Goal: Task Accomplishment & Management: Complete application form

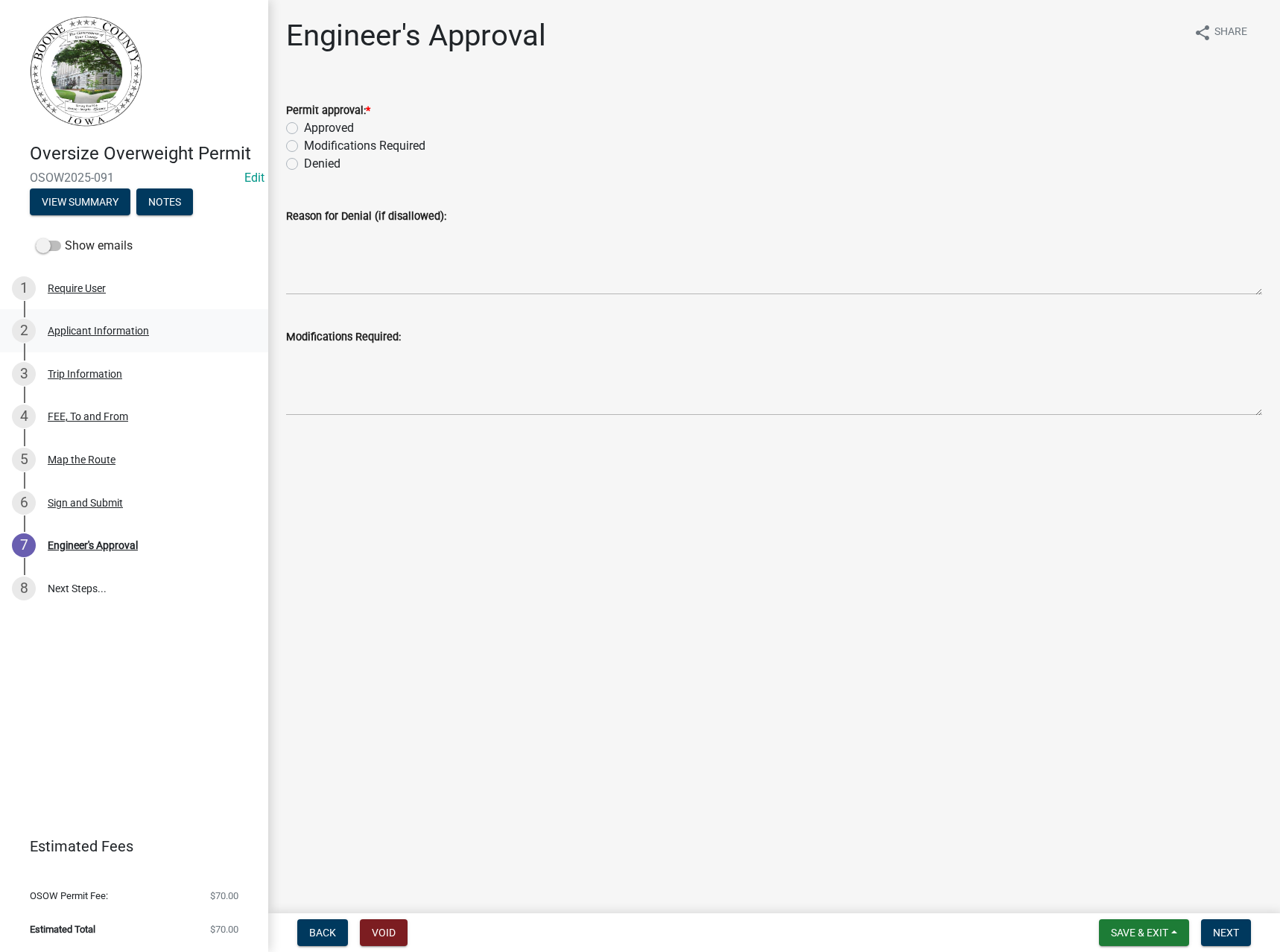
click at [94, 327] on div "Applicant Information" at bounding box center [98, 331] width 101 height 11
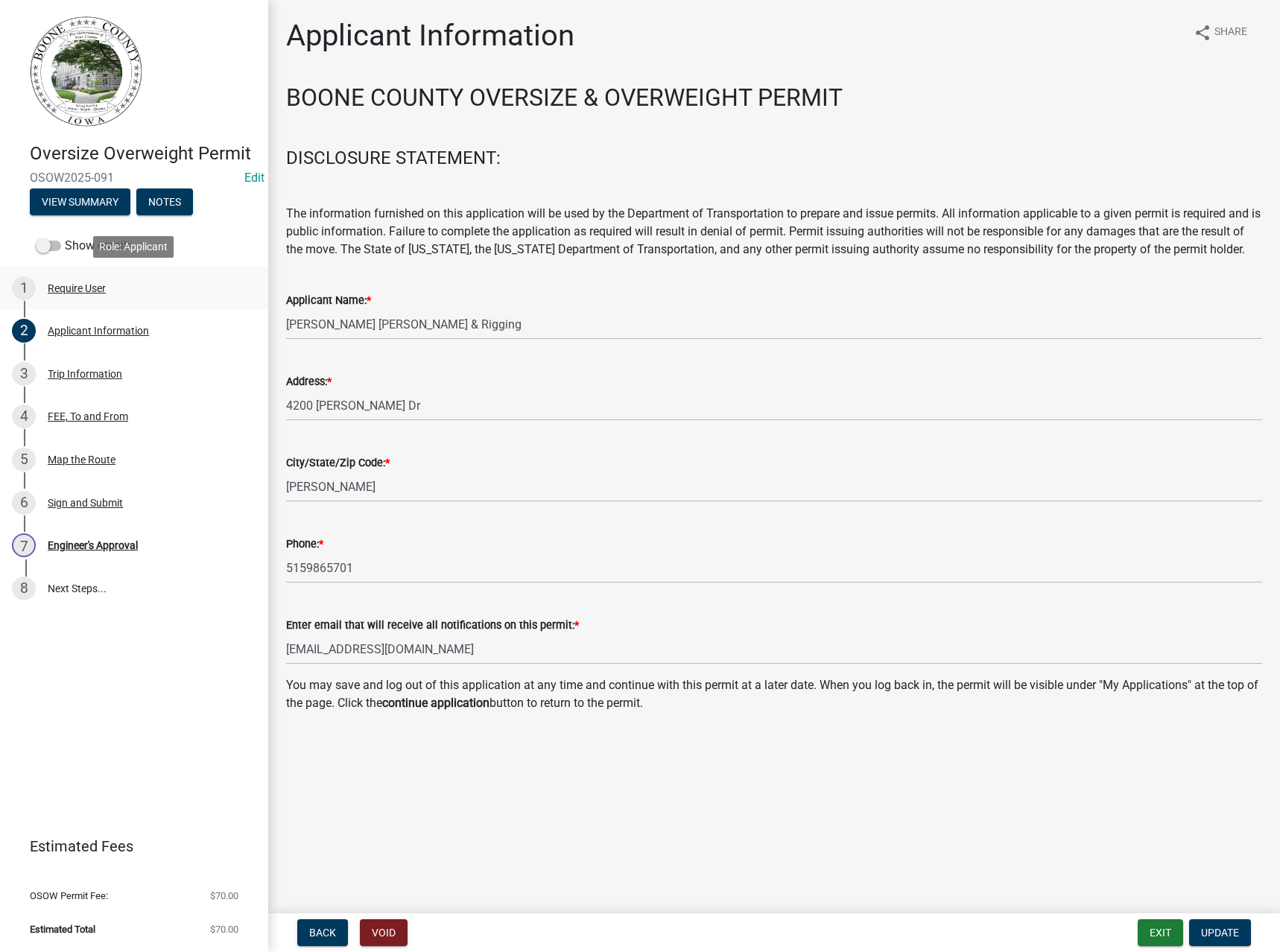
click at [79, 288] on div "Require User" at bounding box center [76, 288] width 58 height 11
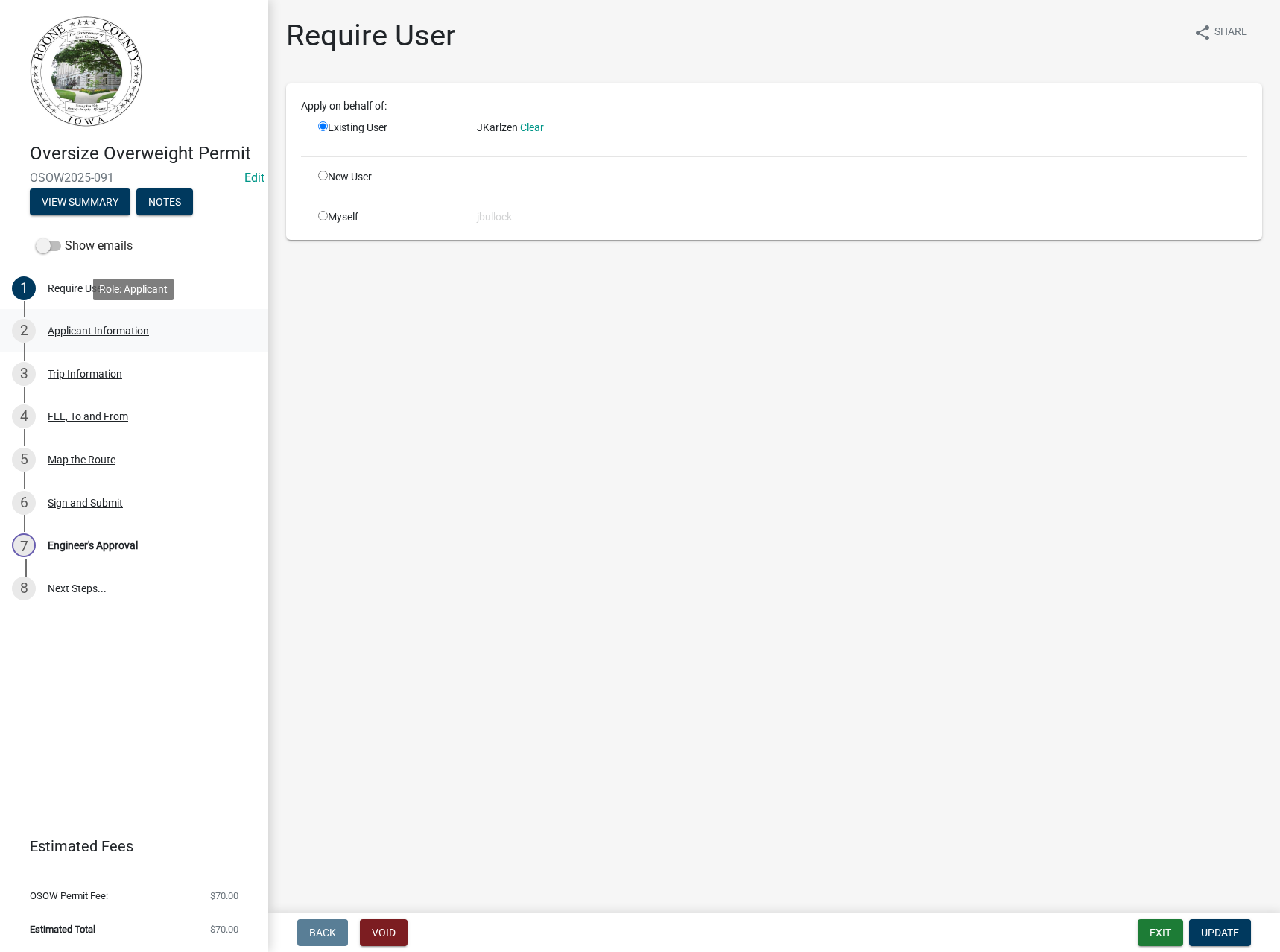
click at [79, 335] on div "Applicant Information" at bounding box center [98, 331] width 101 height 11
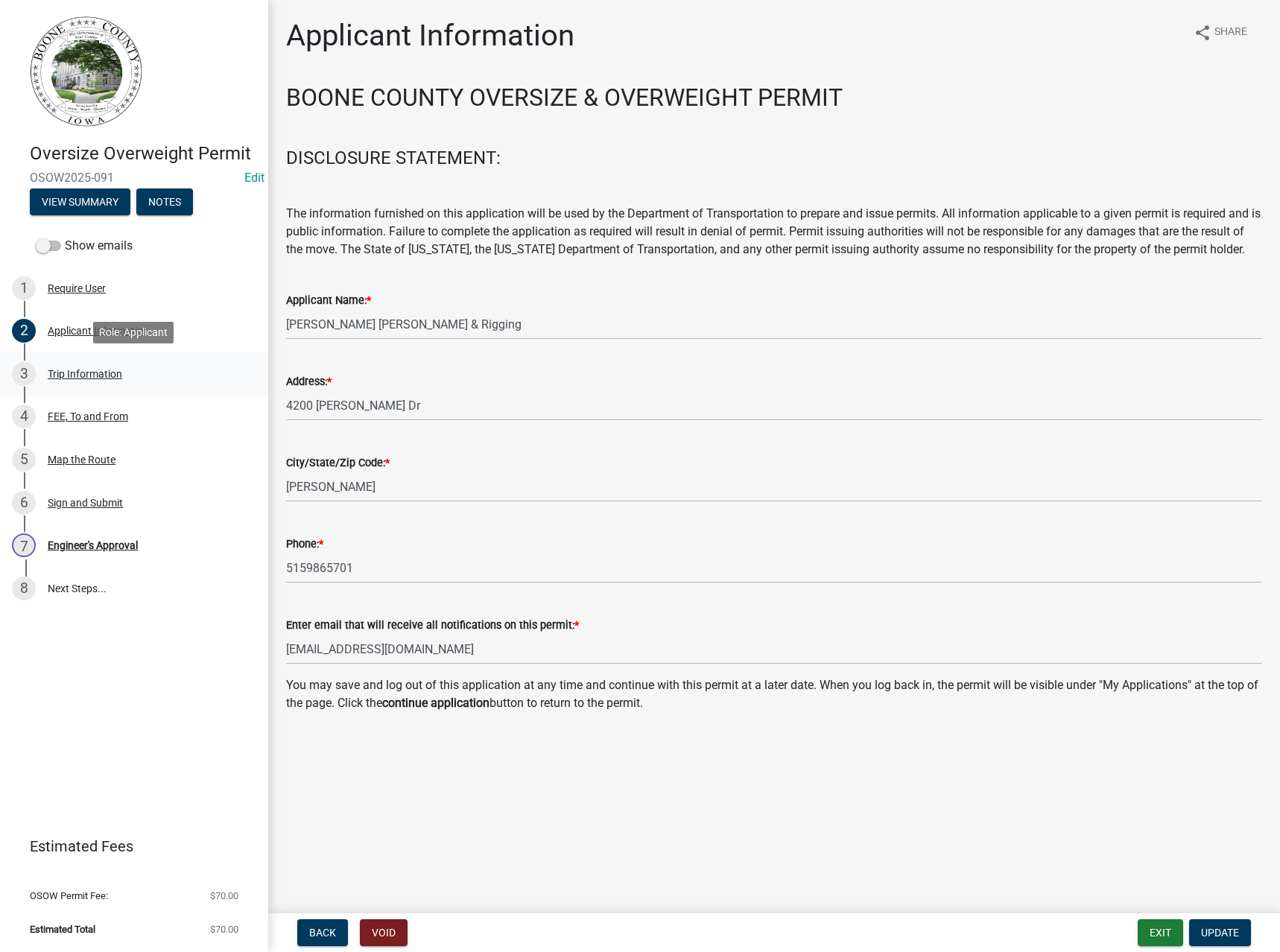
click at [80, 372] on div "Trip Information" at bounding box center [84, 374] width 74 height 11
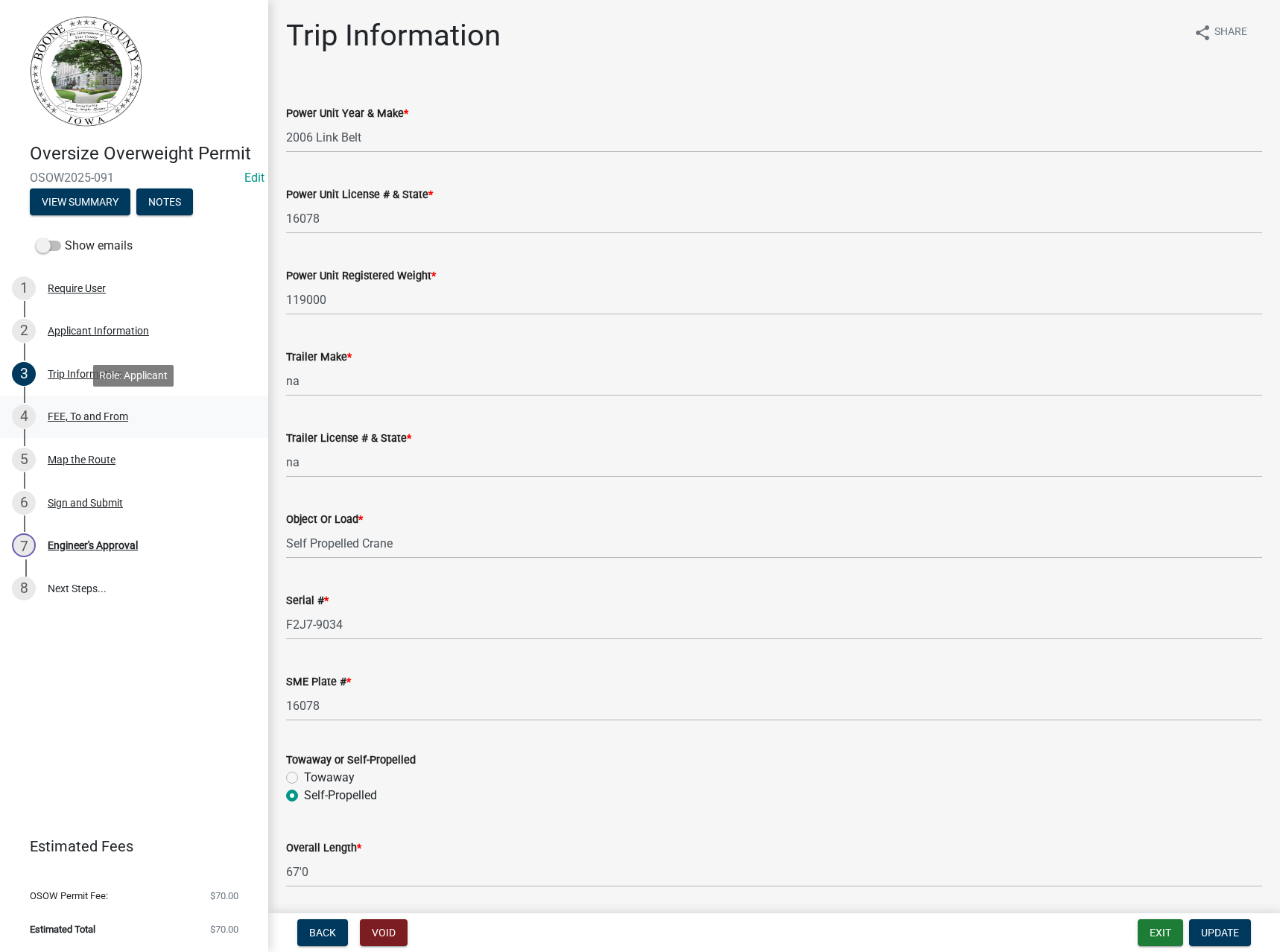
click at [73, 419] on div "FEE, To and From" at bounding box center [87, 416] width 80 height 11
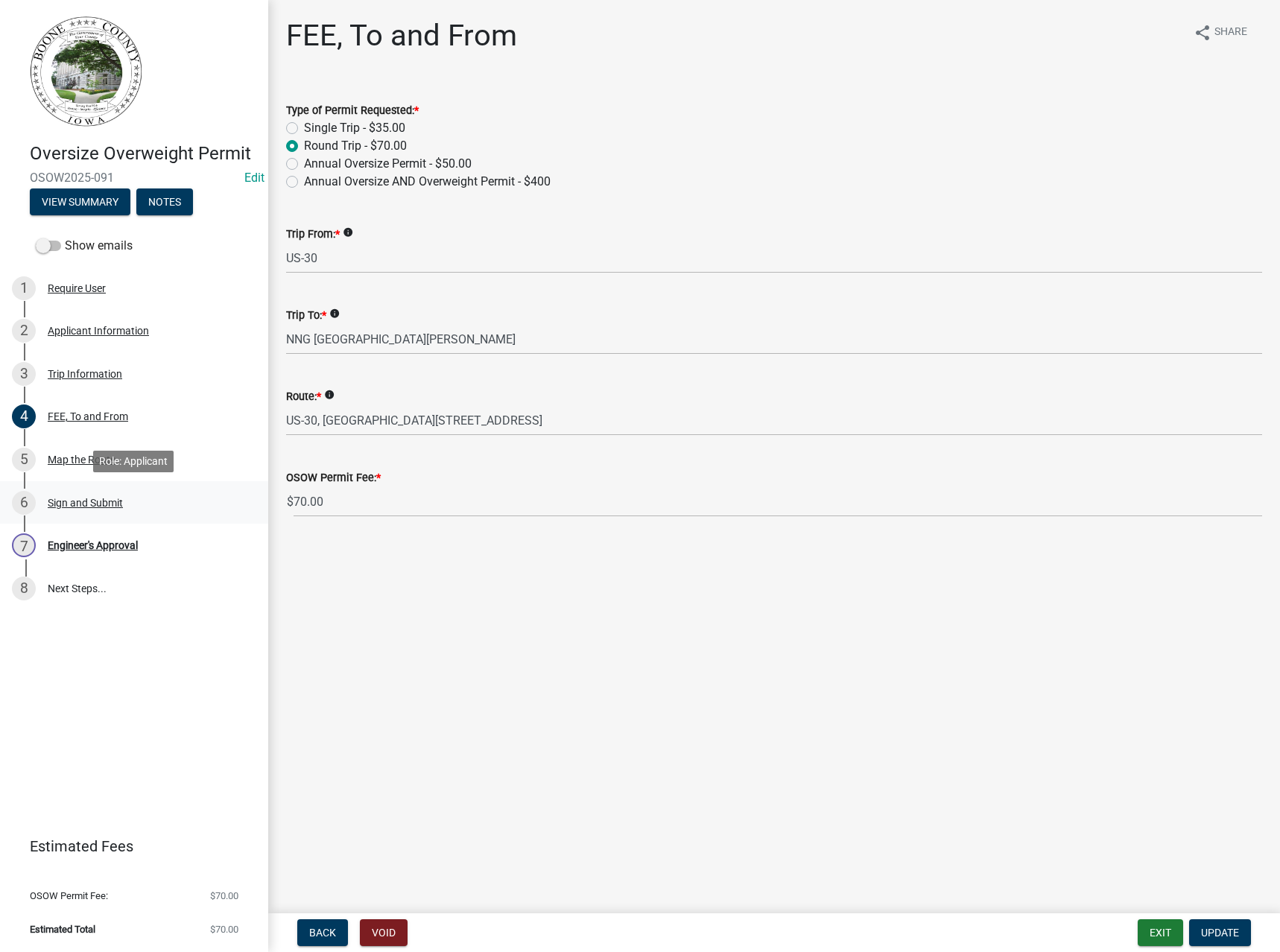
click at [77, 498] on div "Sign and Submit" at bounding box center [85, 503] width 75 height 11
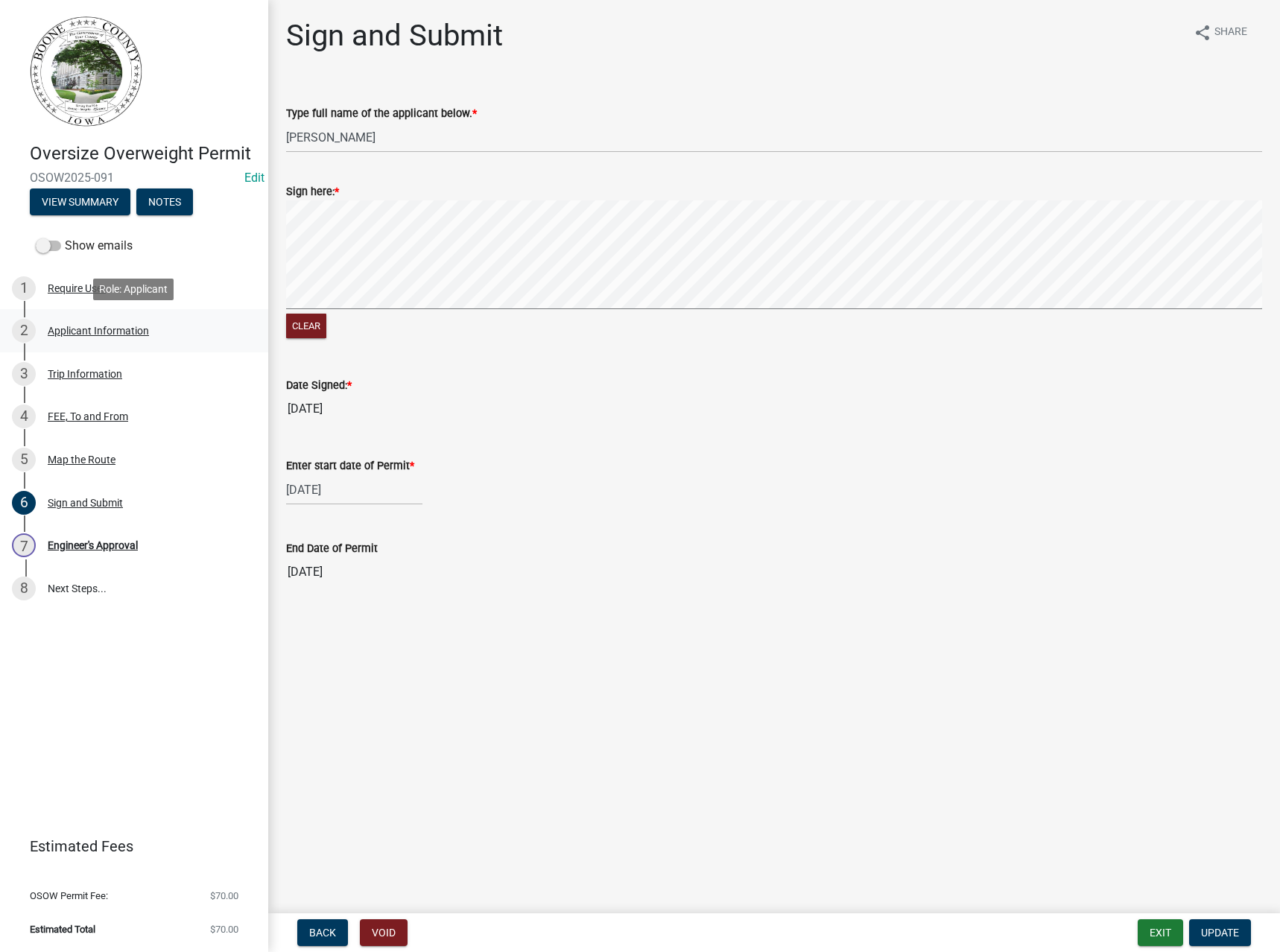
click at [81, 330] on div "Applicant Information" at bounding box center [98, 331] width 101 height 11
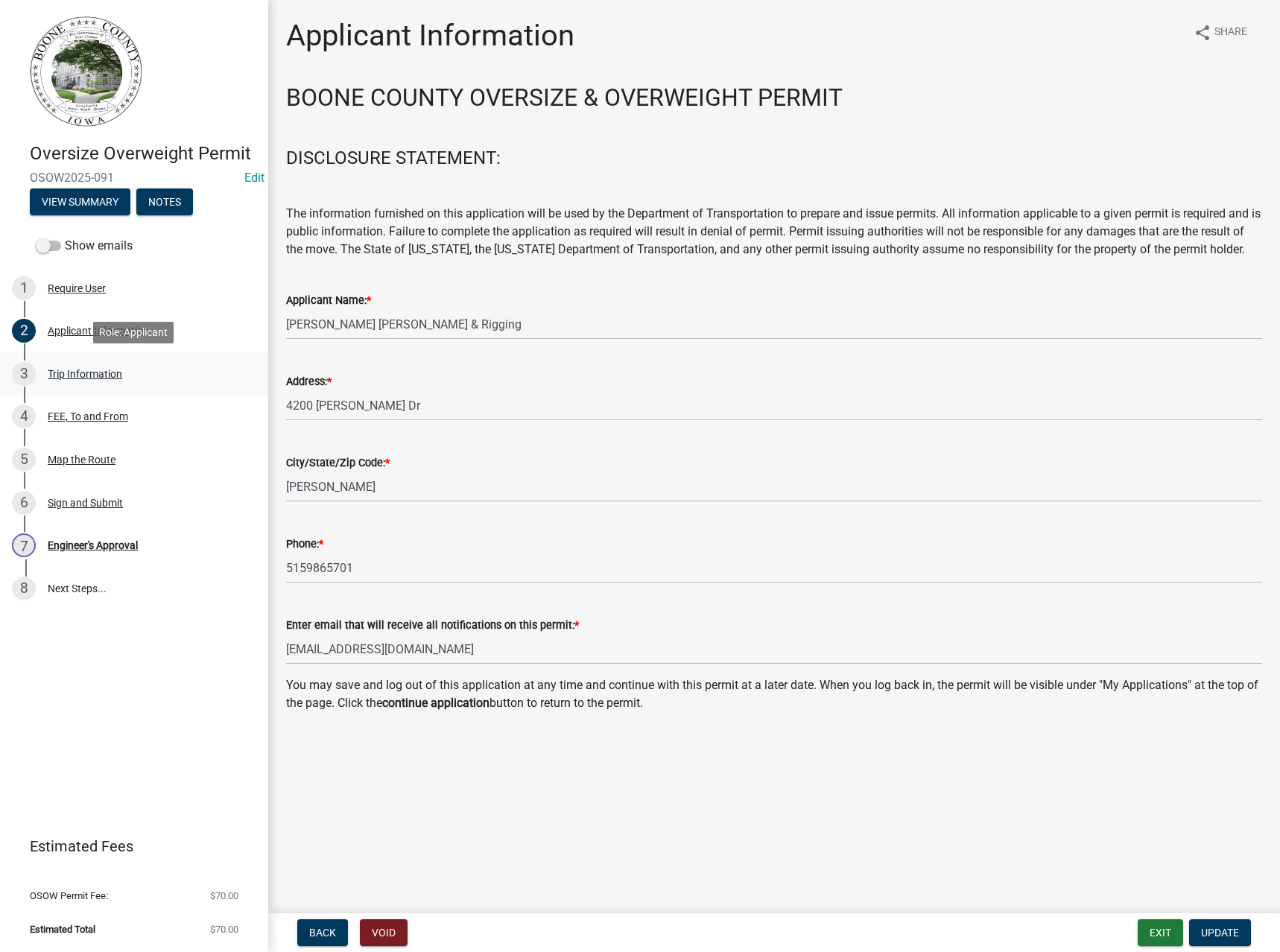
click at [80, 377] on div "Trip Information" at bounding box center [84, 374] width 74 height 11
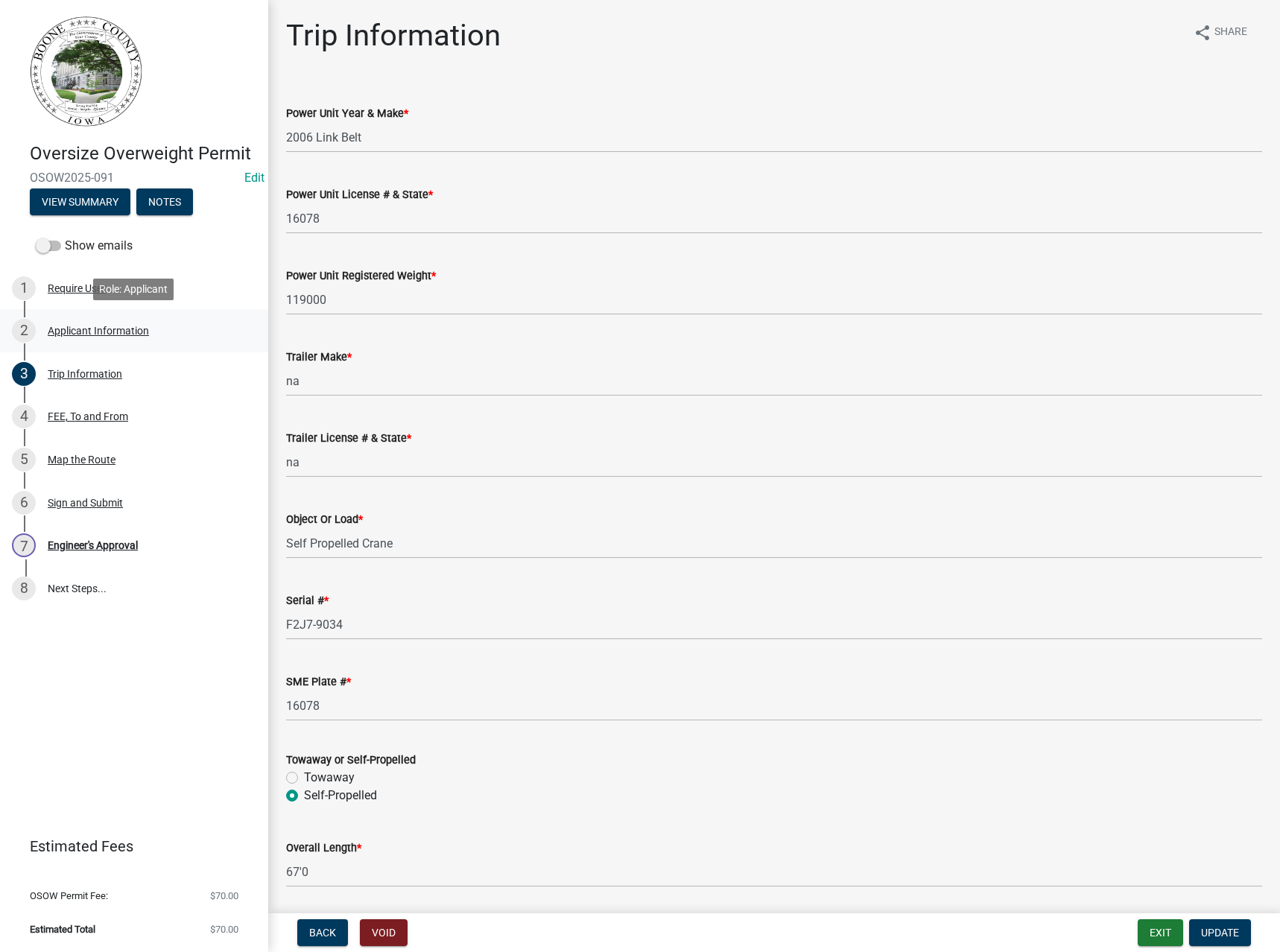
click at [100, 326] on div "Applicant Information" at bounding box center [98, 331] width 101 height 11
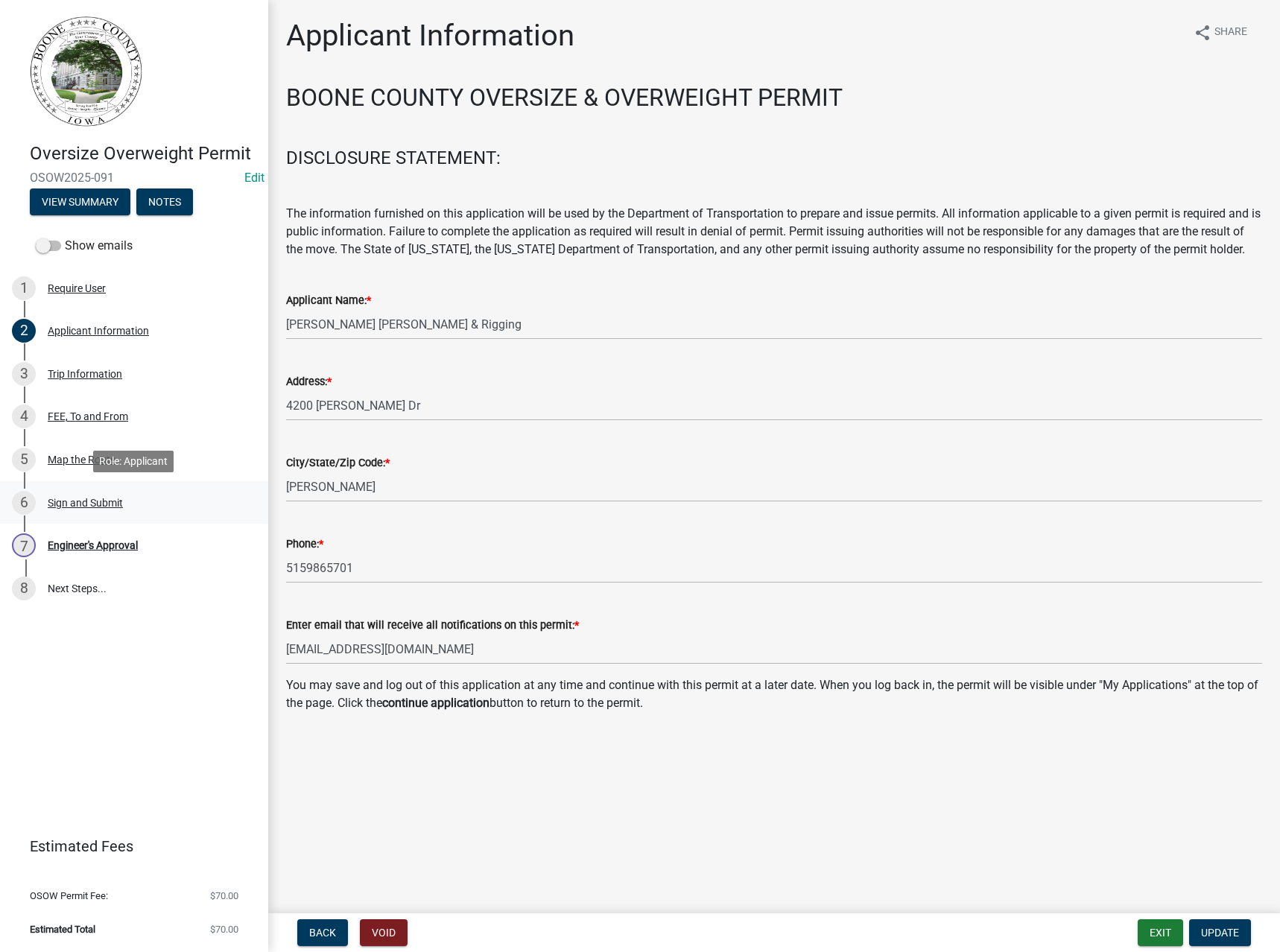
click at [79, 499] on div "Sign and Submit" at bounding box center [85, 503] width 75 height 11
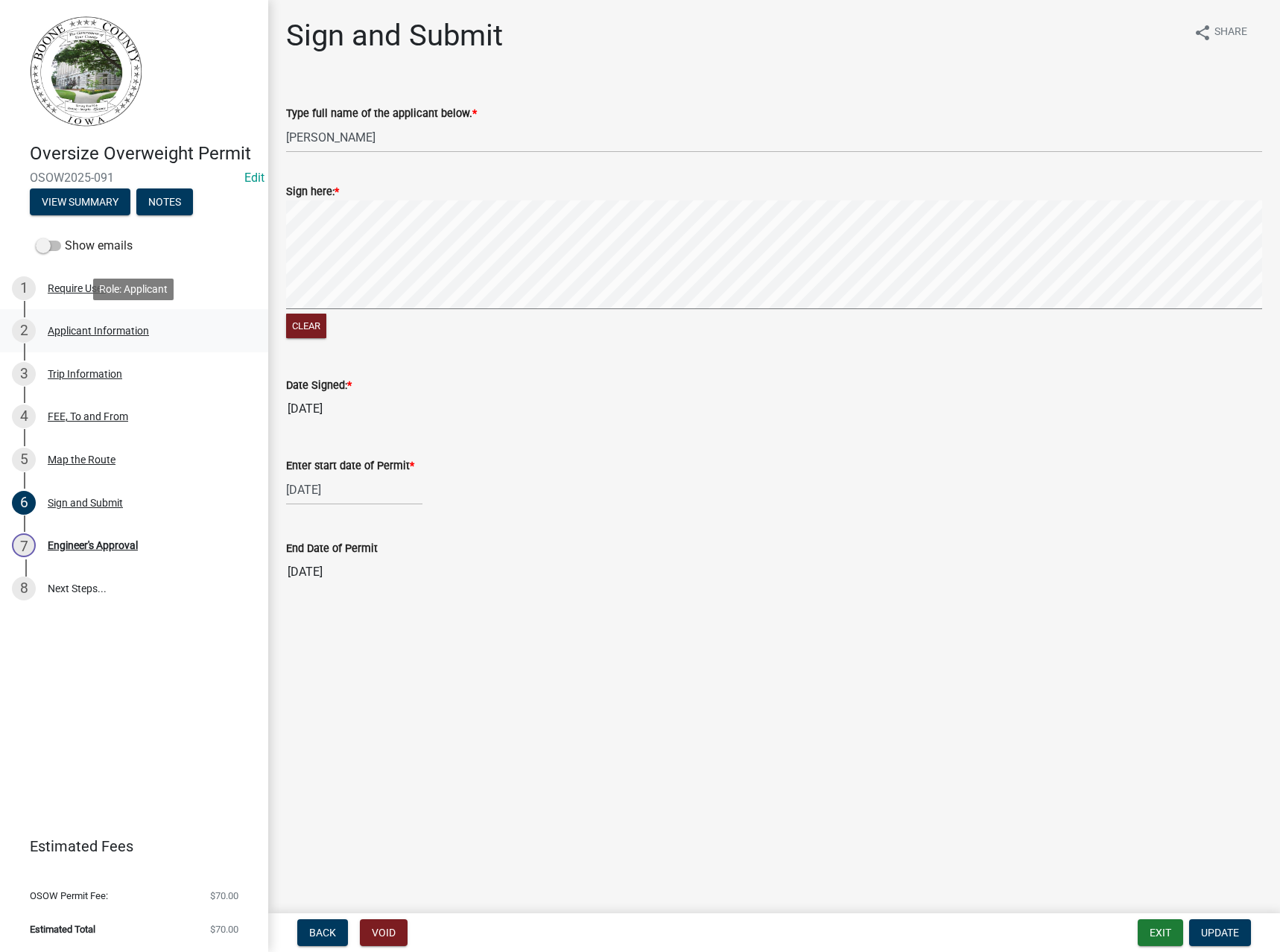
click at [78, 331] on div "Applicant Information" at bounding box center [98, 331] width 101 height 11
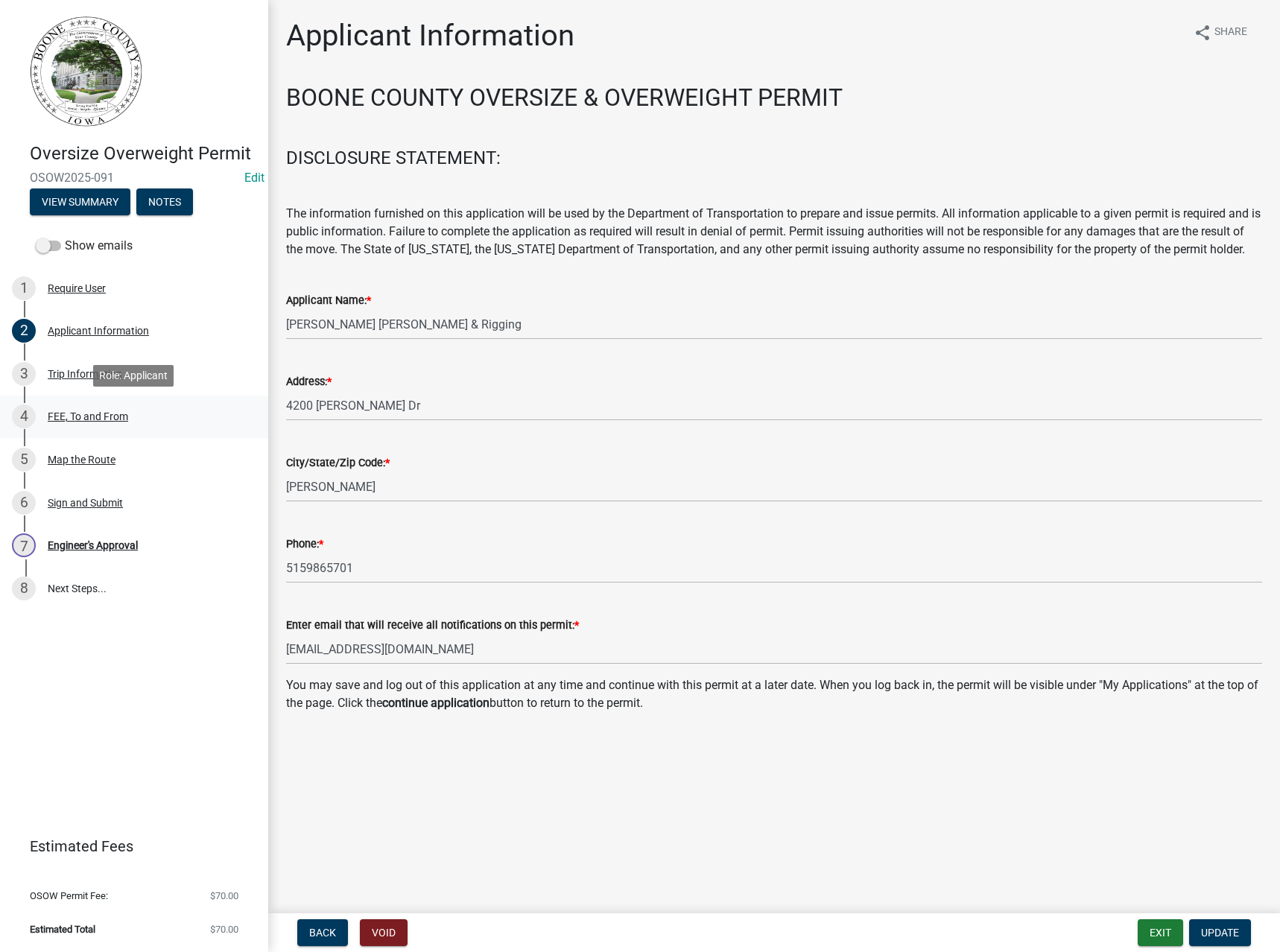
click at [88, 418] on div "FEE, To and From" at bounding box center [87, 416] width 80 height 11
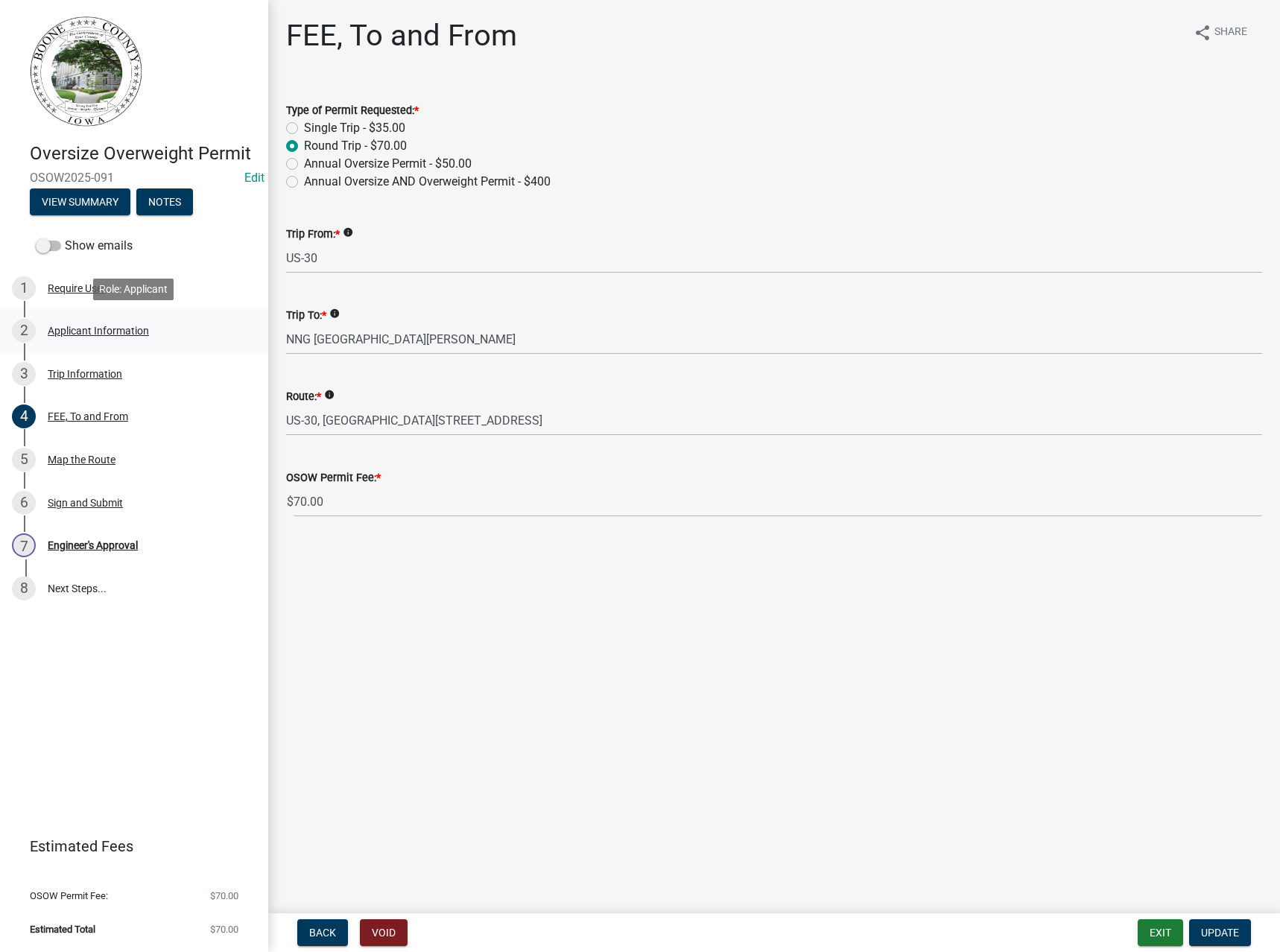
click at [80, 329] on div "Applicant Information" at bounding box center [98, 331] width 101 height 11
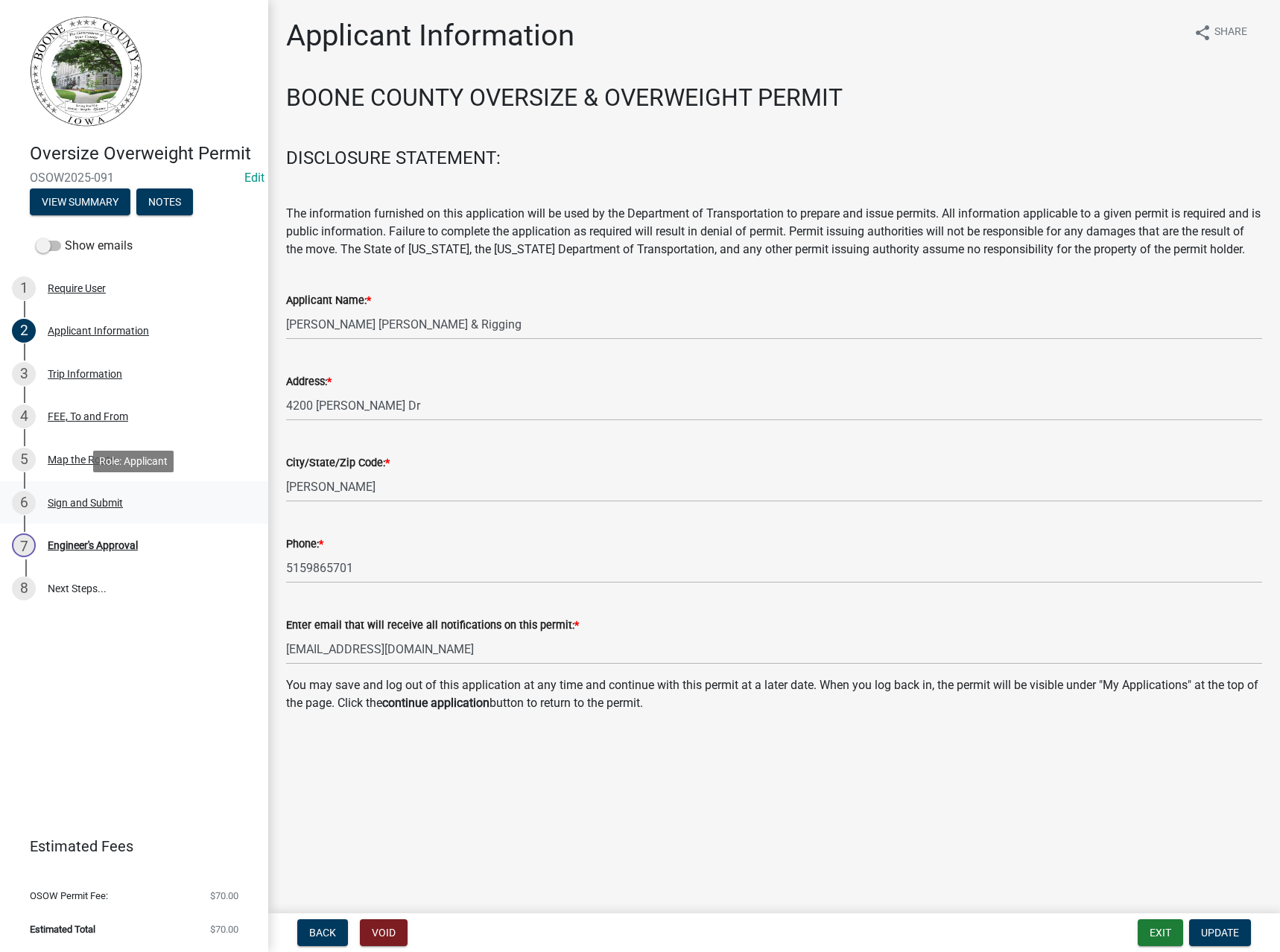
click at [81, 502] on div "Sign and Submit" at bounding box center [85, 503] width 75 height 11
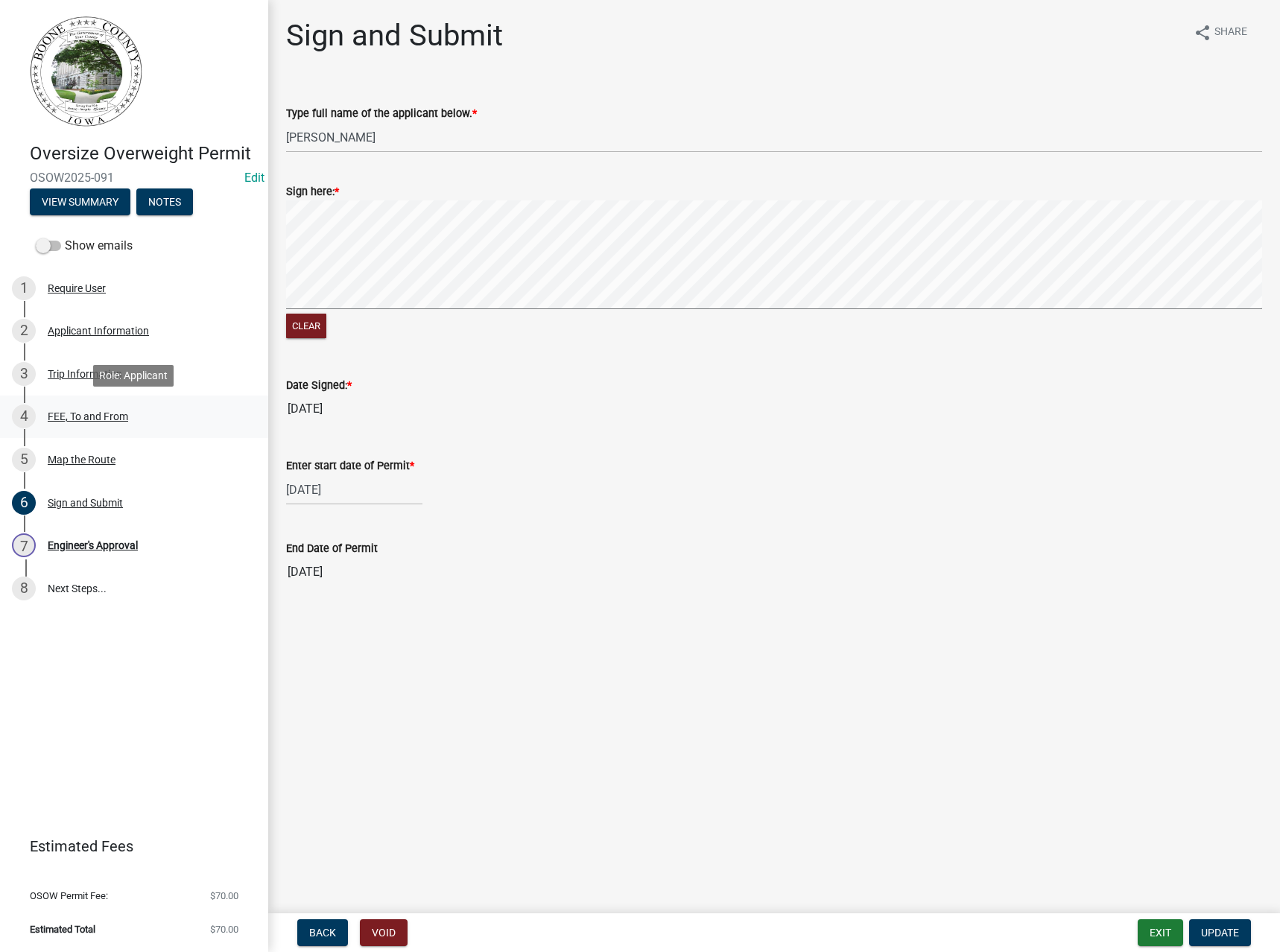
click at [77, 415] on div "FEE, To and From" at bounding box center [87, 416] width 80 height 11
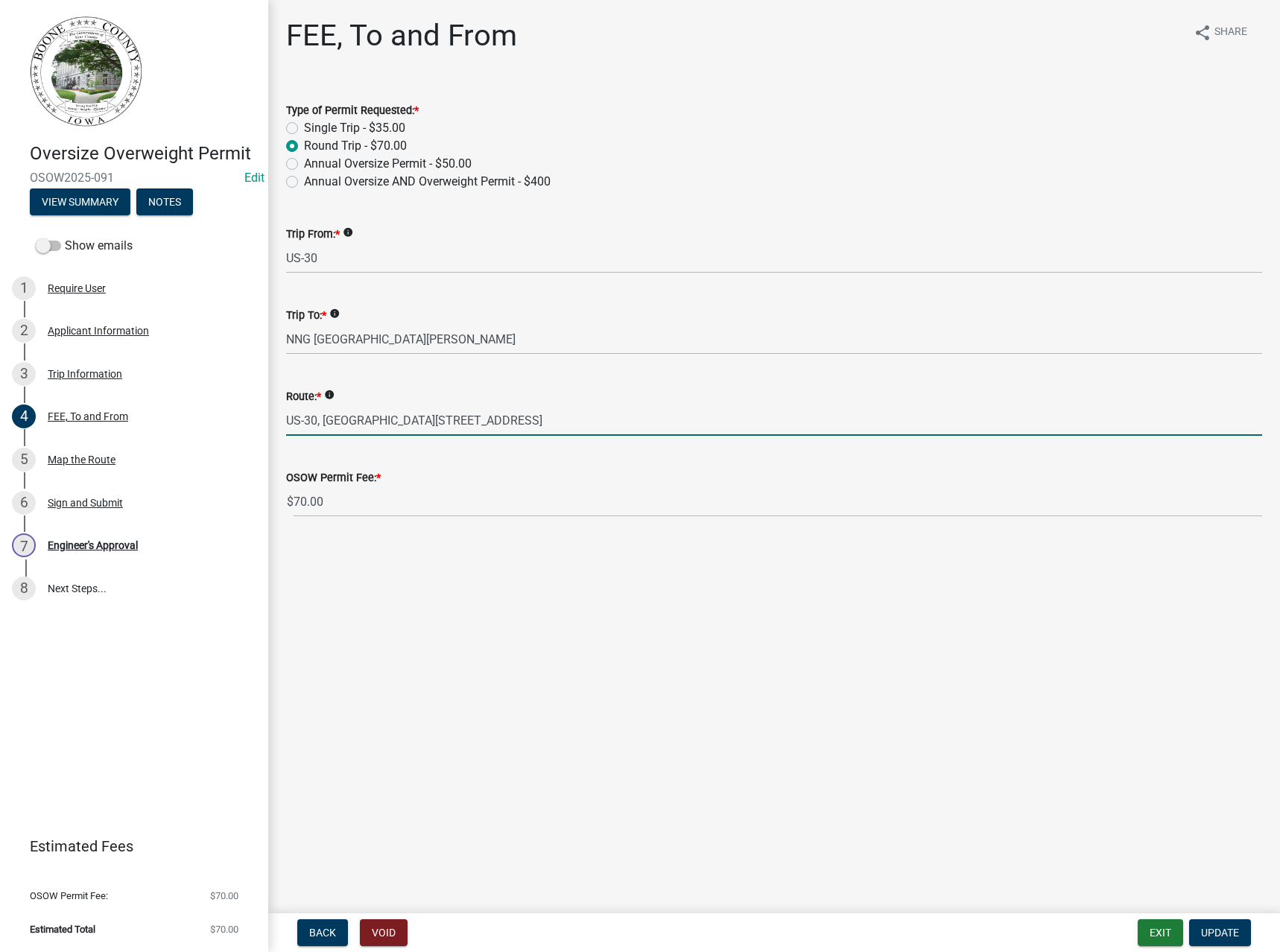
click at [316, 420] on input "US-30, [GEOGRAPHIC_DATA][STREET_ADDRESS]" at bounding box center [774, 420] width 976 height 31
click at [330, 420] on input "US-[STREET_ADDRESS][GEOGRAPHIC_DATA]" at bounding box center [774, 420] width 976 height 31
drag, startPoint x: 405, startPoint y: 420, endPoint x: 482, endPoint y: 418, distance: 77.0
click at [482, 418] on input "US-169, W [GEOGRAPHIC_DATA]" at bounding box center [774, 420] width 976 height 31
type input "US-169, [STREET_ADDRESS][GEOGRAPHIC_DATA]"
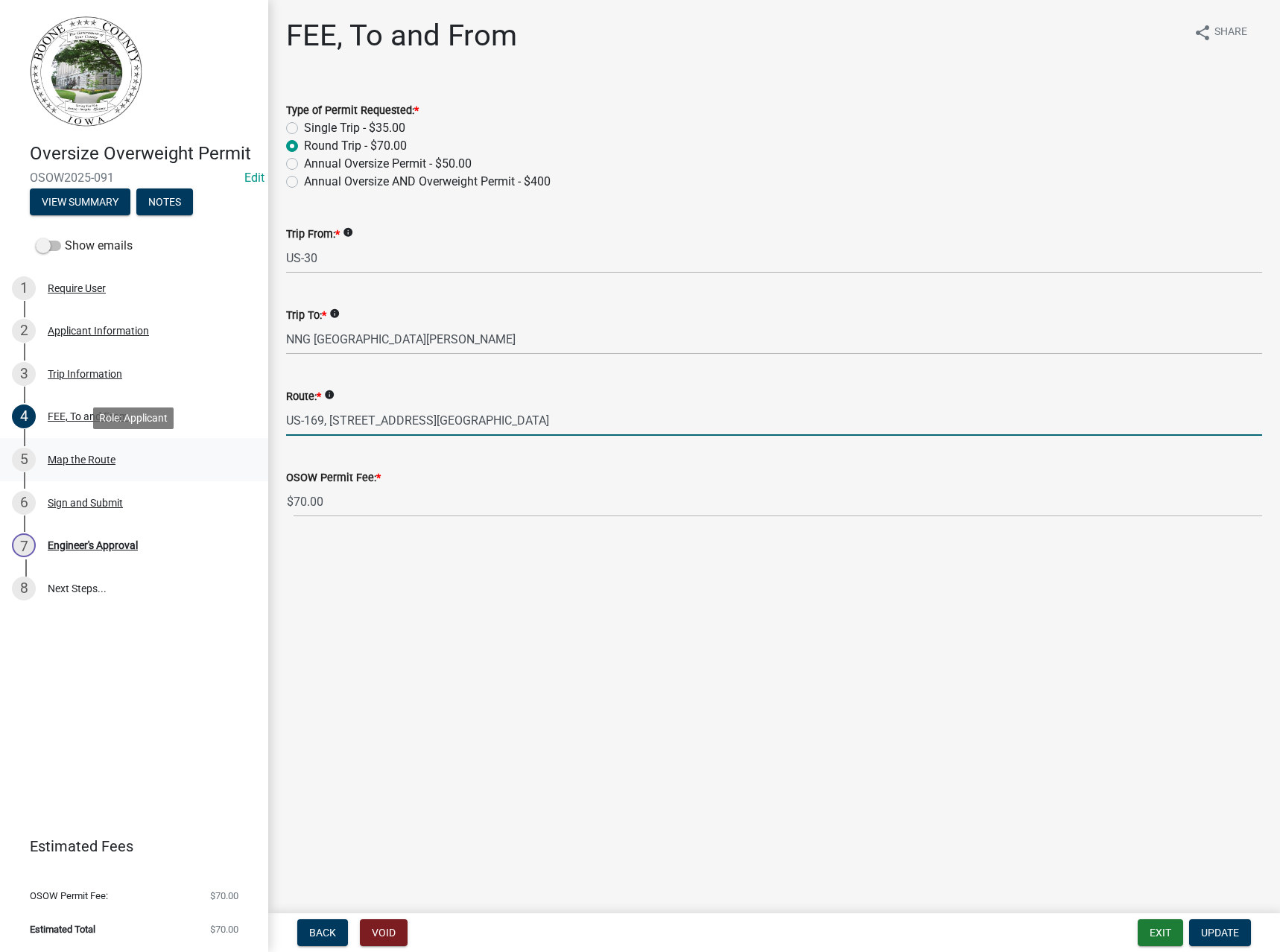
click at [83, 459] on div "Map the Route" at bounding box center [81, 459] width 67 height 11
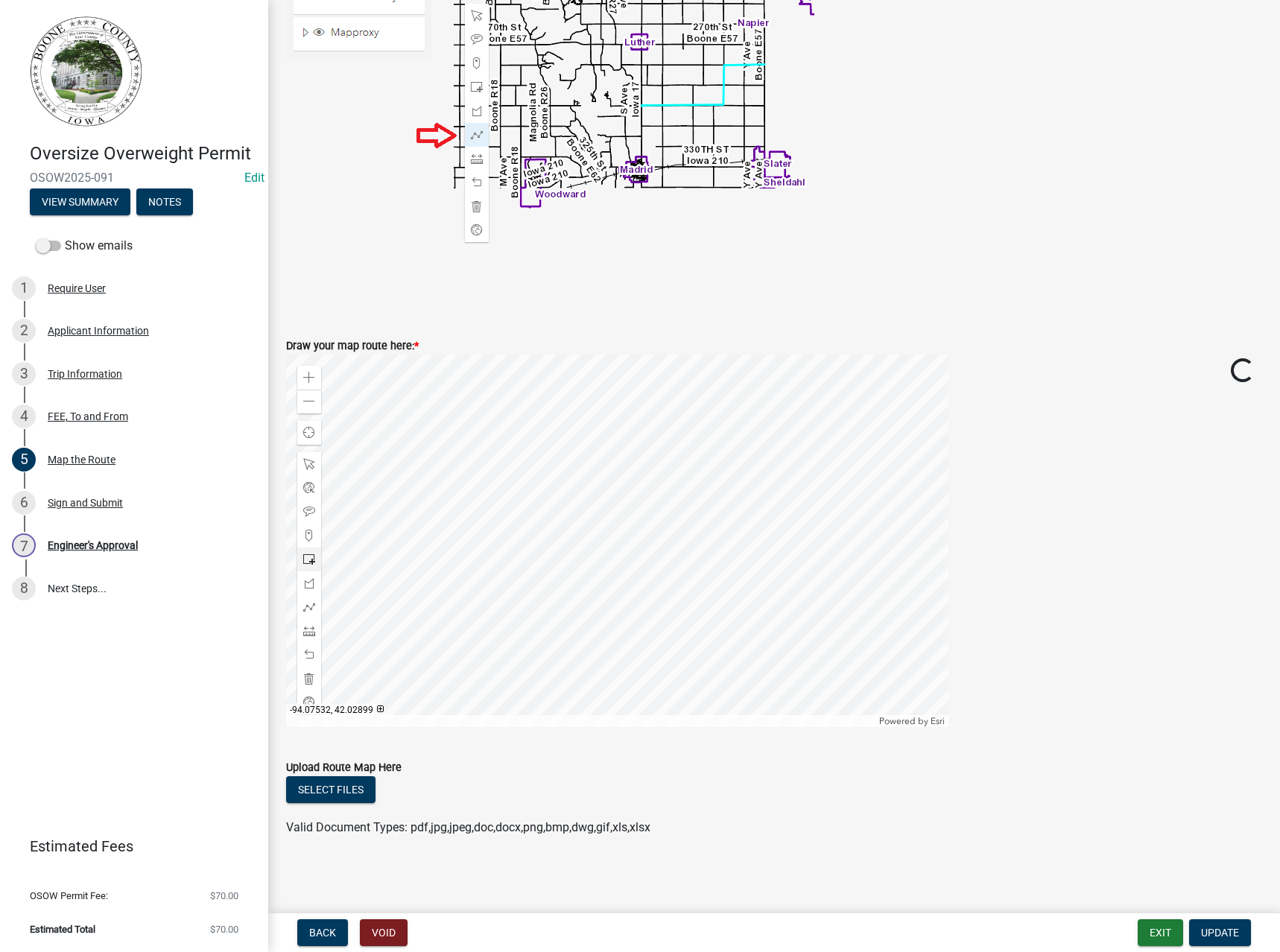
scroll to position [380, 0]
click at [308, 676] on span at bounding box center [309, 678] width 12 height 12
click at [474, 535] on div at bounding box center [617, 540] width 662 height 372
click at [308, 379] on span at bounding box center [309, 377] width 12 height 12
click at [618, 490] on div at bounding box center [617, 540] width 662 height 372
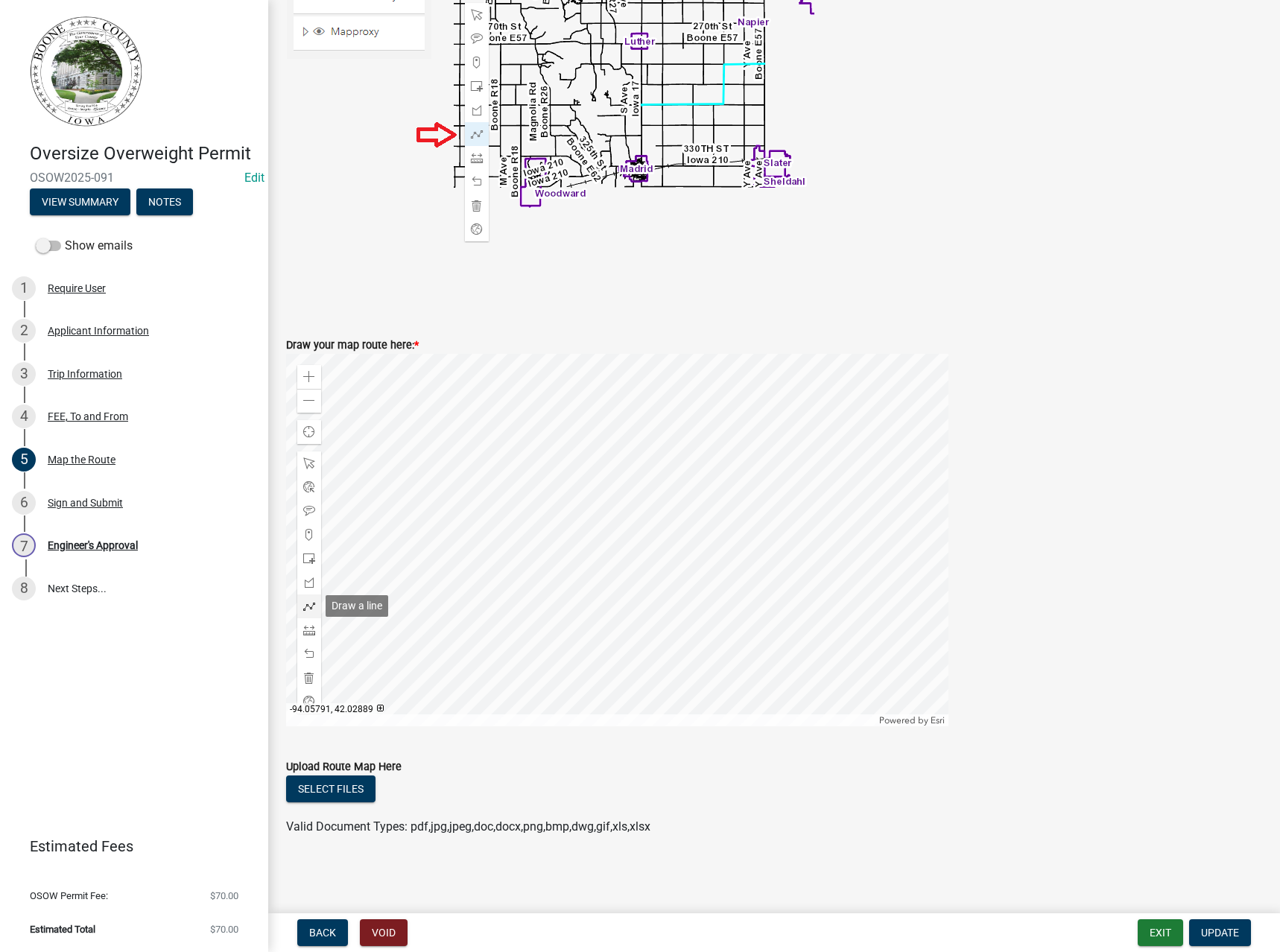
click at [312, 601] on span at bounding box center [309, 607] width 12 height 12
click at [742, 642] on div at bounding box center [617, 540] width 662 height 372
click at [741, 509] on div at bounding box center [617, 540] width 662 height 372
click at [465, 510] on div at bounding box center [617, 540] width 662 height 372
click at [453, 566] on div at bounding box center [617, 540] width 662 height 372
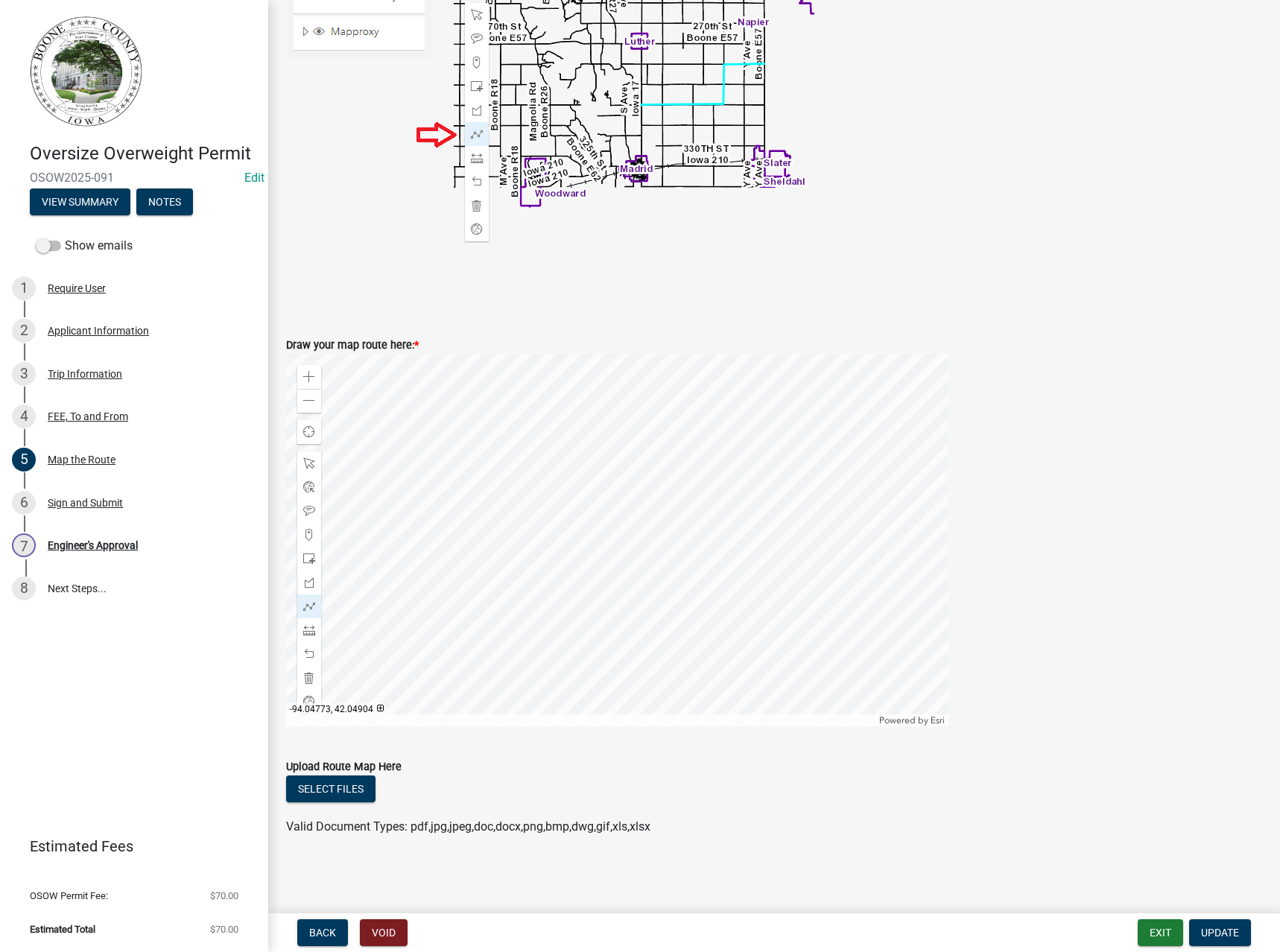
click at [447, 410] on div at bounding box center [617, 540] width 662 height 372
click at [493, 409] on div at bounding box center [617, 540] width 662 height 372
click at [312, 399] on span at bounding box center [309, 401] width 12 height 12
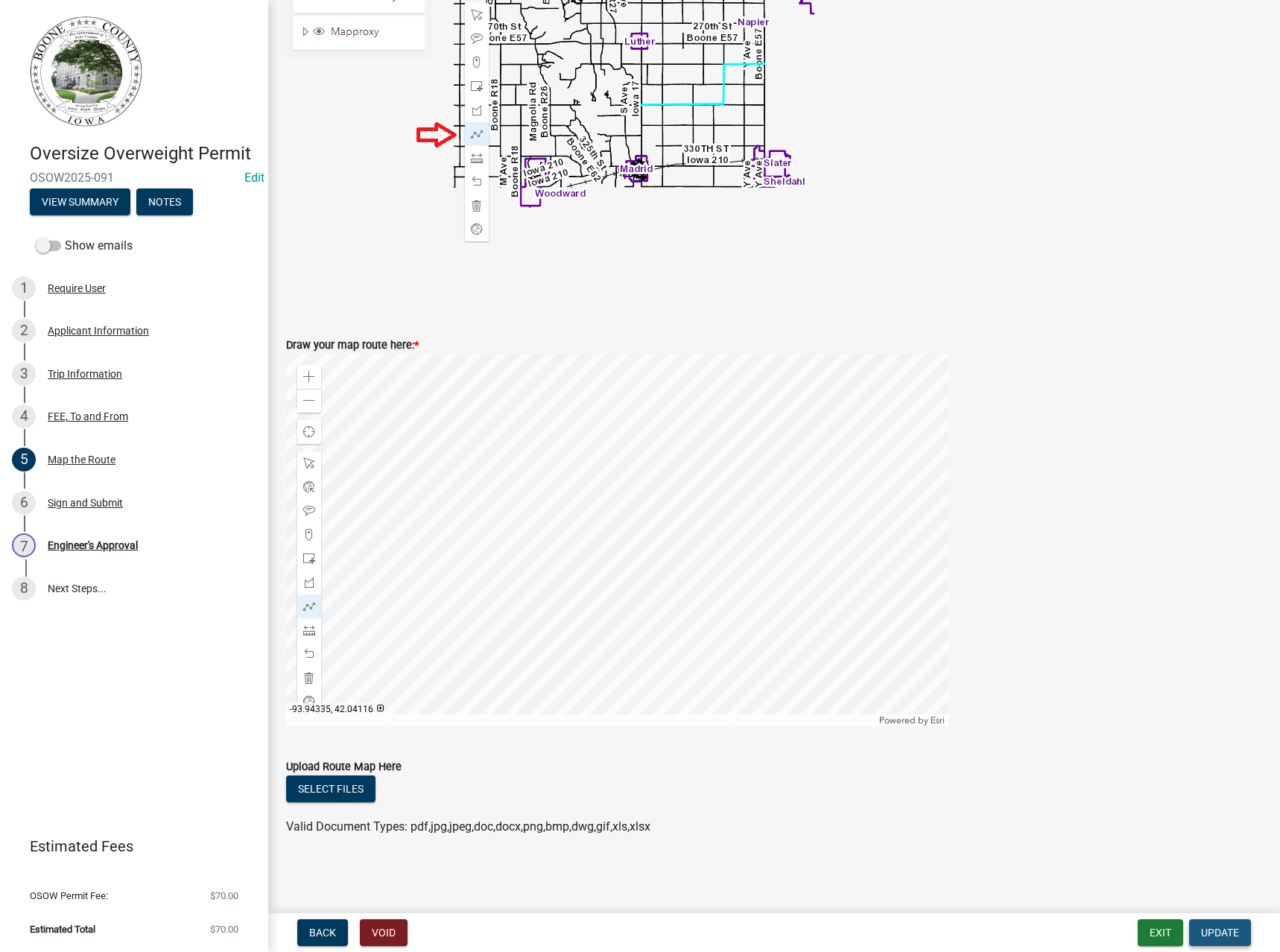
click at [1213, 927] on span "Update" at bounding box center [1220, 932] width 38 height 12
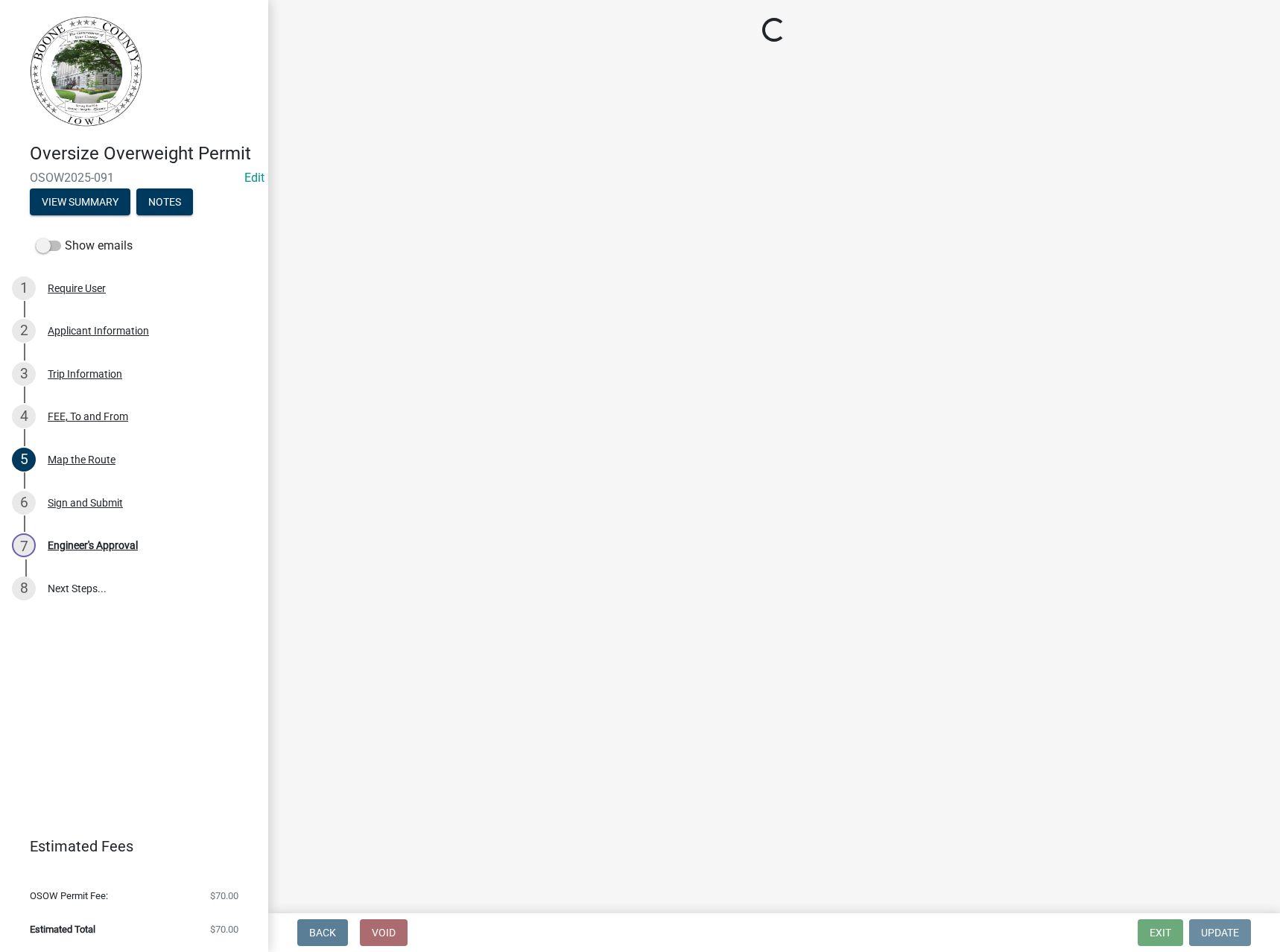
scroll to position [0, 0]
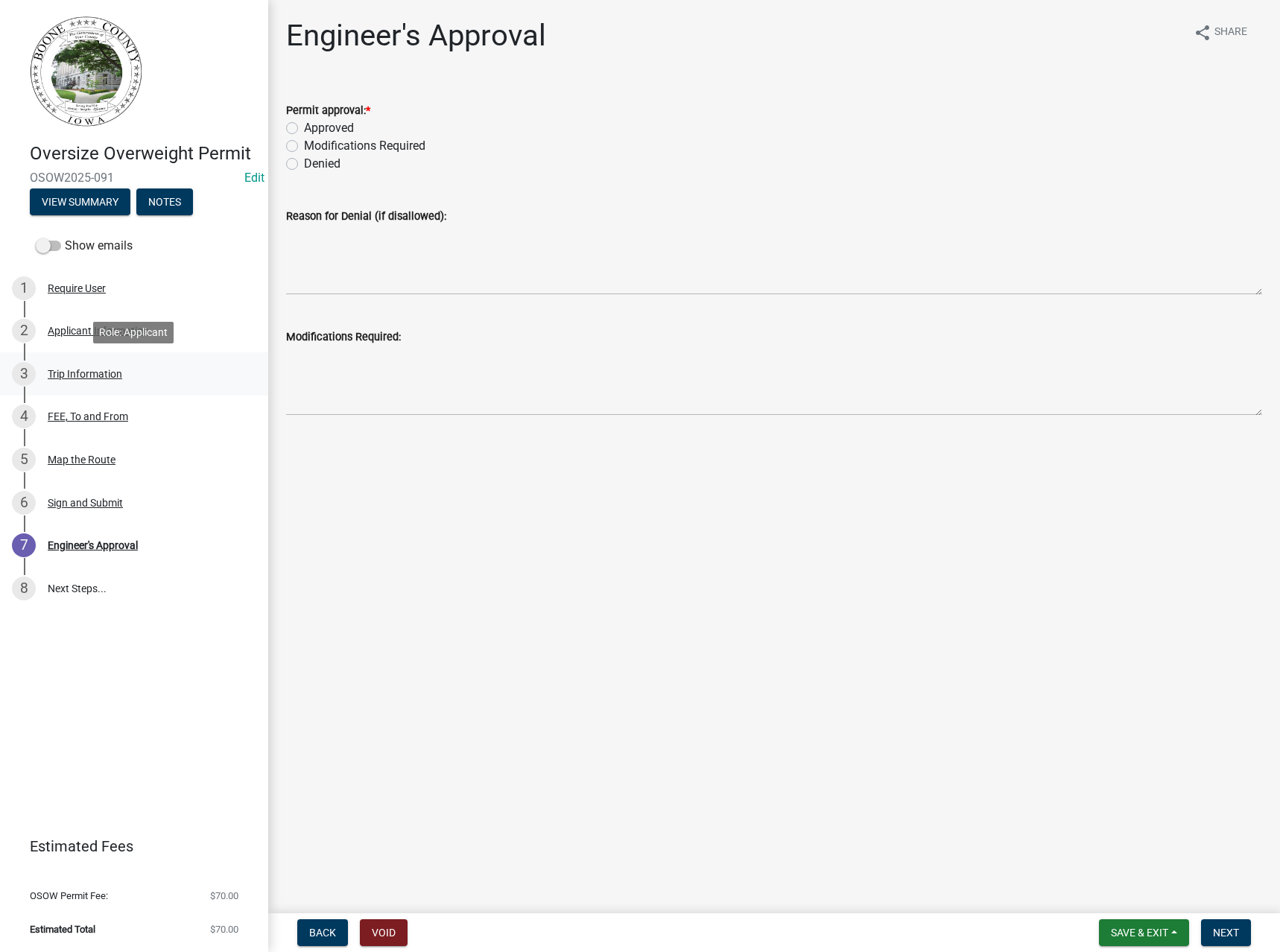
click at [66, 375] on div "Trip Information" at bounding box center [84, 374] width 74 height 11
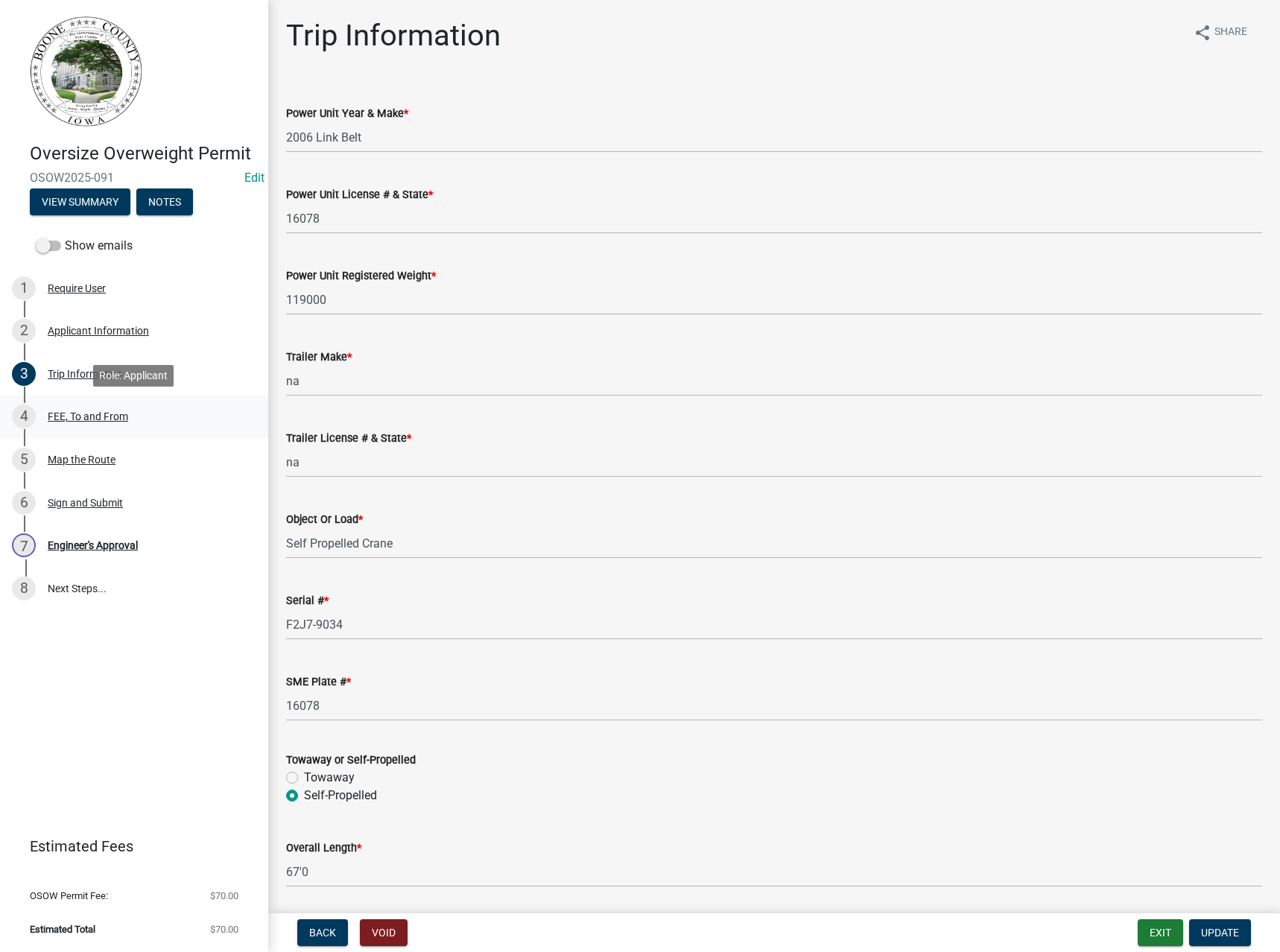
click at [67, 419] on div "FEE, To and From" at bounding box center [87, 416] width 80 height 11
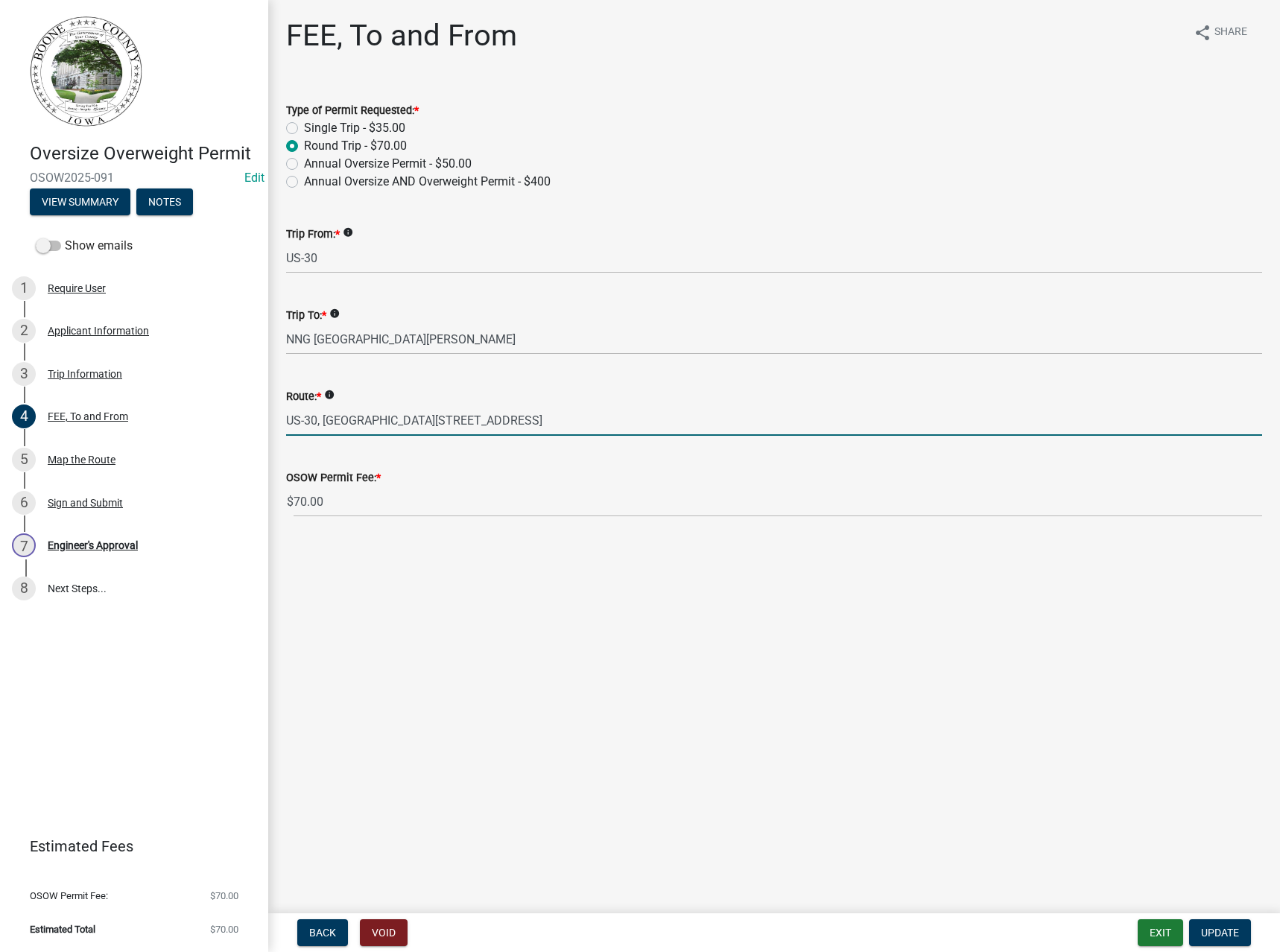
click at [315, 420] on input "US-30, [GEOGRAPHIC_DATA][STREET_ADDRESS]" at bounding box center [774, 420] width 976 height 31
drag, startPoint x: 328, startPoint y: 418, endPoint x: 354, endPoint y: 418, distance: 26.0
click at [354, 418] on input "US-[STREET_ADDRESS][GEOGRAPHIC_DATA]" at bounding box center [774, 420] width 976 height 31
click at [338, 418] on input "US-[STREET_ADDRESS][GEOGRAPHIC_DATA]" at bounding box center [774, 420] width 976 height 31
drag, startPoint x: 331, startPoint y: 420, endPoint x: 404, endPoint y: 420, distance: 73.0
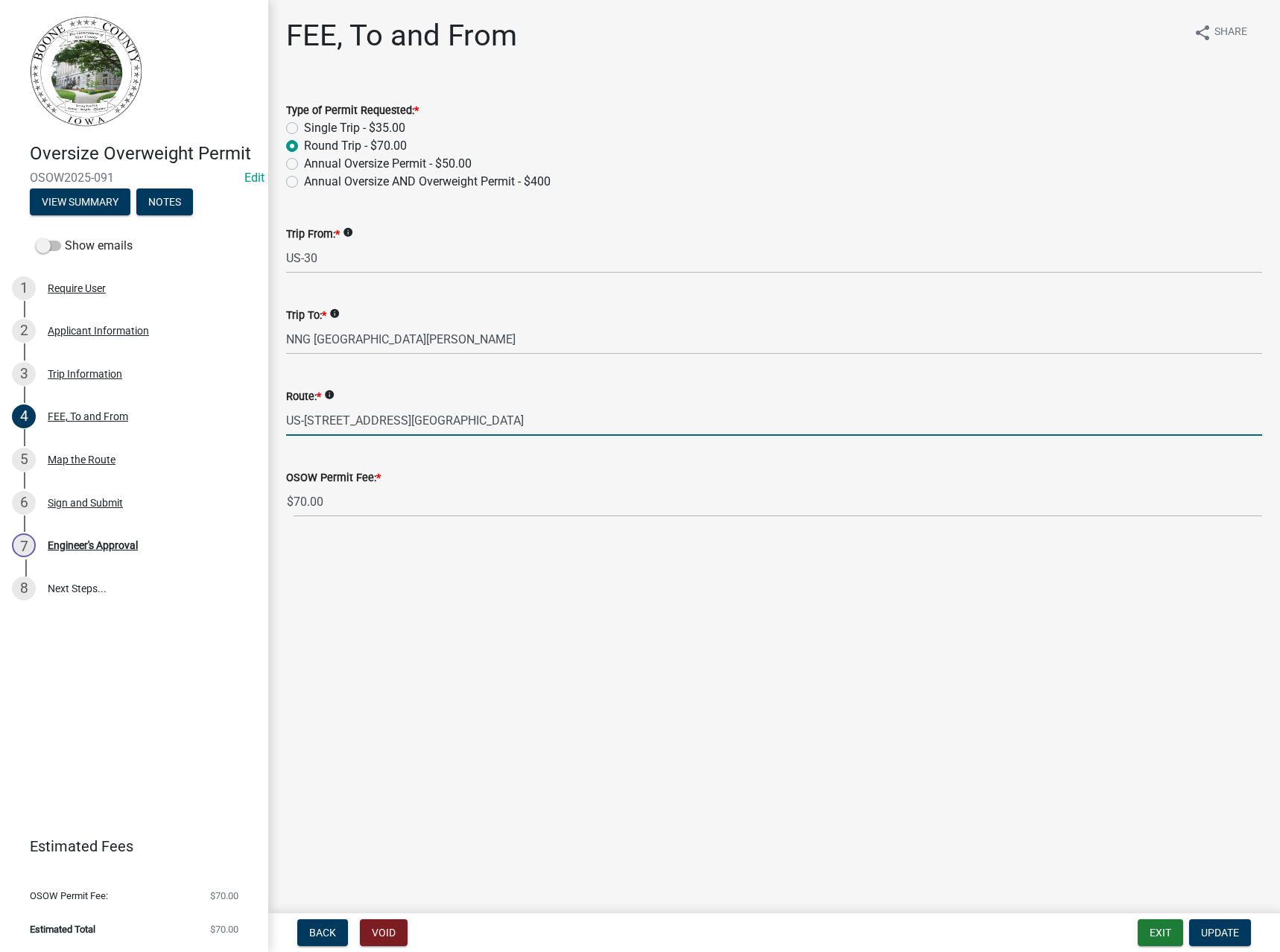
click at [404, 420] on input "US-[STREET_ADDRESS][GEOGRAPHIC_DATA]" at bounding box center [774, 420] width 976 height 31
type input "US-169, [STREET_ADDRESS][GEOGRAPHIC_DATA]"
click at [1206, 933] on span "Update" at bounding box center [1220, 932] width 38 height 12
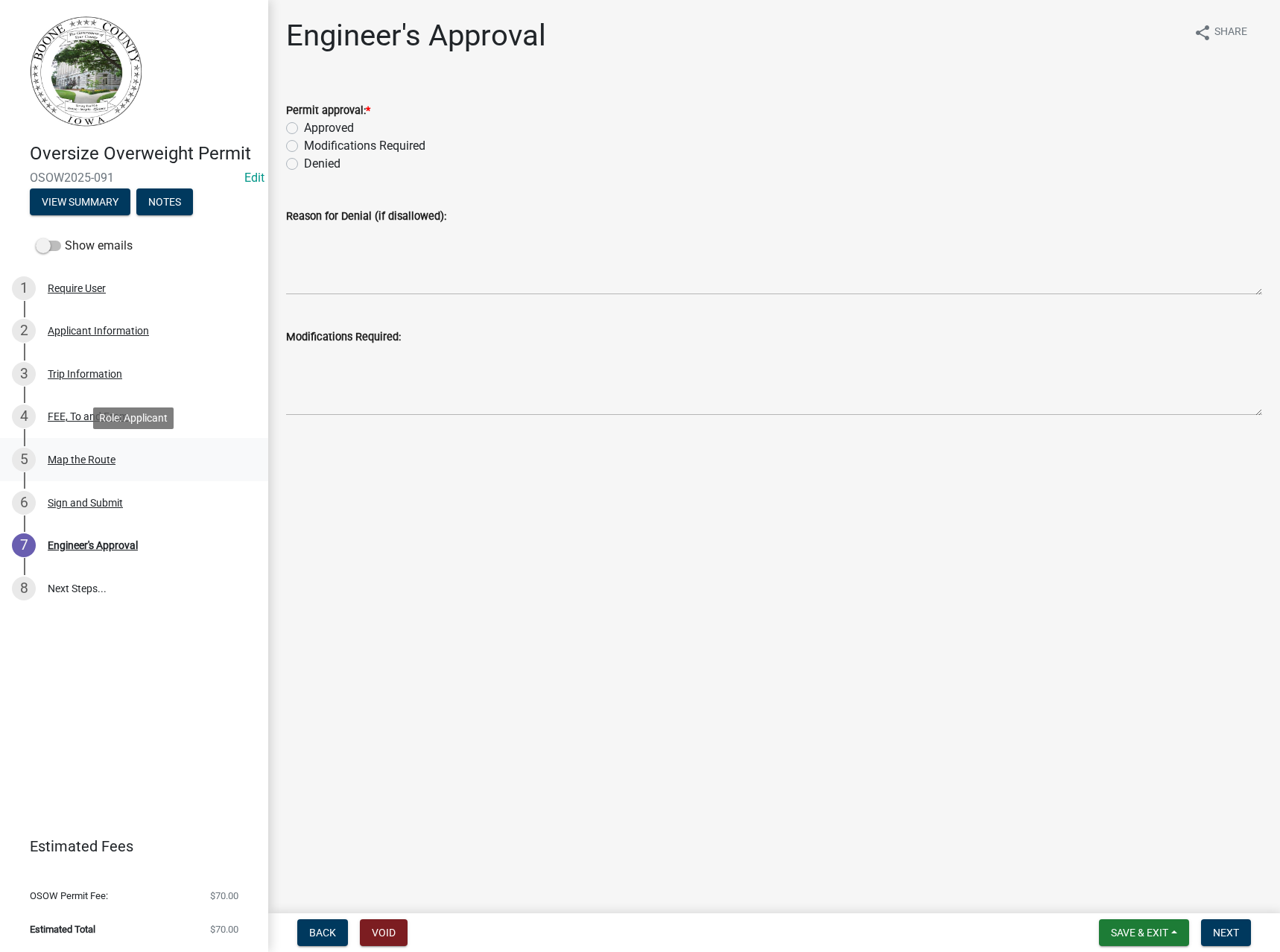
click at [66, 459] on div "Map the Route" at bounding box center [81, 459] width 67 height 11
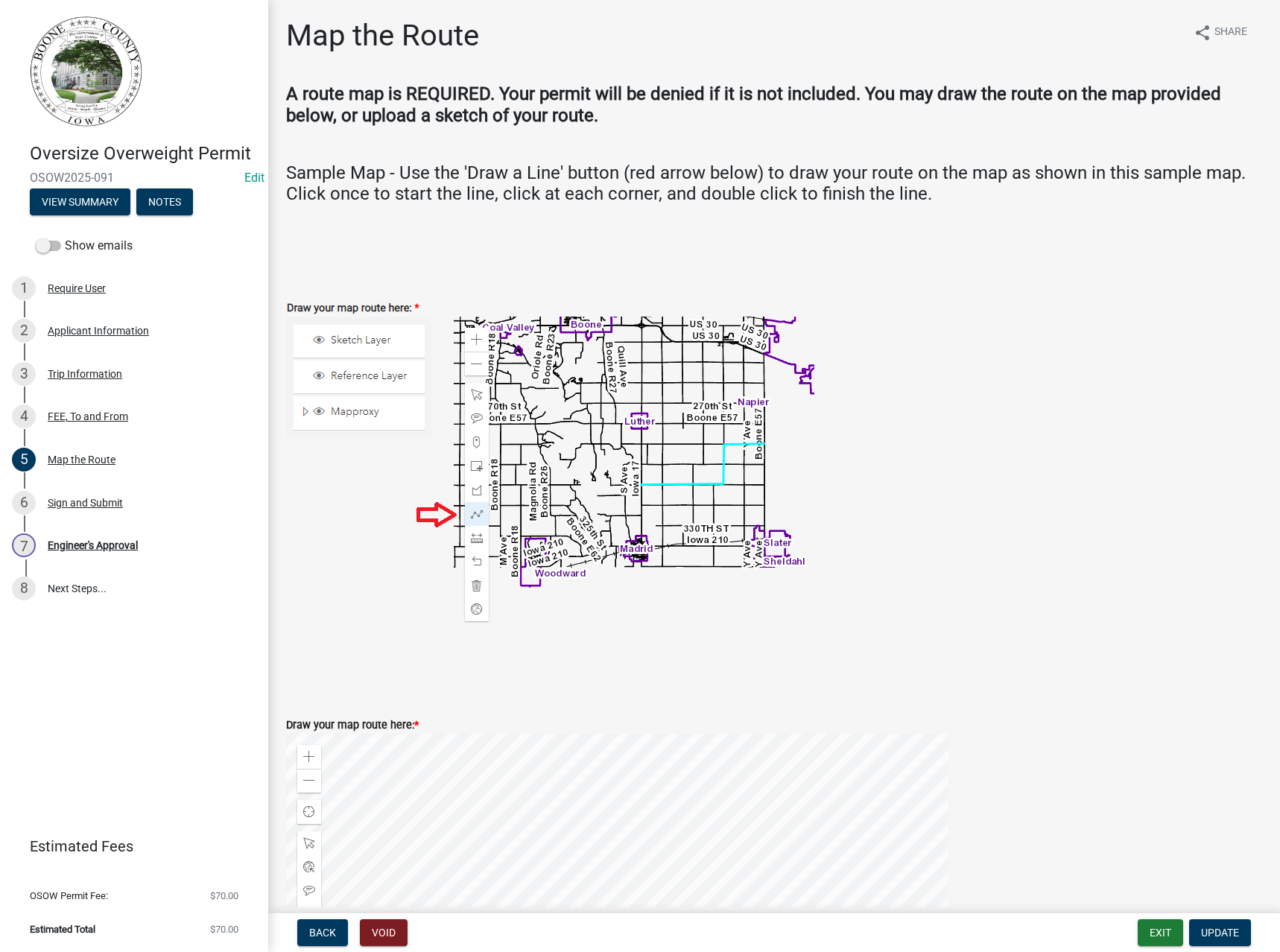
scroll to position [298, 0]
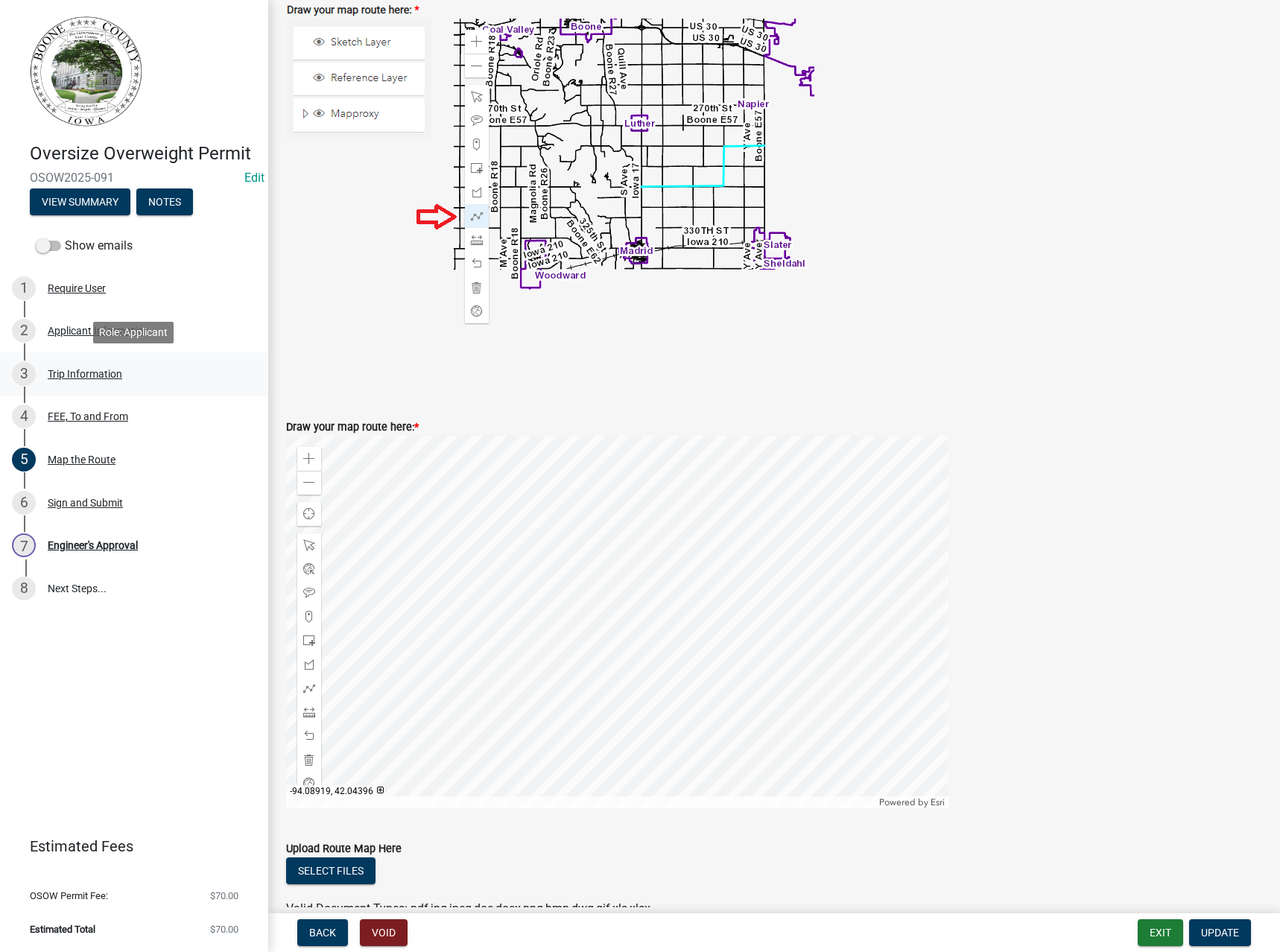
click at [66, 372] on div "Trip Information" at bounding box center [84, 374] width 74 height 11
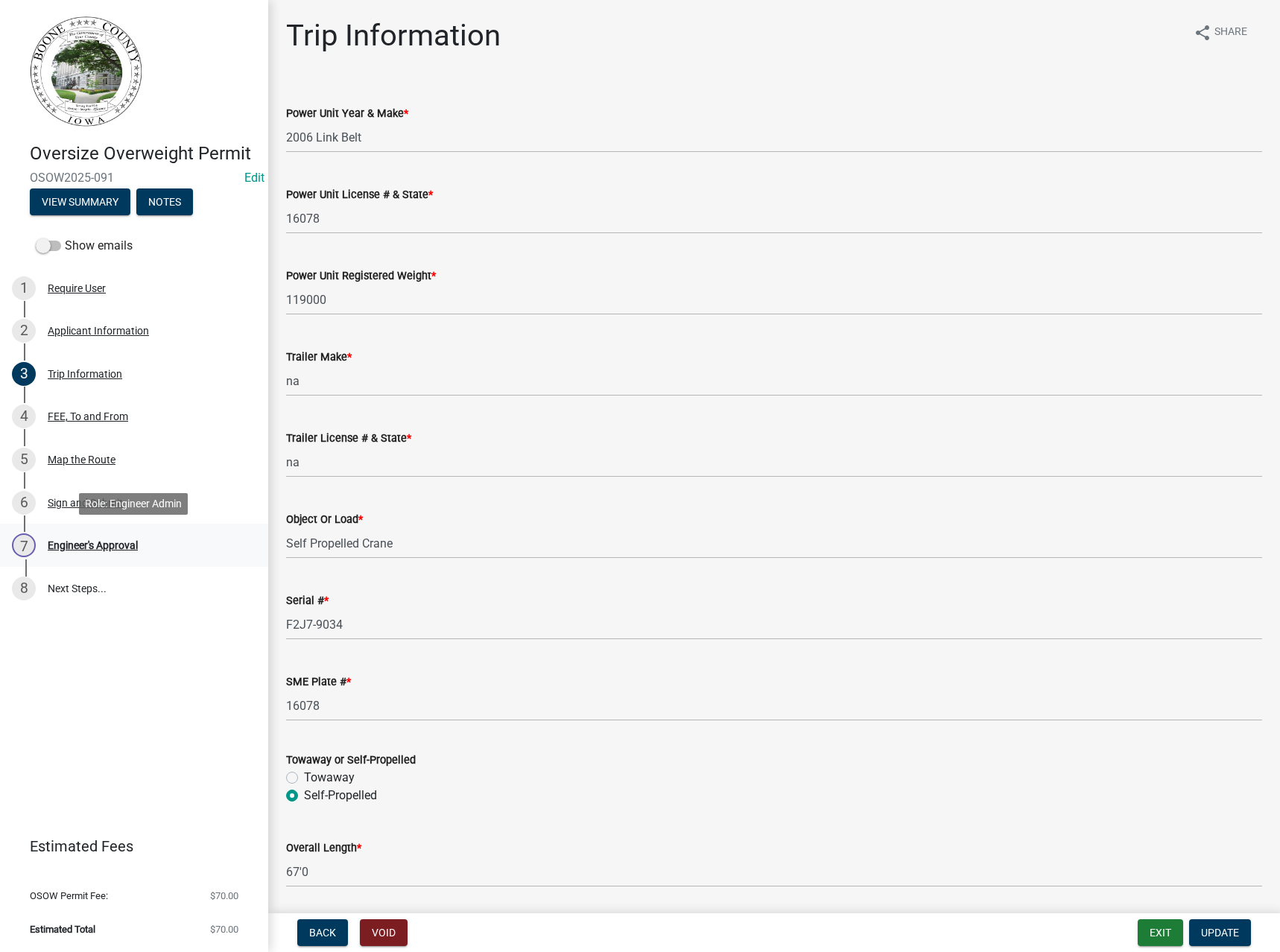
click at [106, 544] on div "Engineer's Approval" at bounding box center [92, 545] width 90 height 11
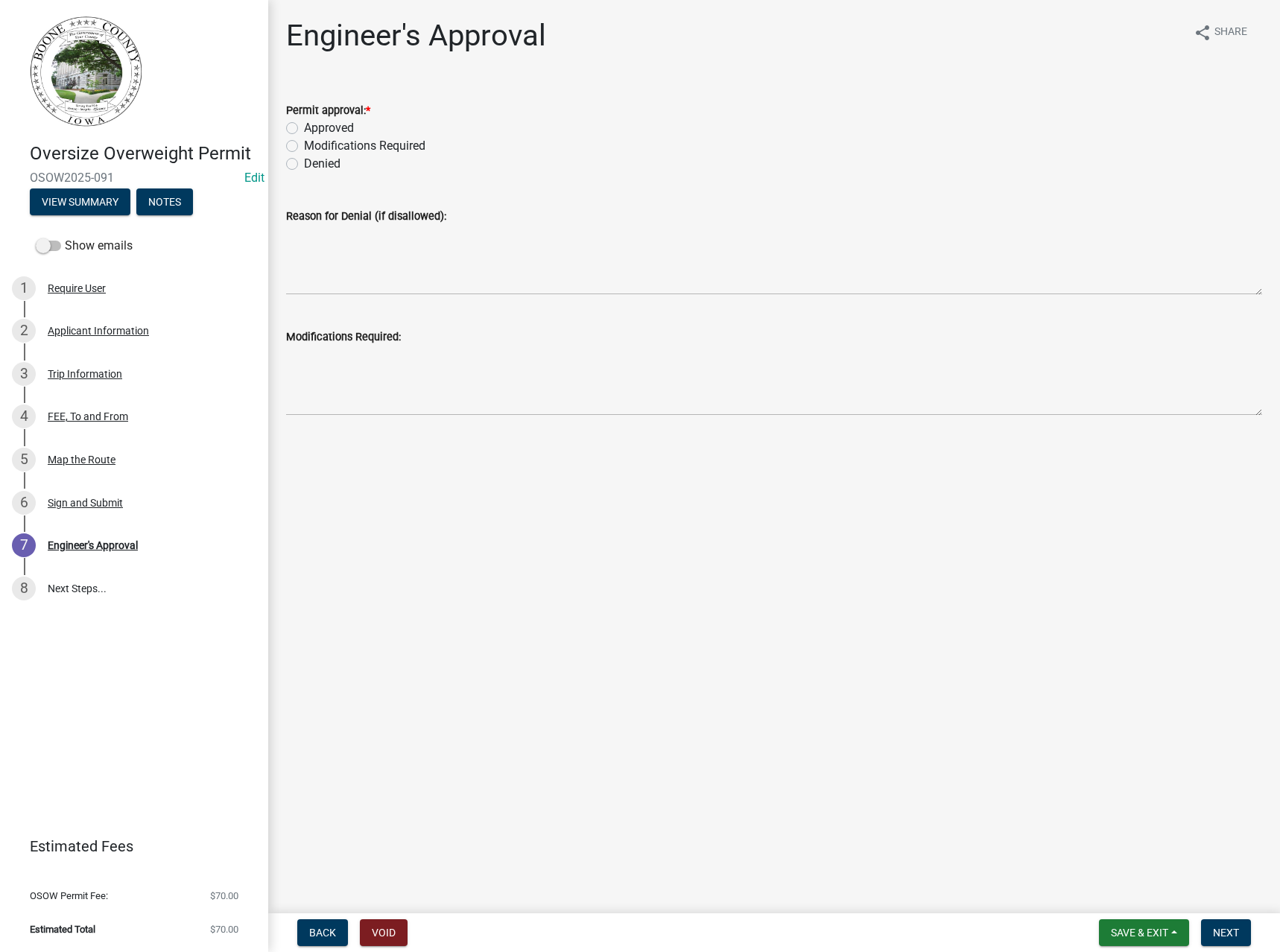
click at [345, 125] on label "Approved" at bounding box center [329, 128] width 49 height 18
click at [314, 125] on input "Approved" at bounding box center [309, 124] width 10 height 10
radio input "true"
click at [1228, 926] on span "Next" at bounding box center [1226, 932] width 26 height 12
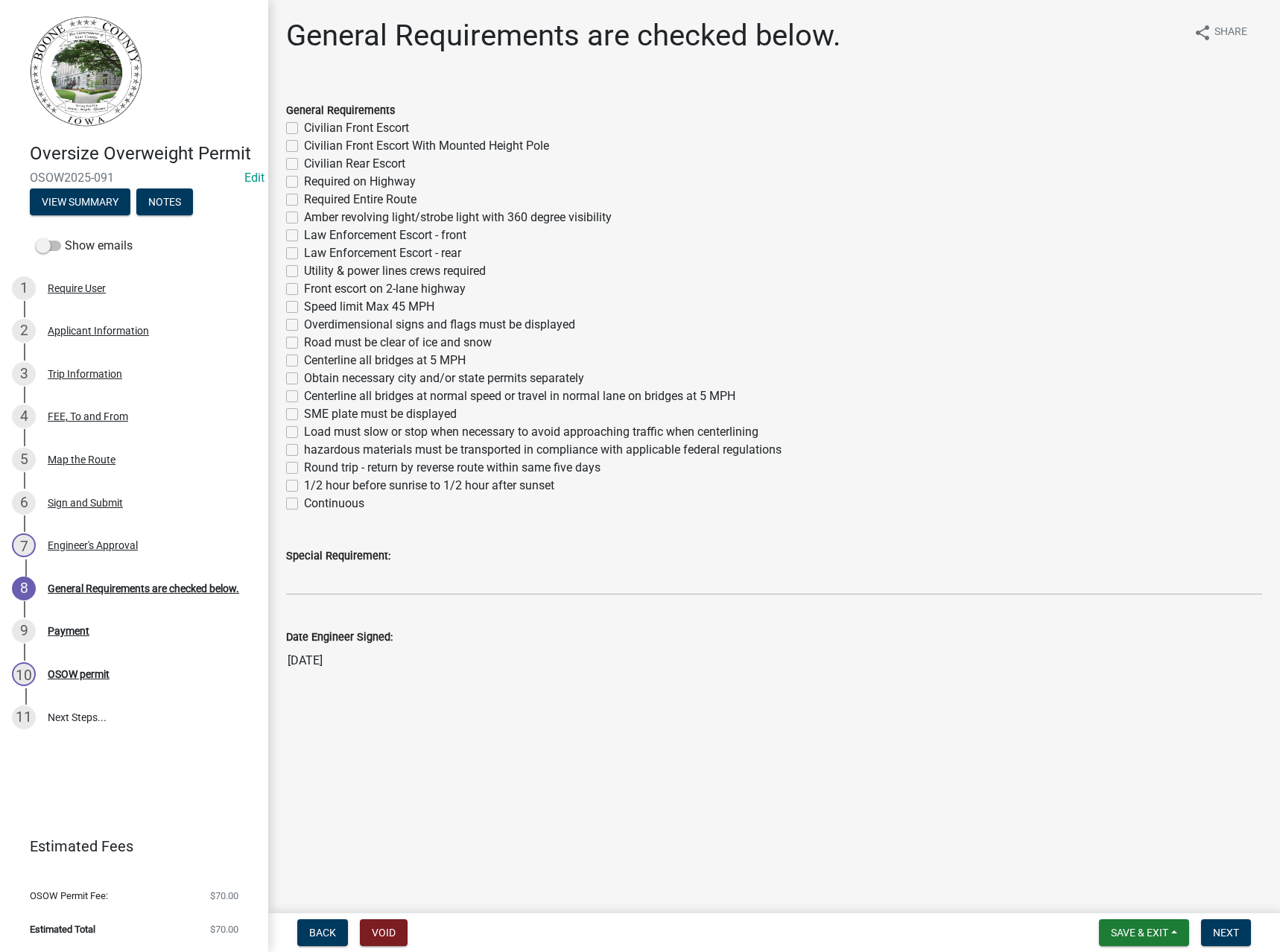
click at [354, 194] on label "Required Entire Route" at bounding box center [360, 200] width 113 height 18
click at [314, 194] on input "Required Entire Route" at bounding box center [309, 196] width 10 height 10
checkbox input "true"
checkbox input "false"
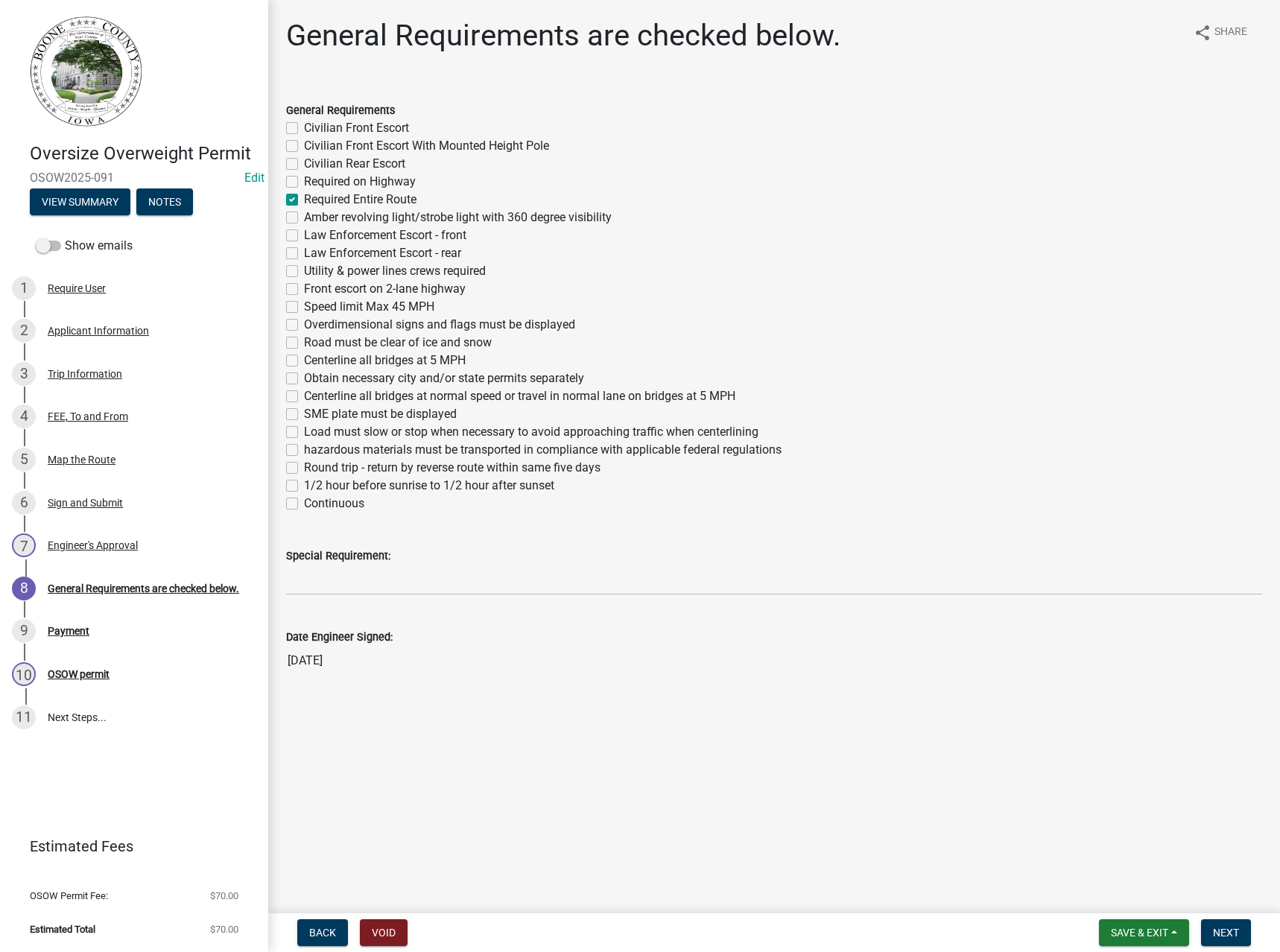
checkbox input "false"
checkbox input "true"
checkbox input "false"
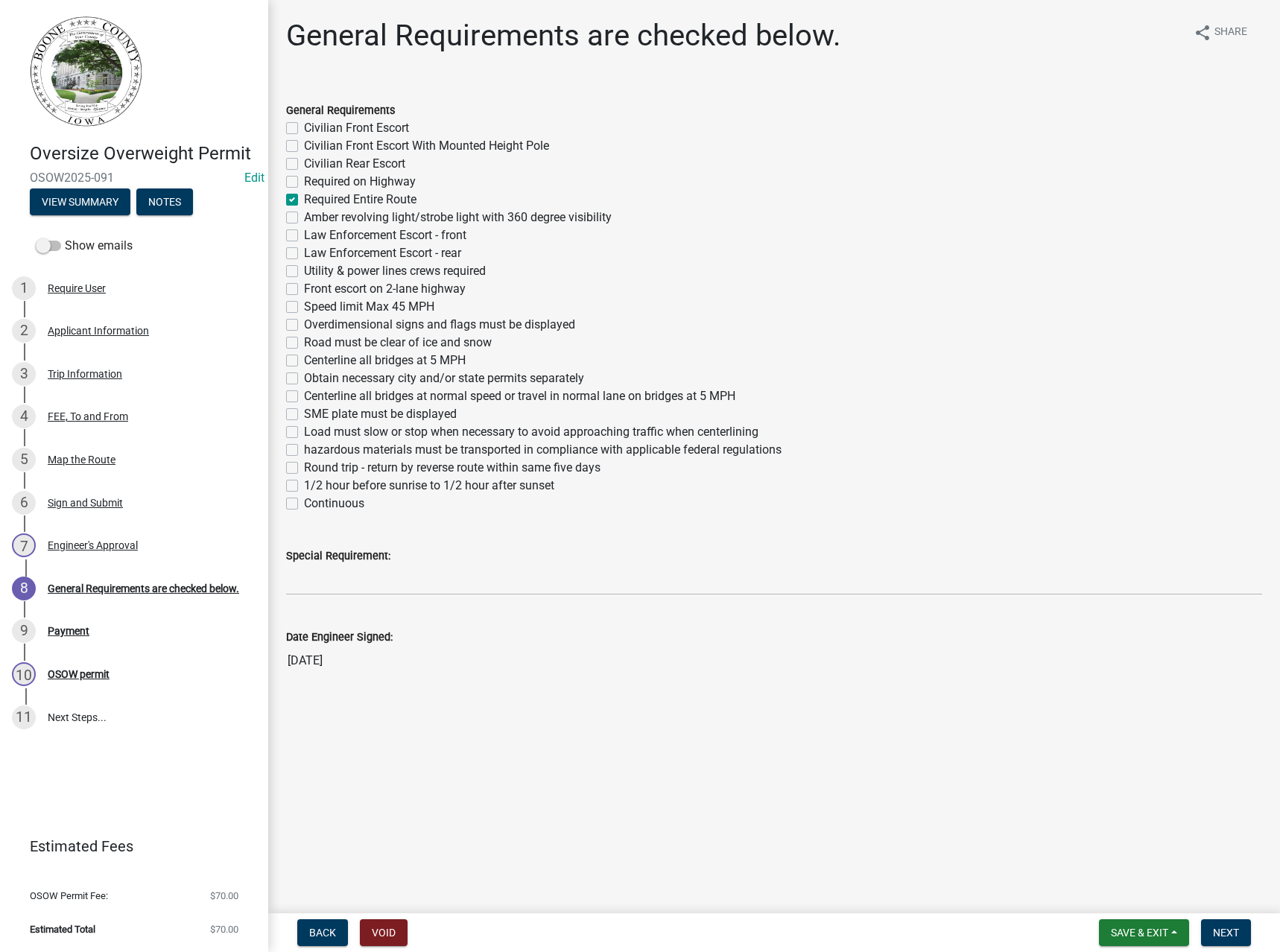
checkbox input "false"
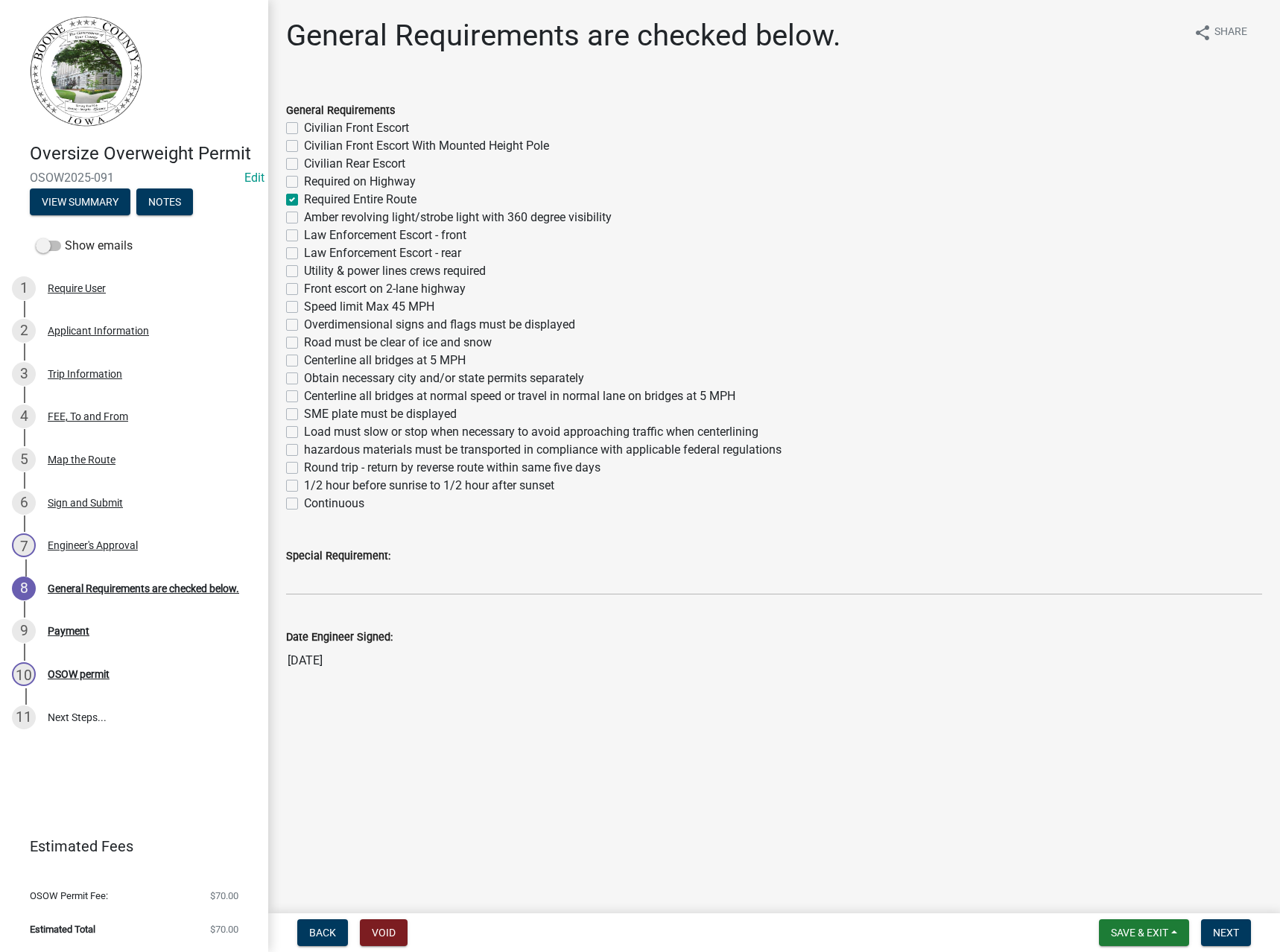
checkbox input "false"
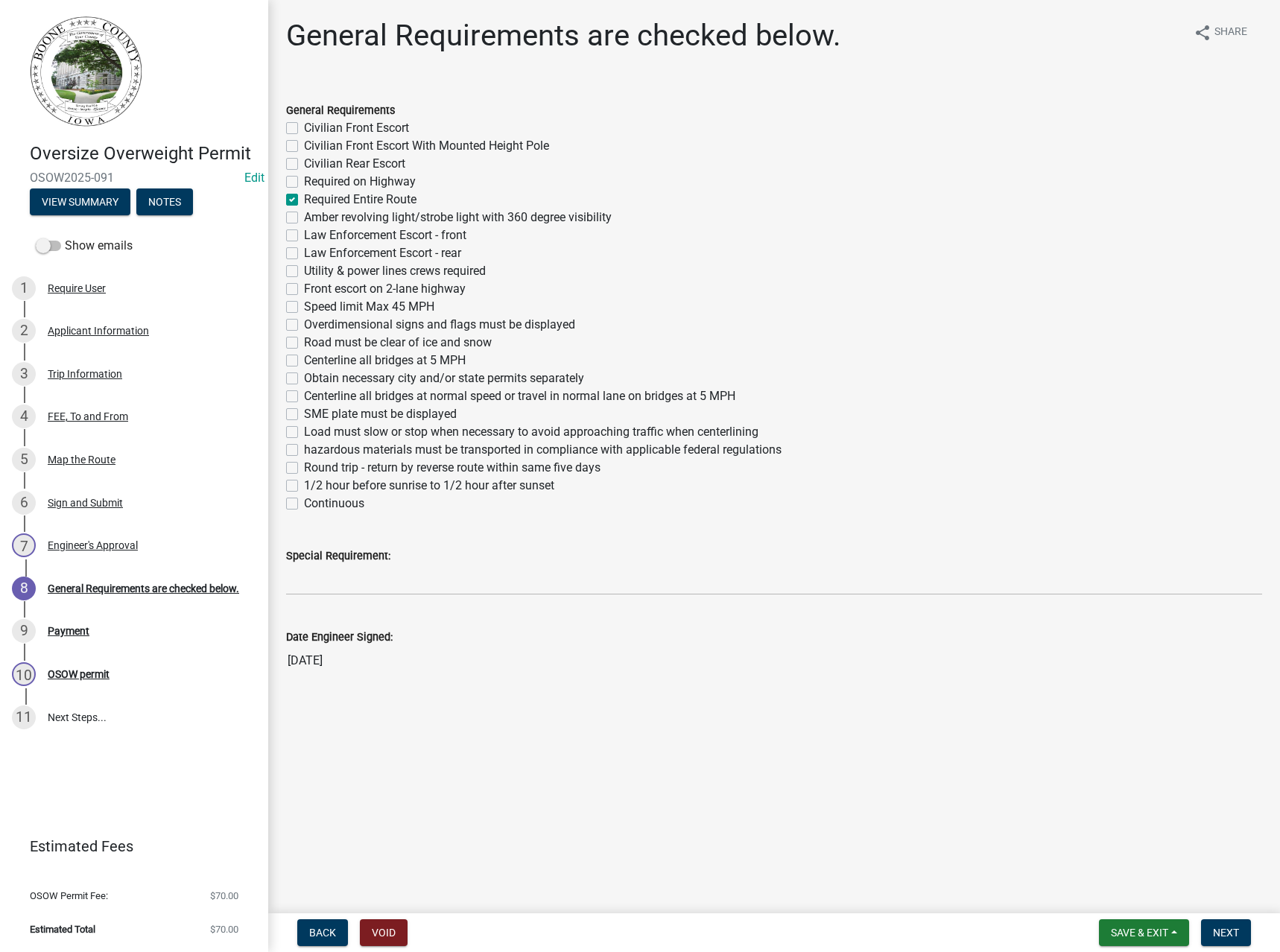
checkbox input "false"
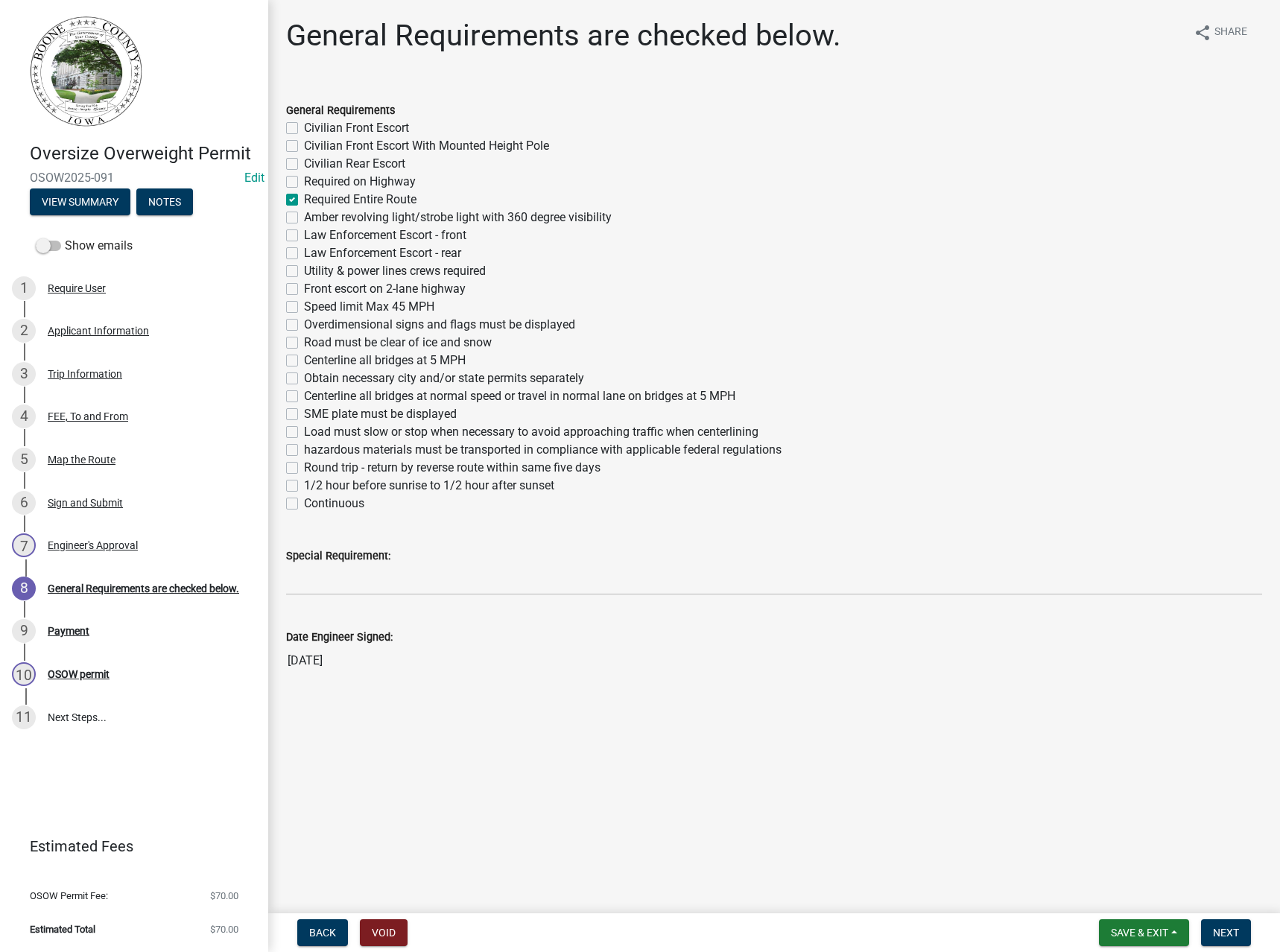
click at [362, 415] on label "SME plate must be displayed" at bounding box center [380, 414] width 152 height 18
click at [314, 415] on input "SME plate must be displayed" at bounding box center [309, 410] width 10 height 10
checkbox input "true"
checkbox input "false"
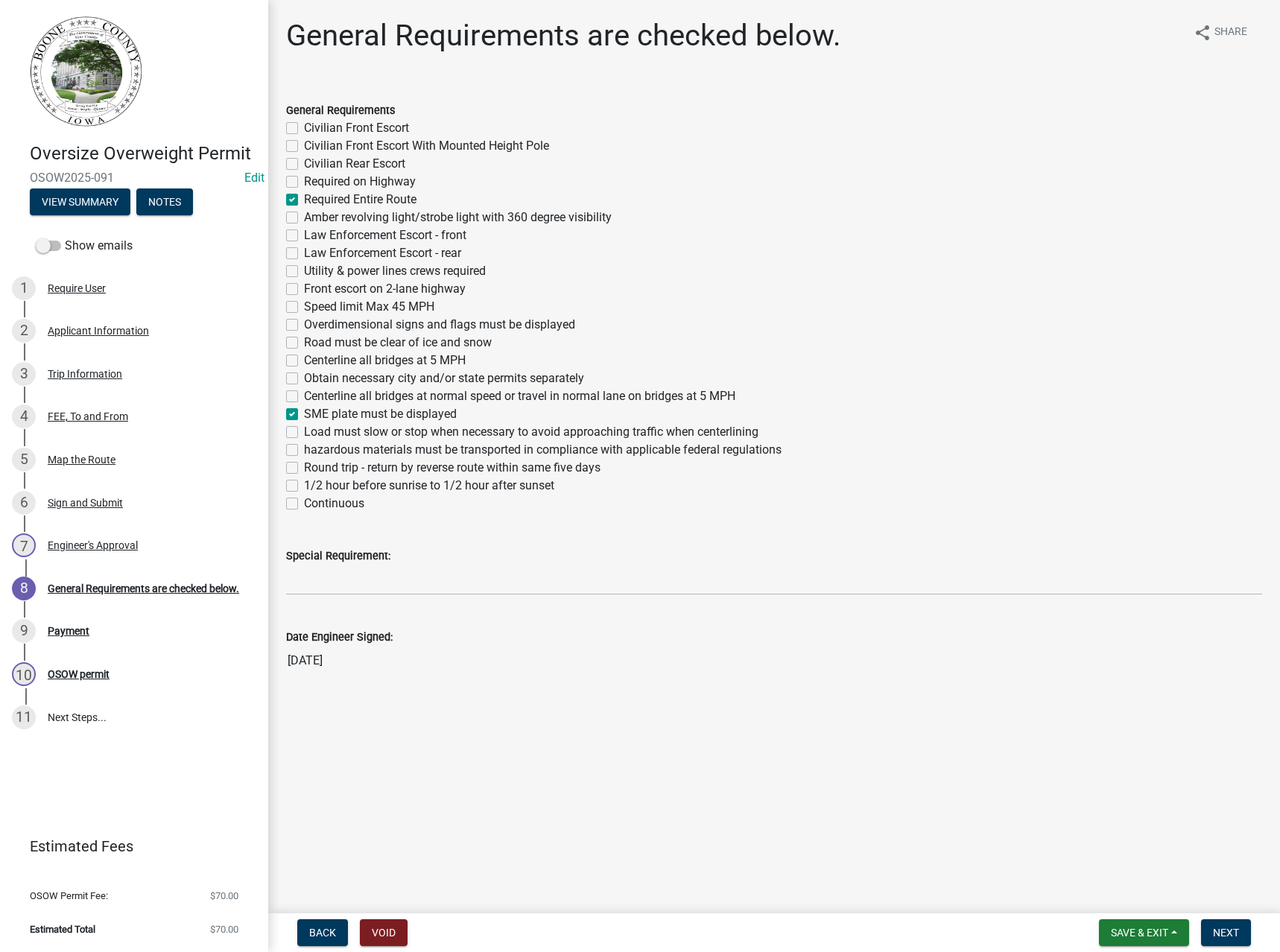
checkbox input "false"
checkbox input "true"
checkbox input "false"
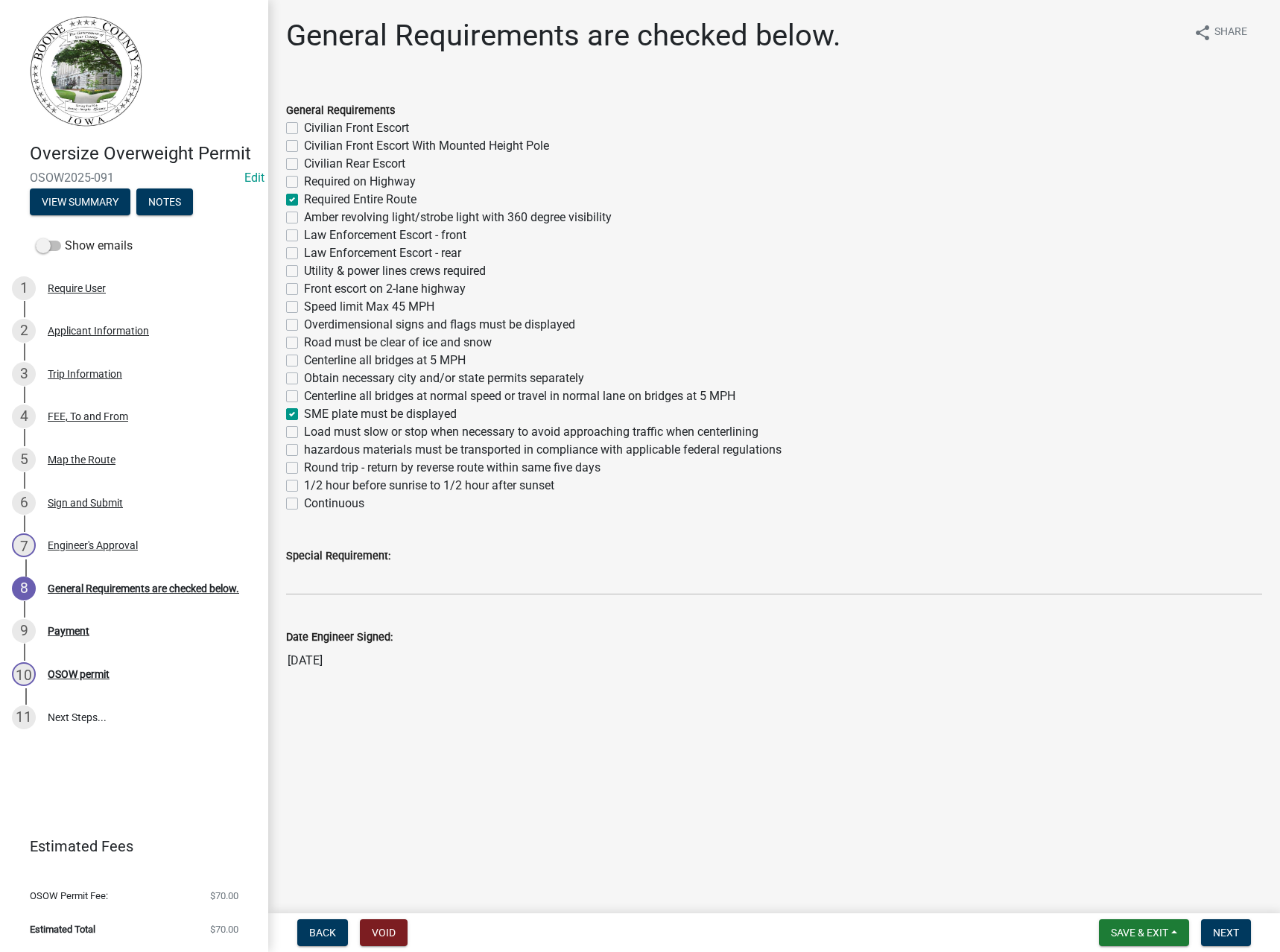
checkbox input "false"
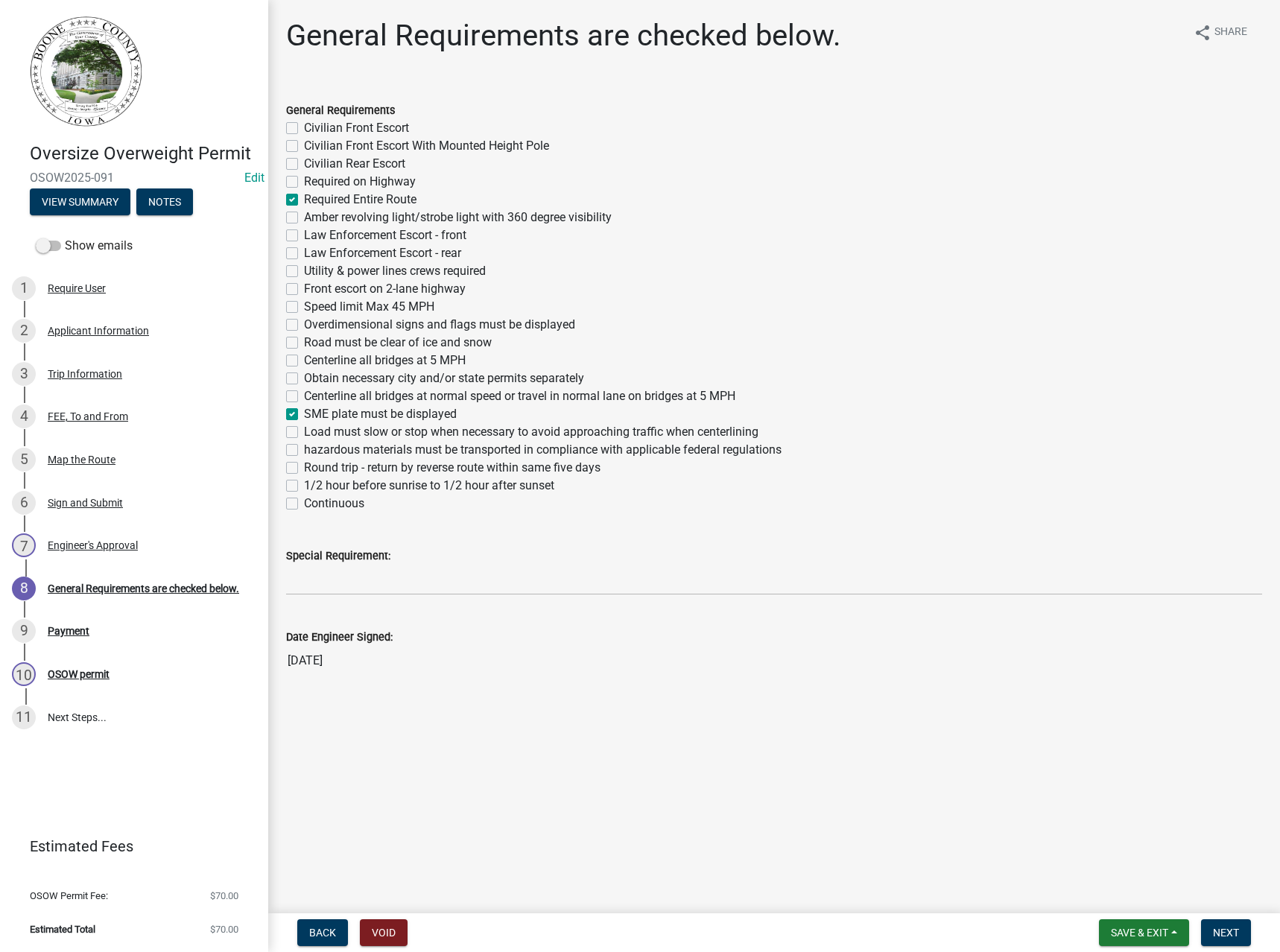
checkbox input "false"
checkbox input "true"
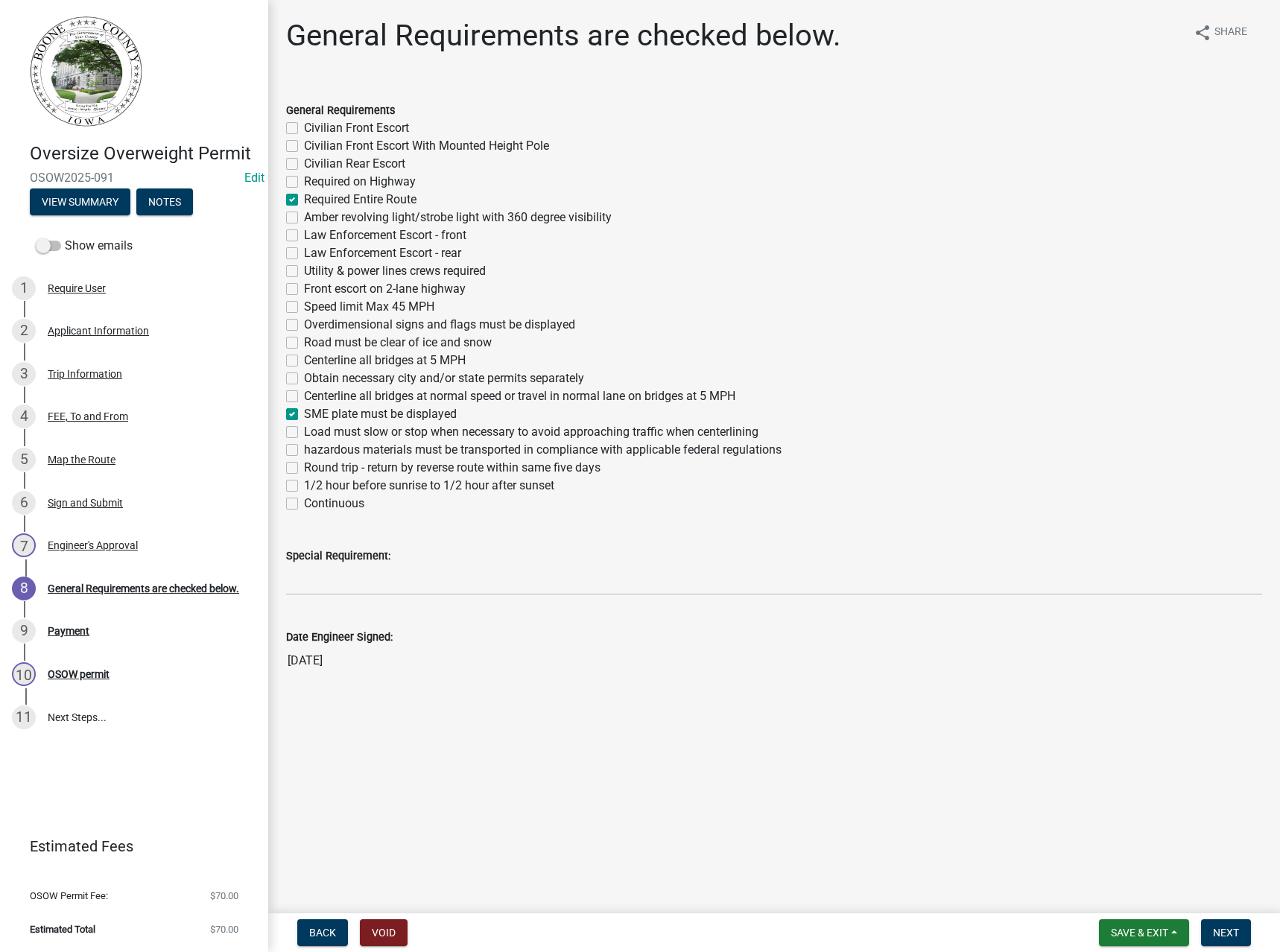
checkbox input "false"
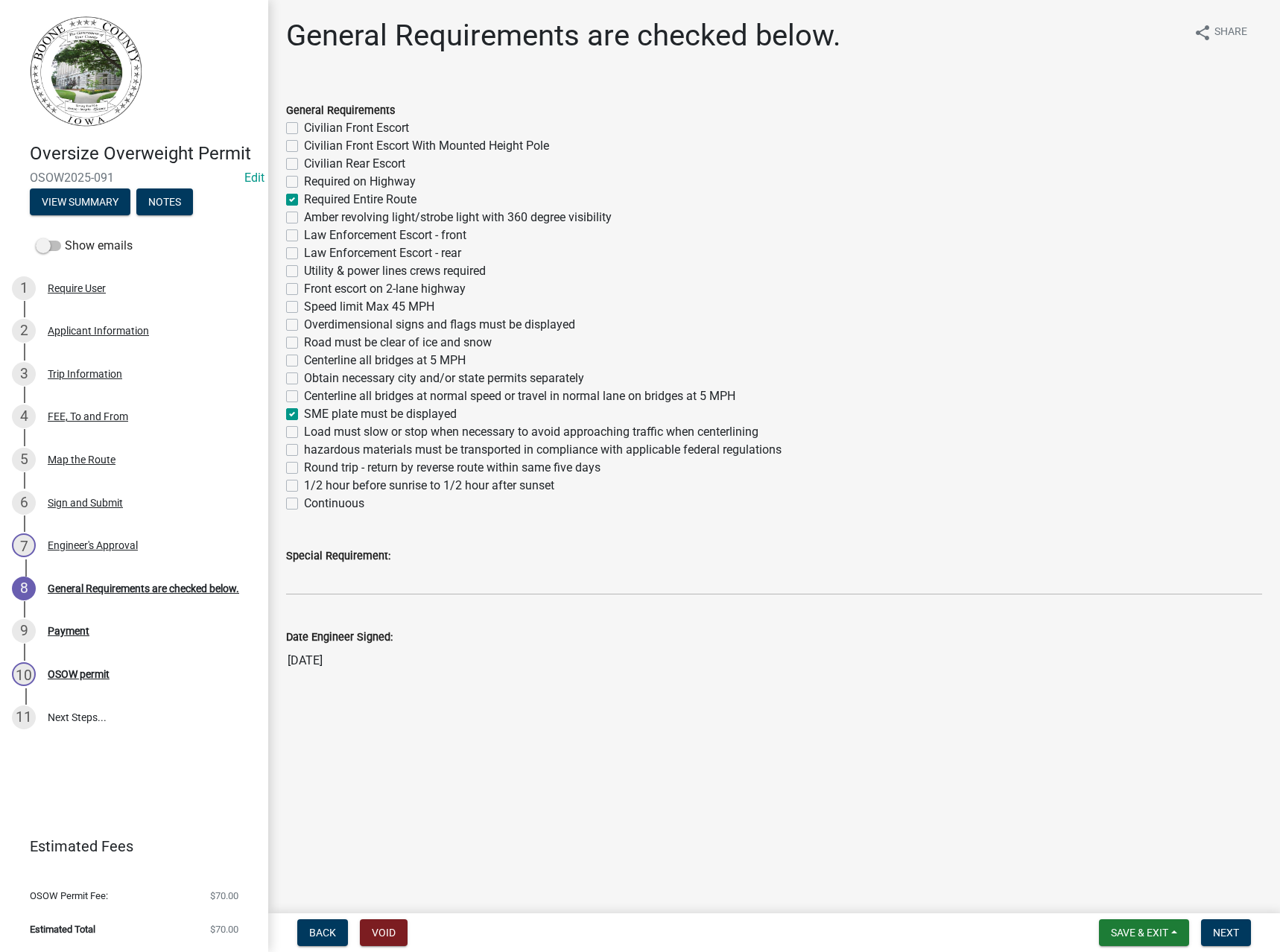
click at [359, 217] on label "Amber revolving light/strobe light with 360 degree visibility" at bounding box center [457, 218] width 308 height 18
click at [314, 217] on input "Amber revolving light/strobe light with 360 degree visibility" at bounding box center [309, 214] width 10 height 10
checkbox input "true"
checkbox input "false"
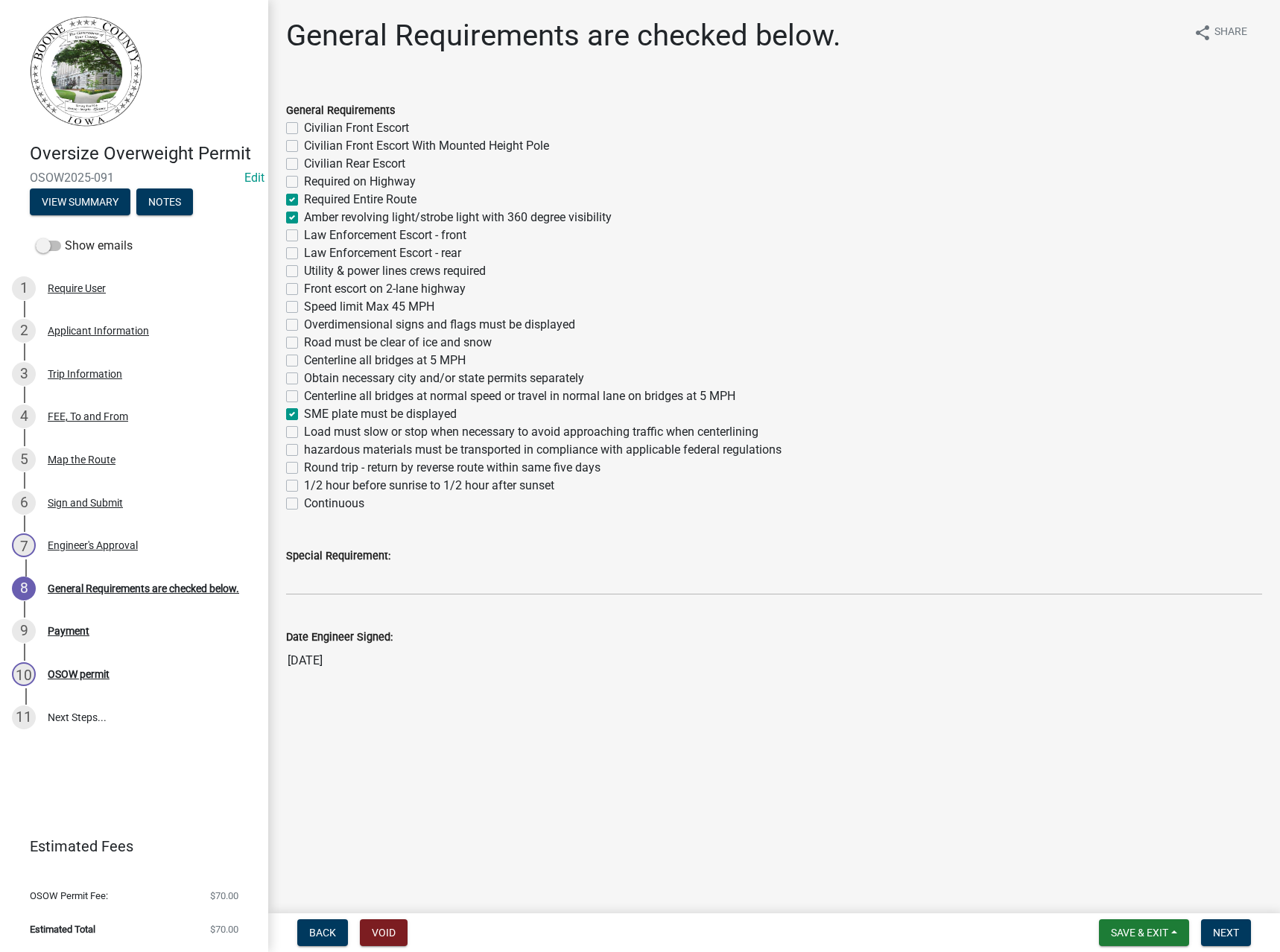
checkbox input "false"
checkbox input "true"
checkbox input "false"
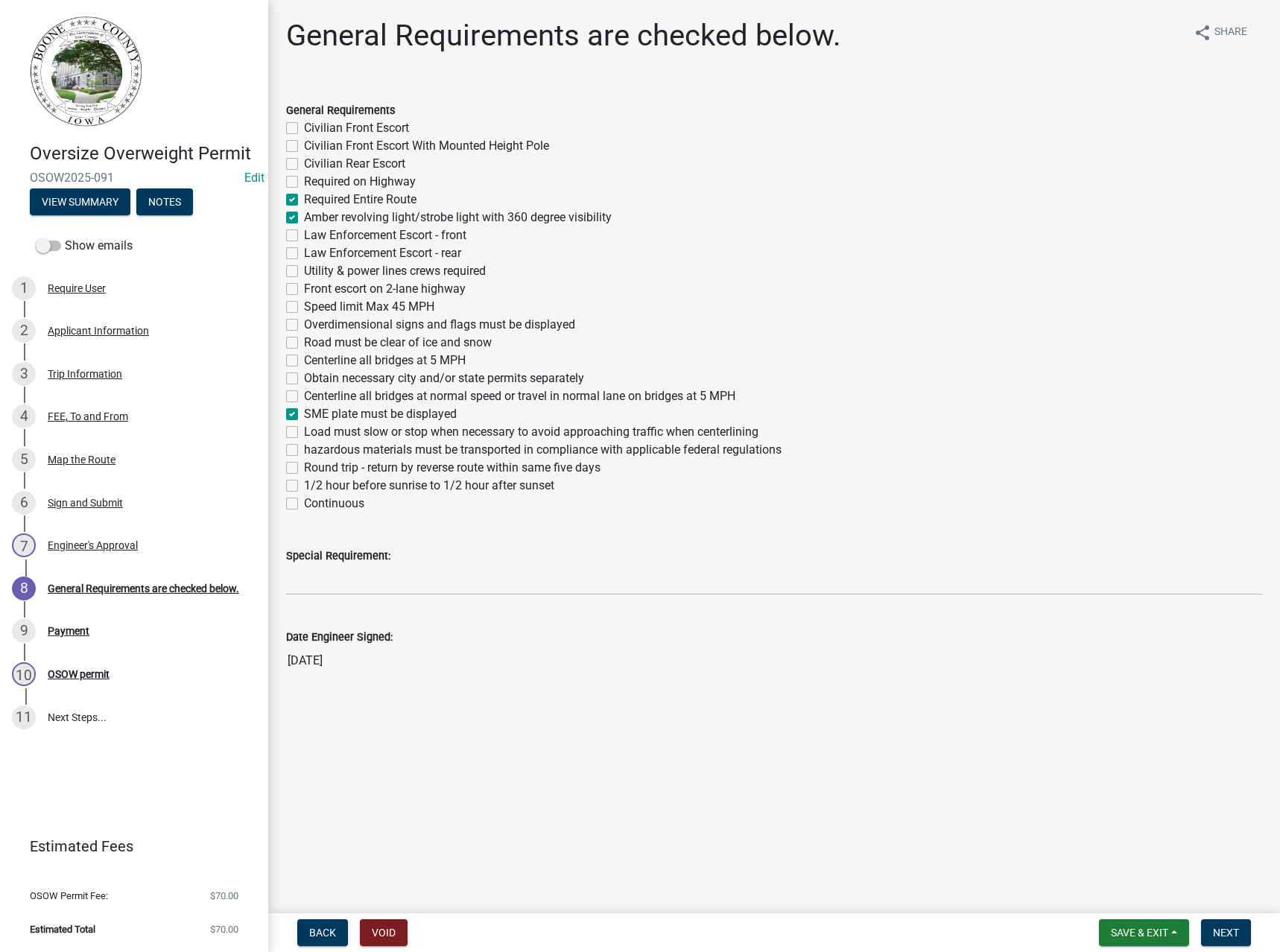
checkbox input "false"
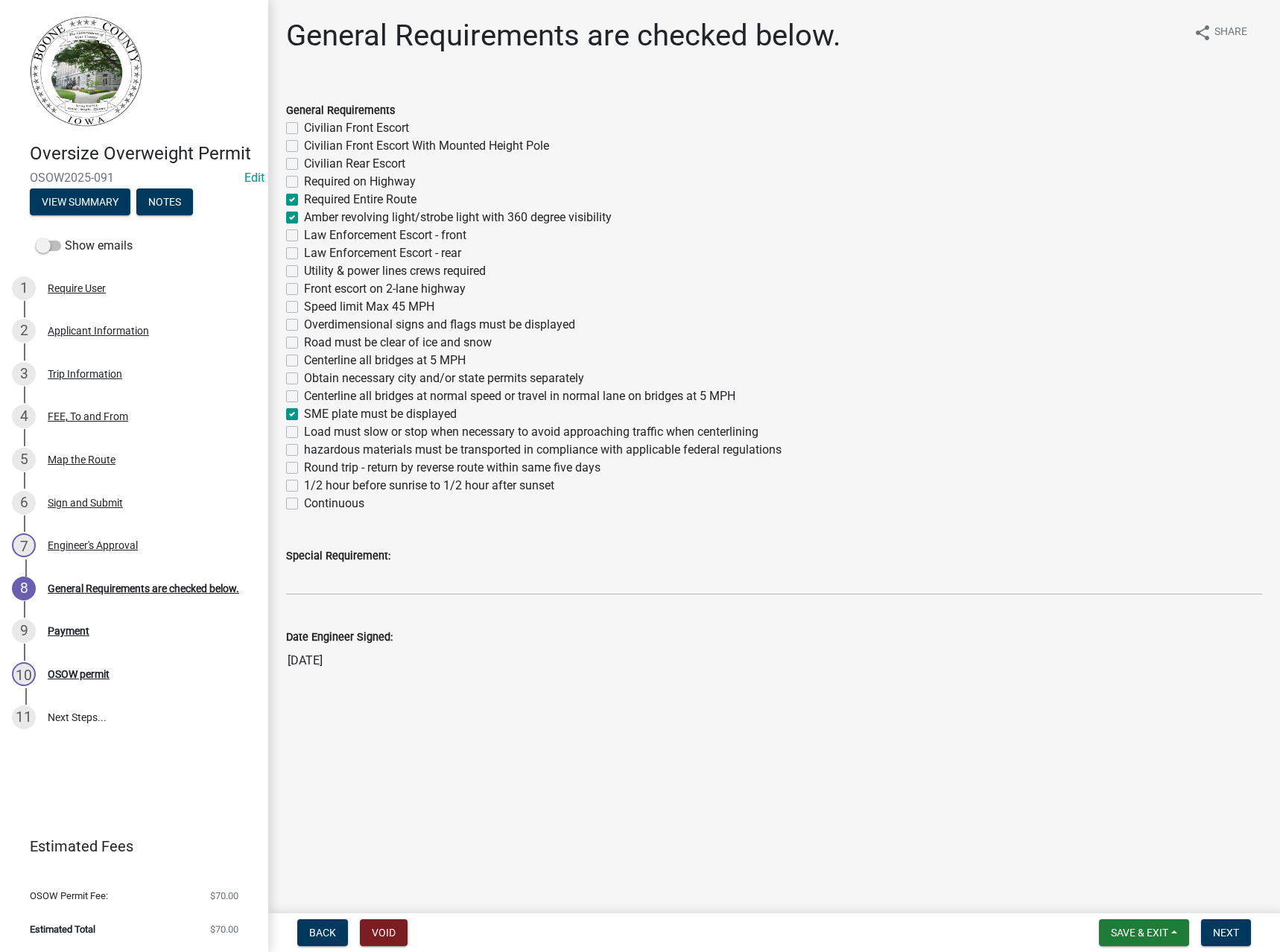
checkbox input "false"
checkbox input "true"
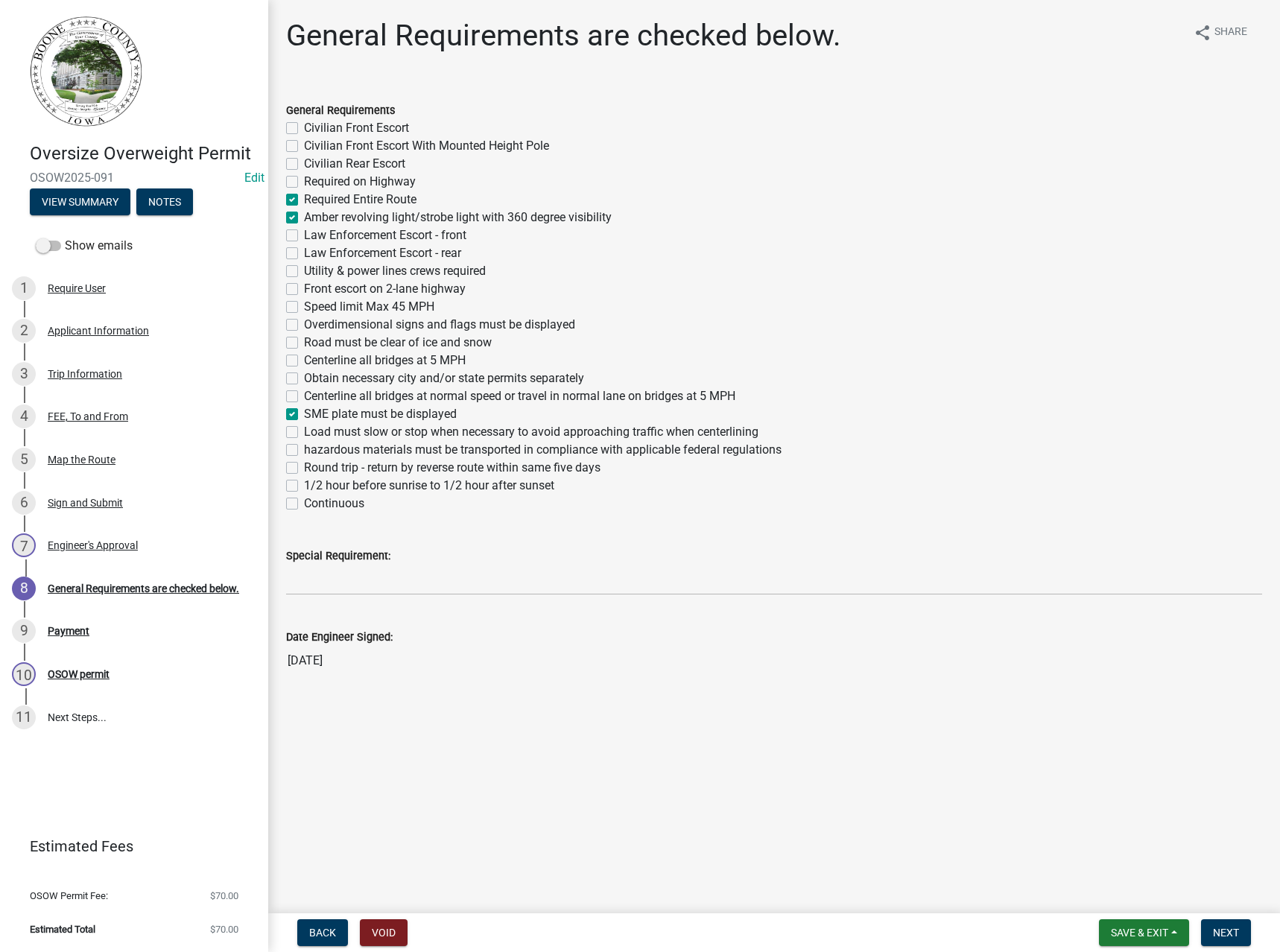
checkbox input "false"
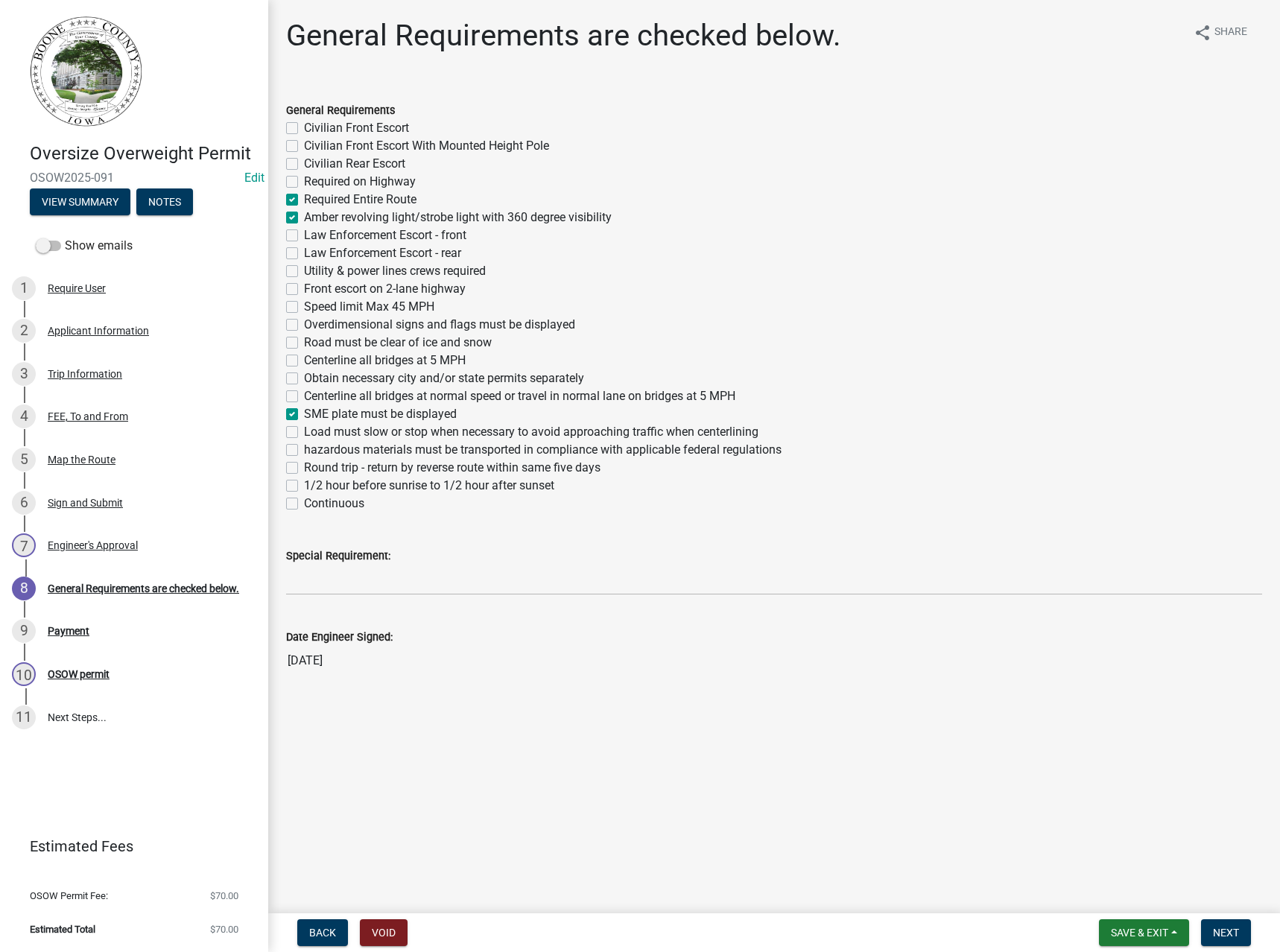
click at [345, 322] on label "Overdimensional signs and flags must be displayed" at bounding box center [440, 325] width 271 height 18
click at [314, 322] on input "Overdimensional signs and flags must be displayed" at bounding box center [309, 321] width 10 height 10
checkbox input "true"
checkbox input "false"
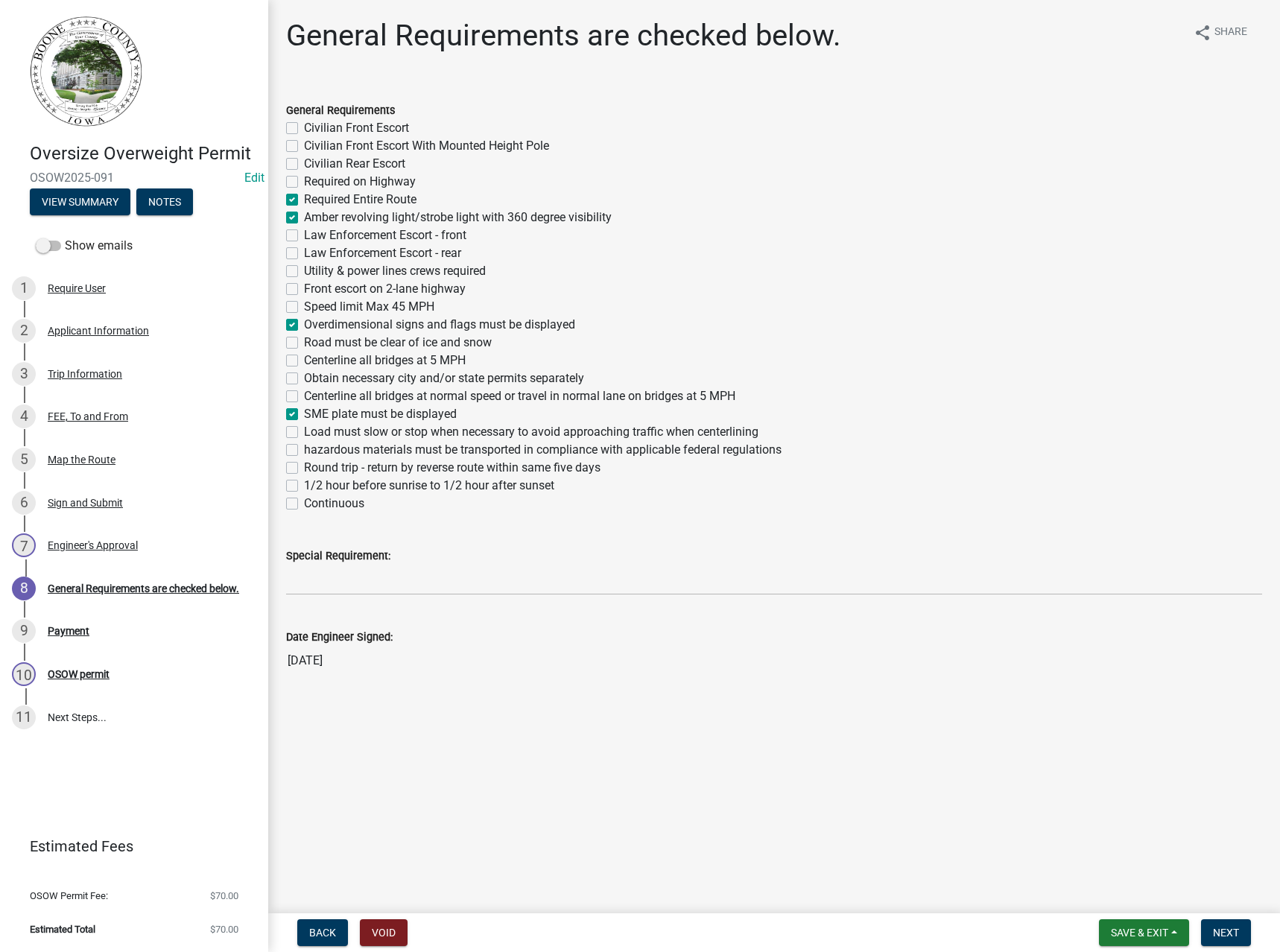
checkbox input "false"
checkbox input "true"
checkbox input "false"
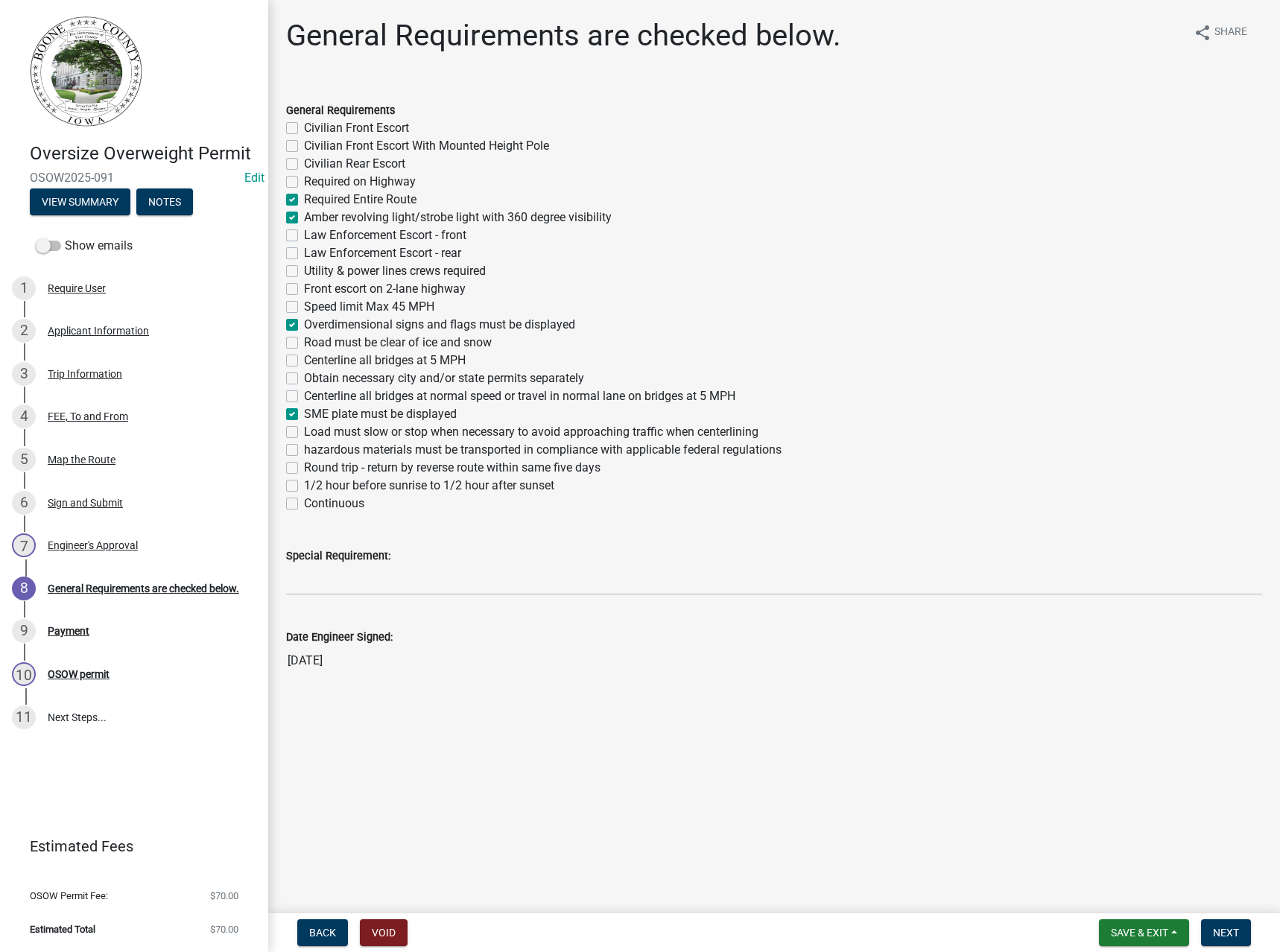
checkbox input "false"
checkbox input "true"
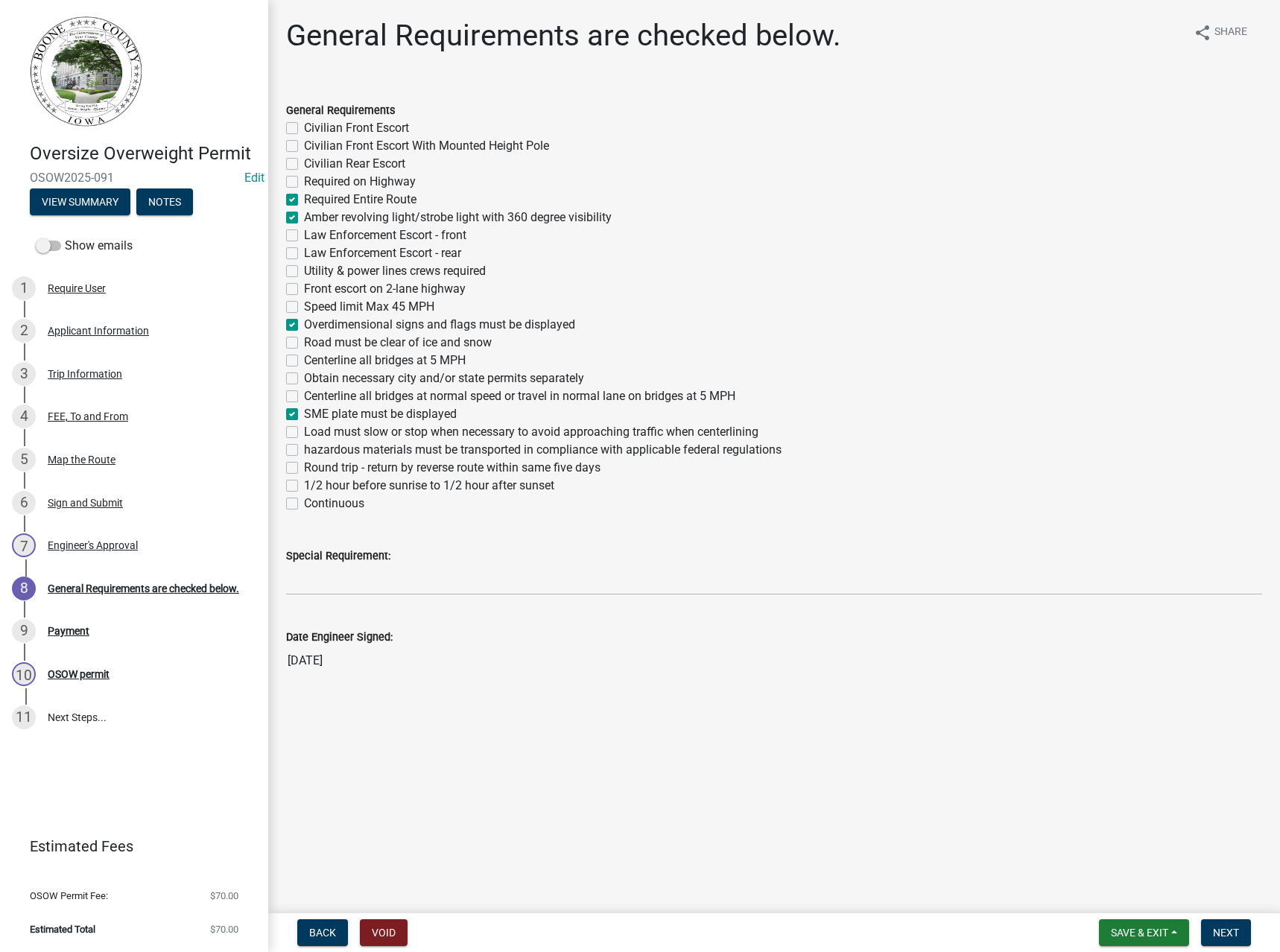
checkbox input "false"
checkbox input "true"
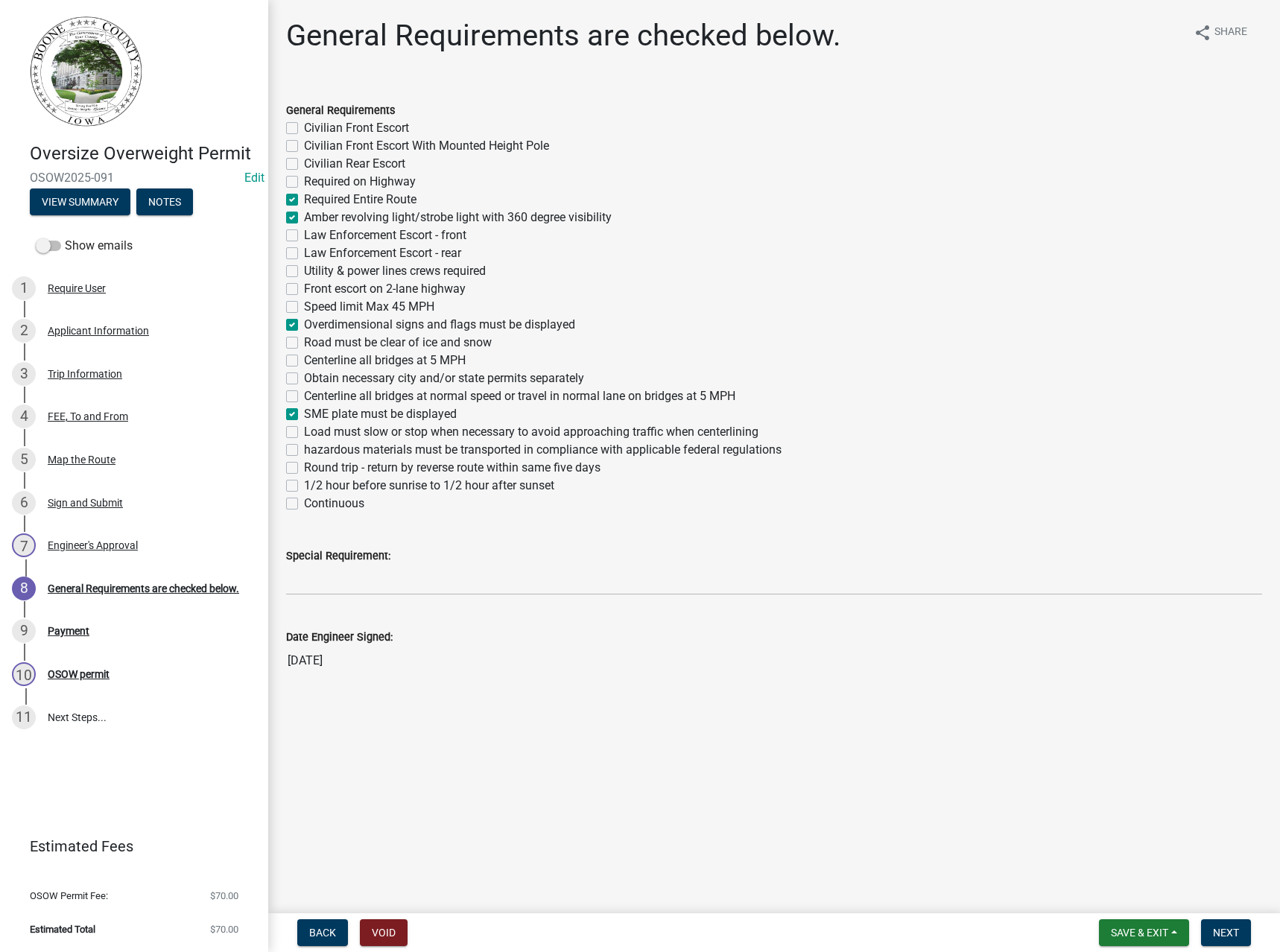
checkbox input "false"
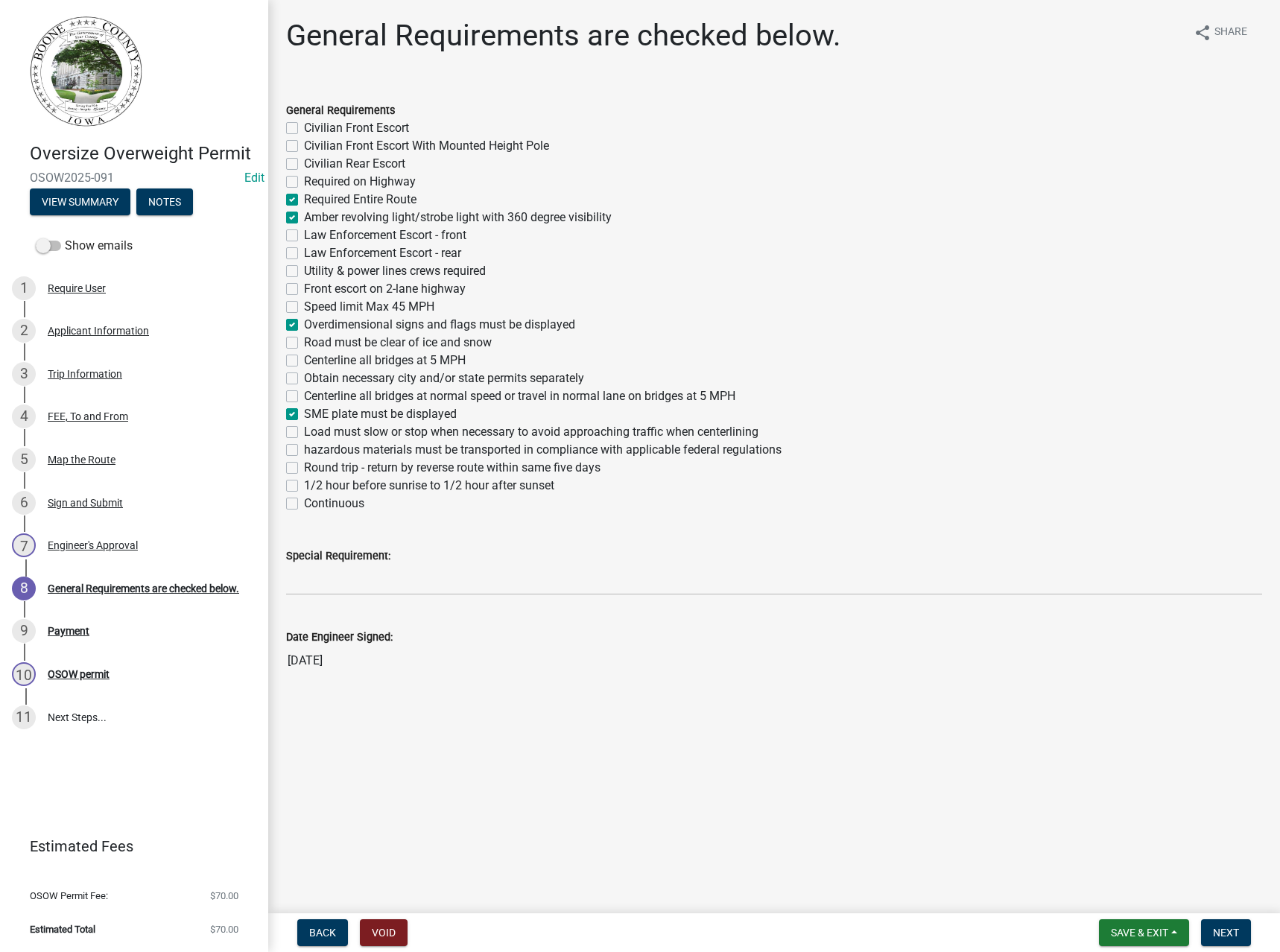
click at [345, 380] on label "Obtain necessary city and/or state permits separately" at bounding box center [443, 378] width 280 height 18
click at [314, 379] on input "Obtain necessary city and/or state permits separately" at bounding box center [309, 374] width 10 height 10
checkbox input "true"
checkbox input "false"
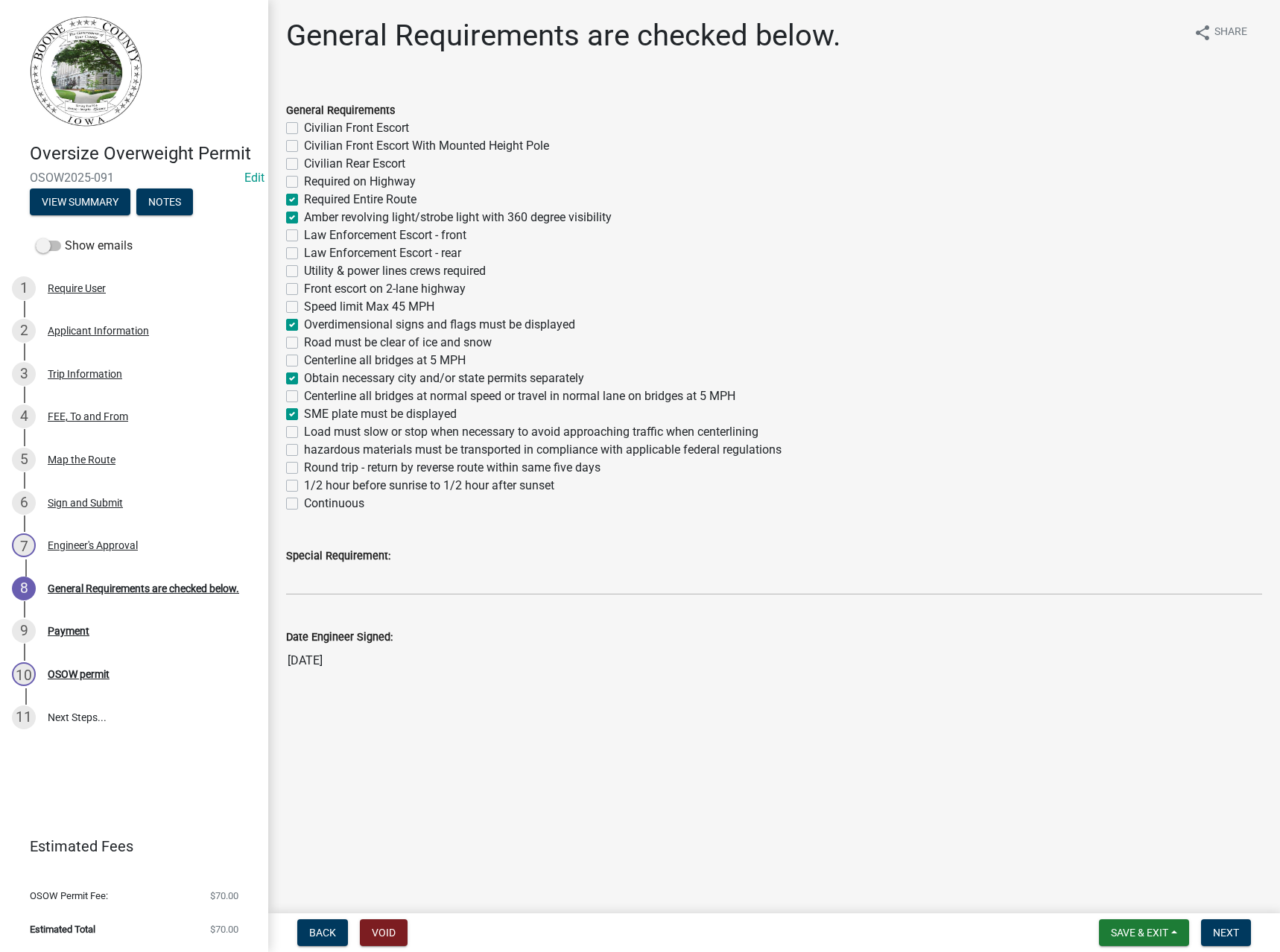
checkbox input "false"
checkbox input "true"
checkbox input "false"
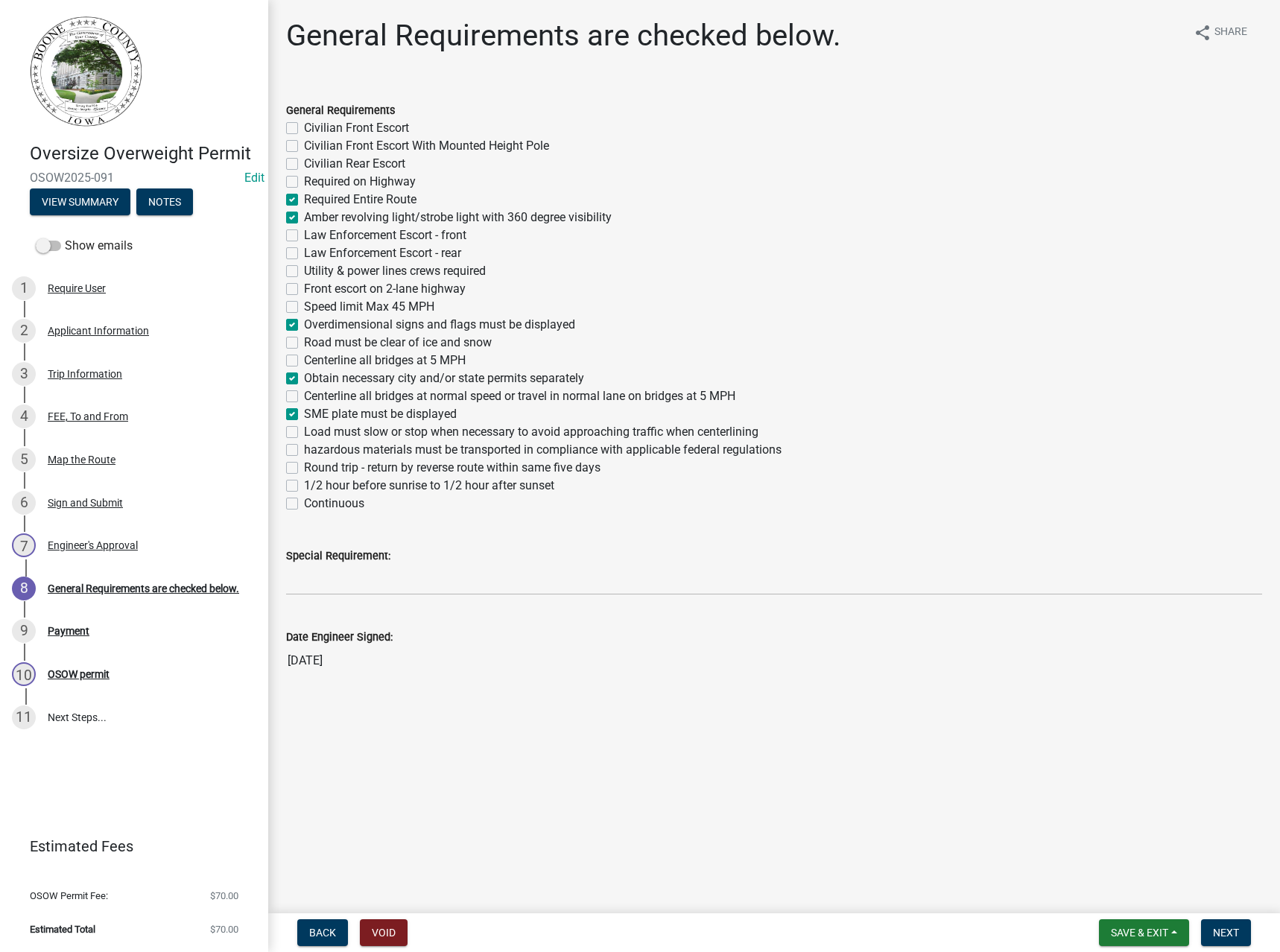
checkbox input "false"
checkbox input "true"
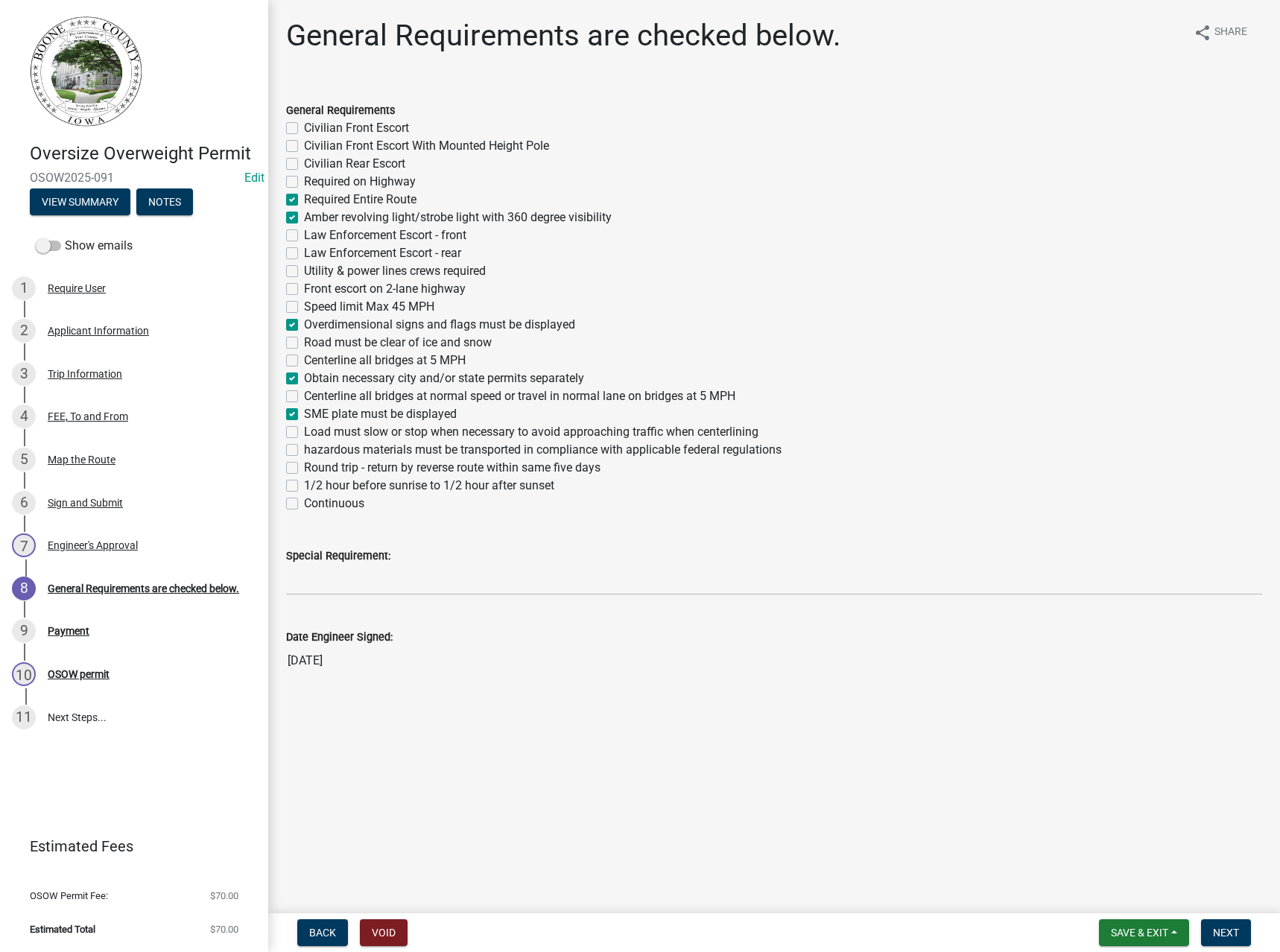
checkbox input "false"
checkbox input "true"
checkbox input "false"
checkbox input "true"
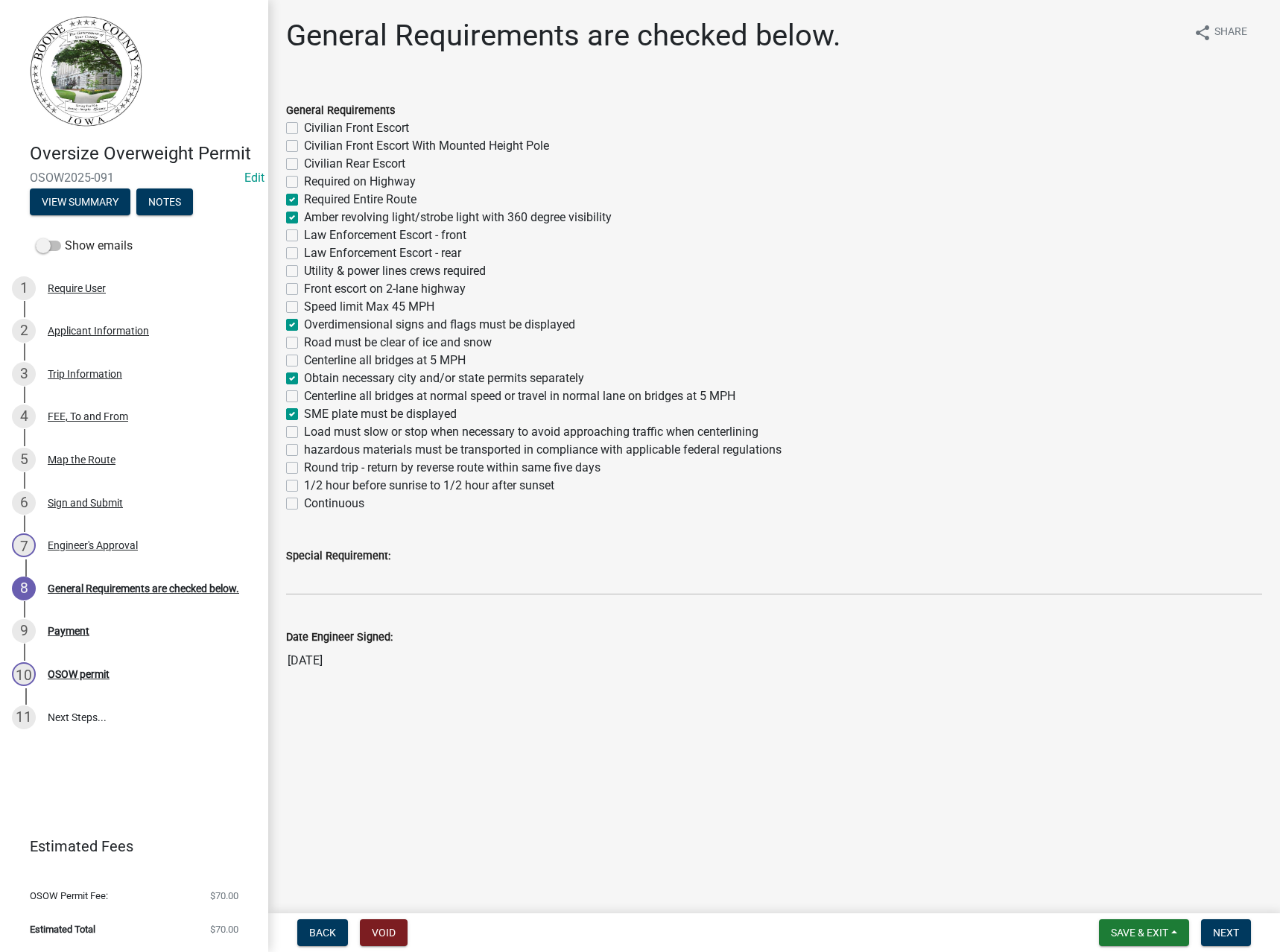
checkbox input "false"
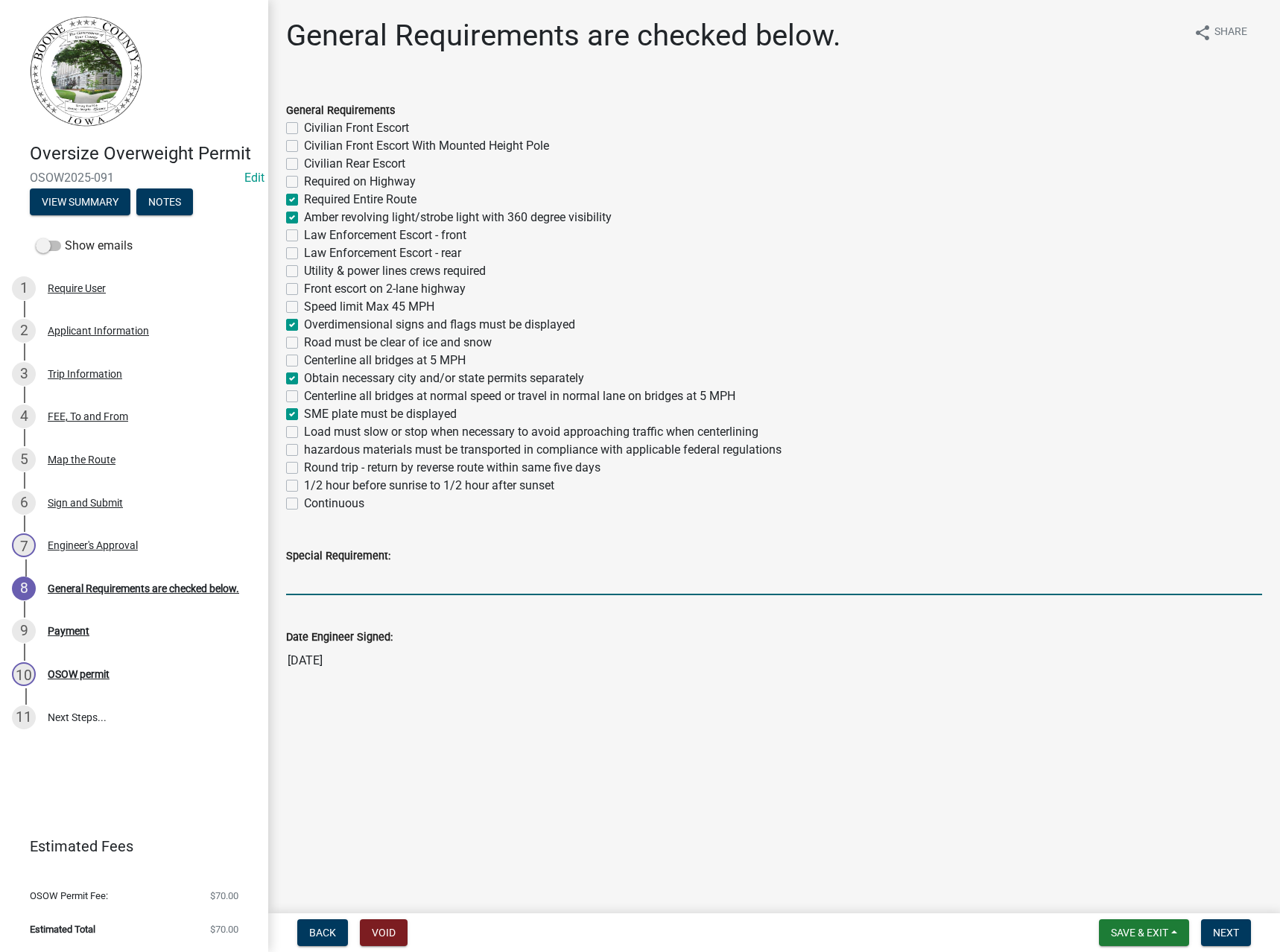
click at [394, 579] on input "Special Requirement:" at bounding box center [774, 580] width 976 height 31
type input "Flags only."
click at [336, 502] on label "Continuous" at bounding box center [334, 504] width 60 height 18
click at [314, 502] on input "Continuous" at bounding box center [309, 500] width 10 height 10
checkbox input "true"
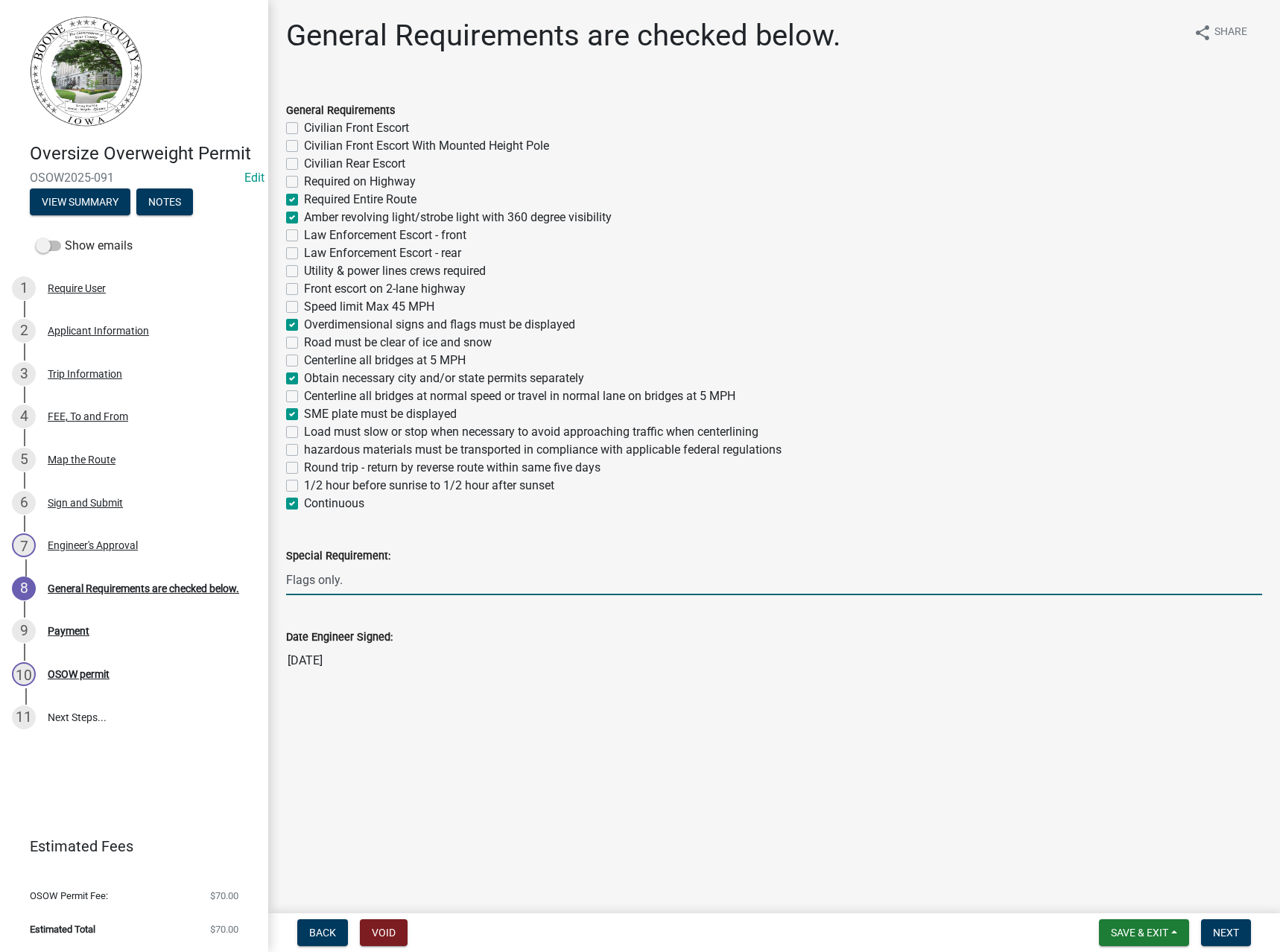
checkbox input "false"
checkbox input "true"
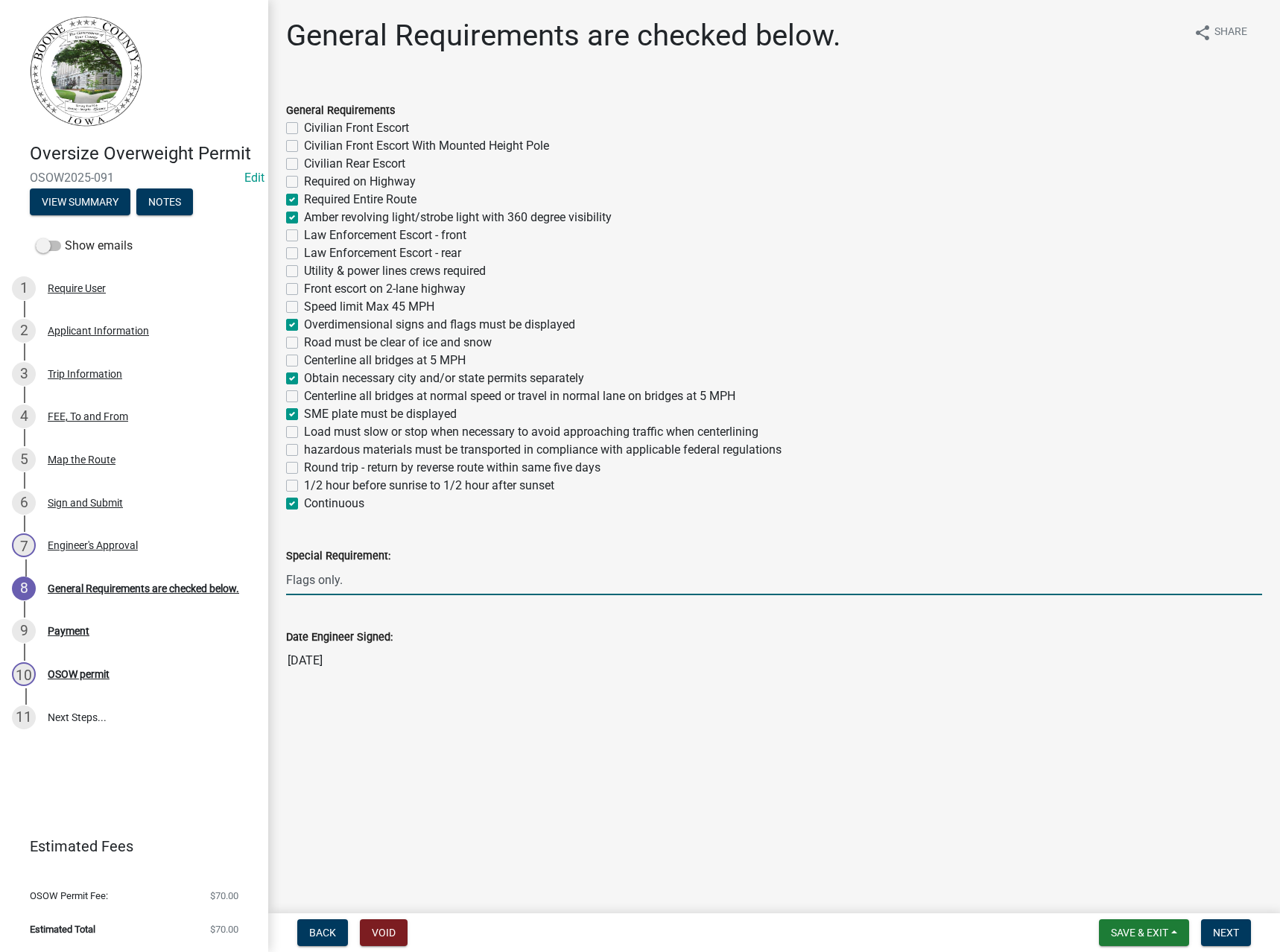
checkbox input "true"
checkbox input "false"
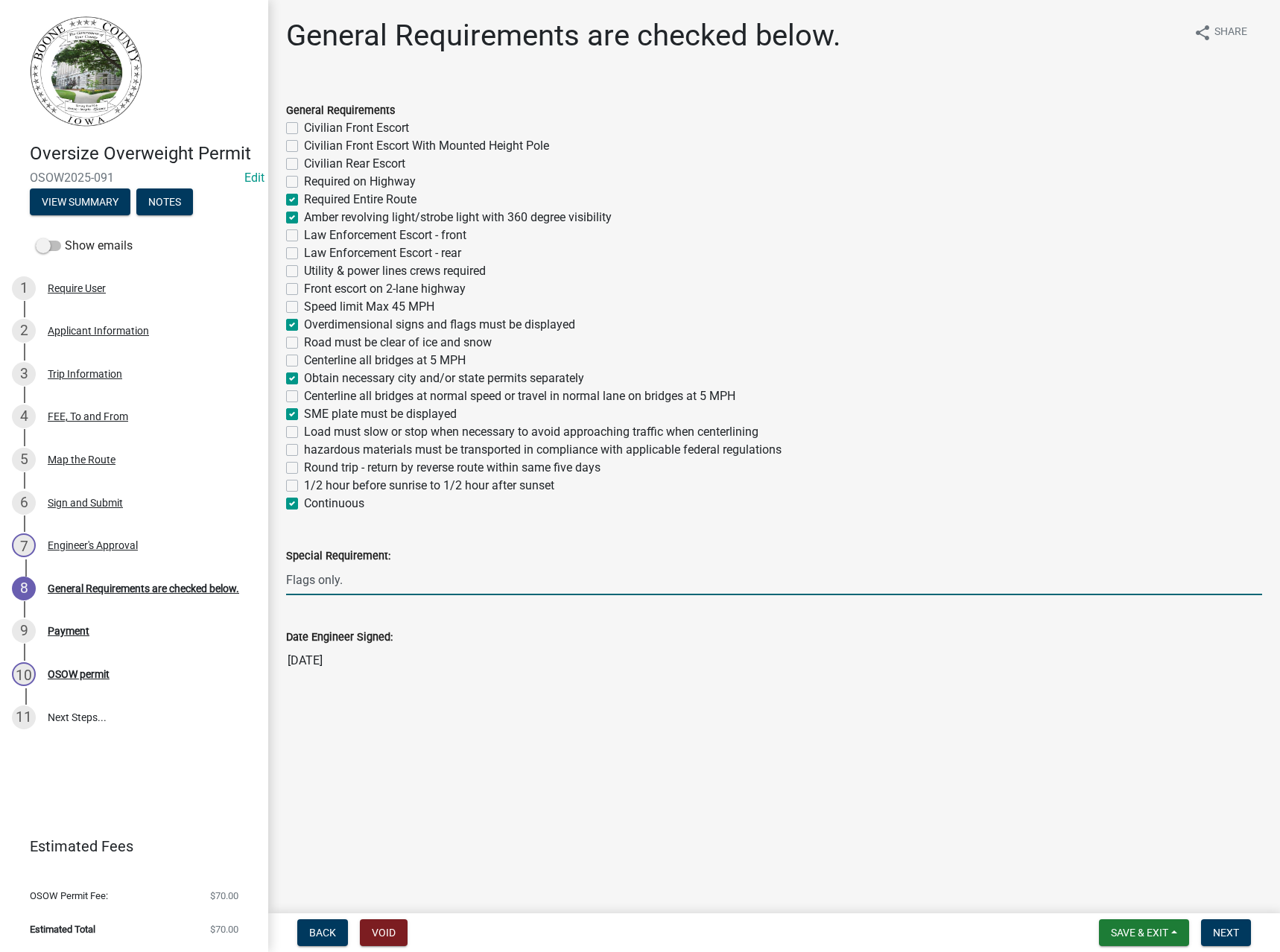
checkbox input "false"
checkbox input "true"
checkbox input "false"
checkbox input "true"
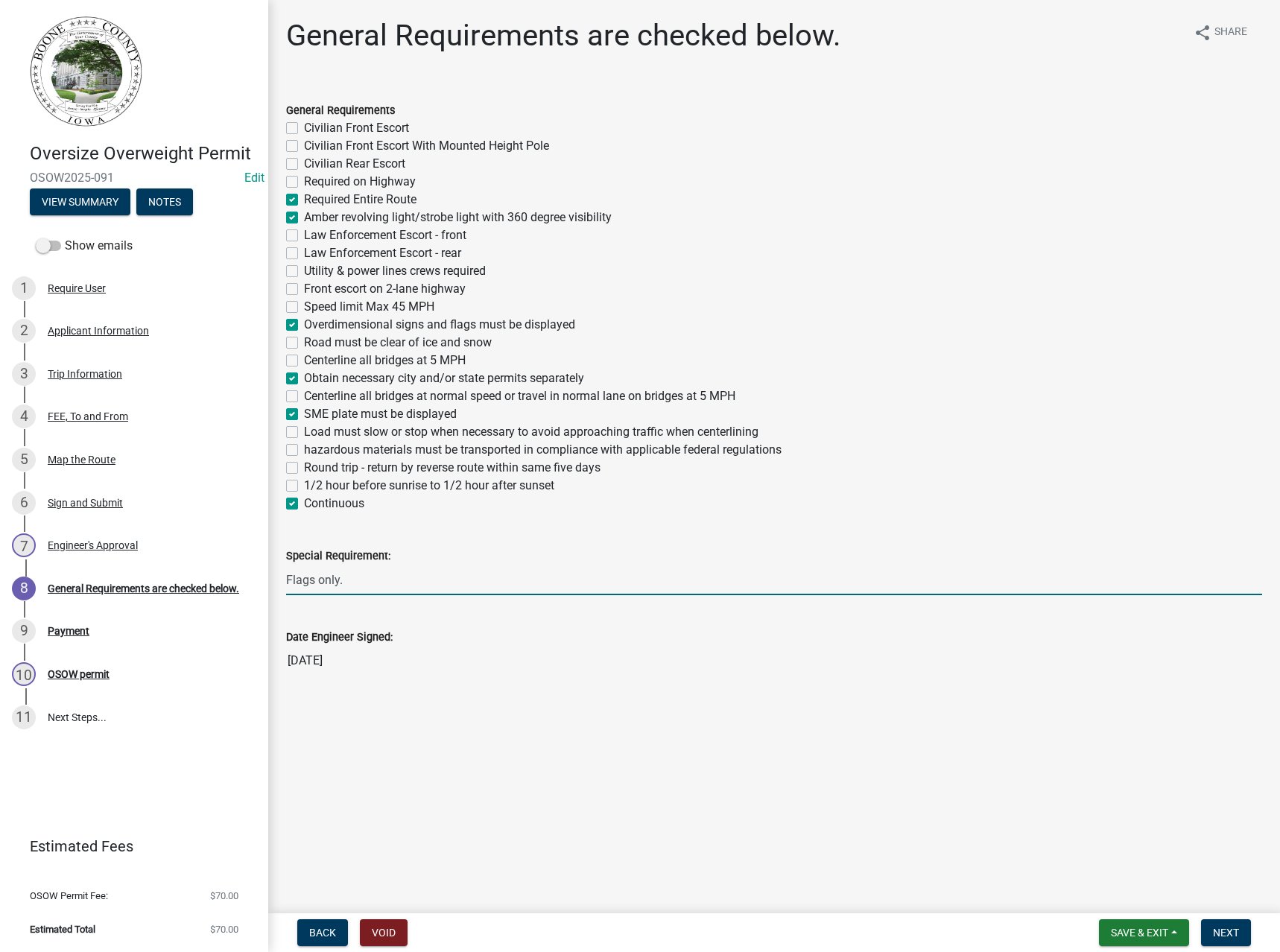
checkbox input "false"
checkbox input "true"
checkbox input "false"
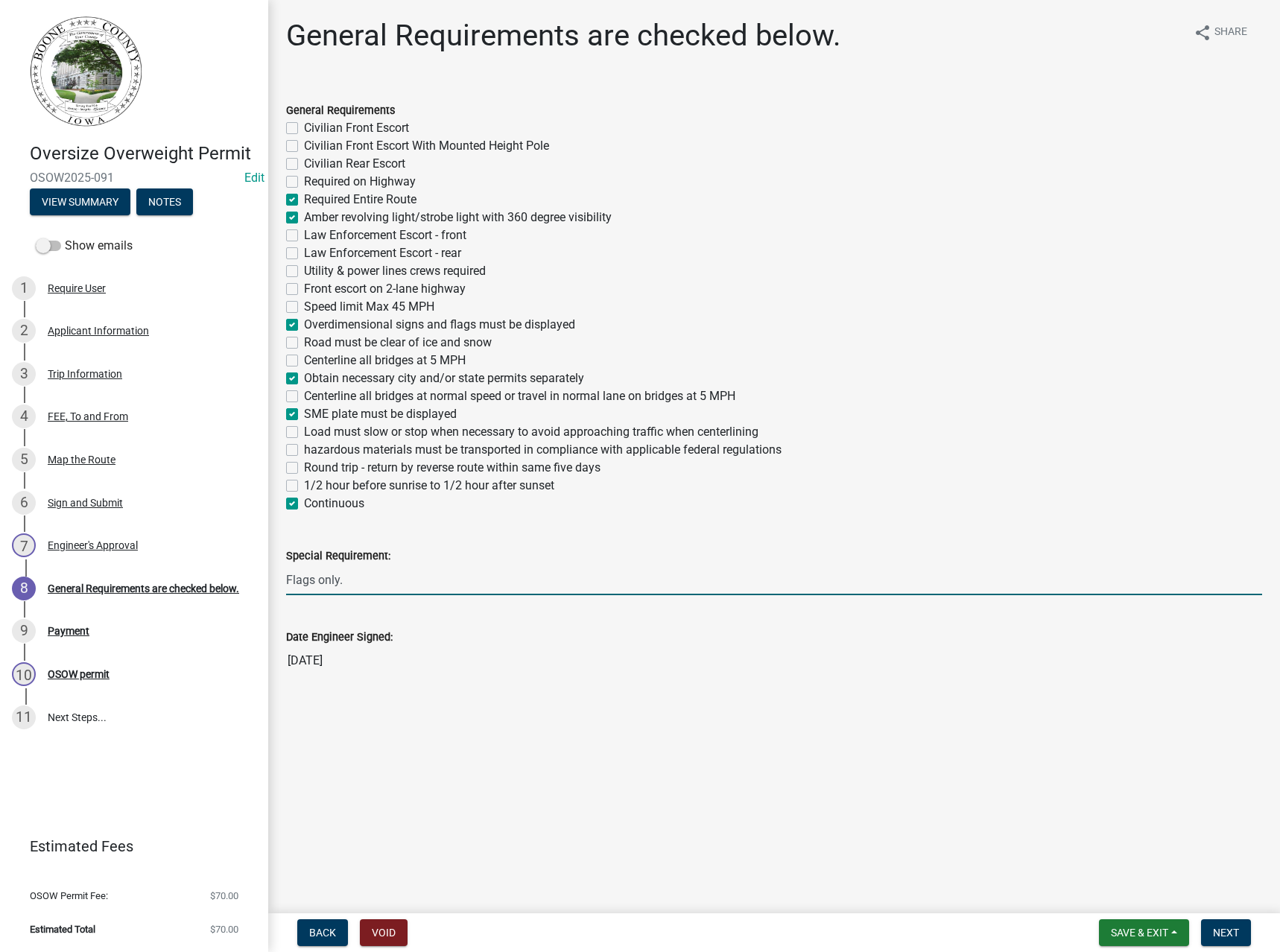
checkbox input "false"
checkbox input "true"
click at [467, 463] on label "Round trip - return by reverse route within same five days" at bounding box center [452, 468] width 297 height 18
click at [314, 463] on input "Round trip - return by reverse route within same five days" at bounding box center [309, 464] width 10 height 10
checkbox input "true"
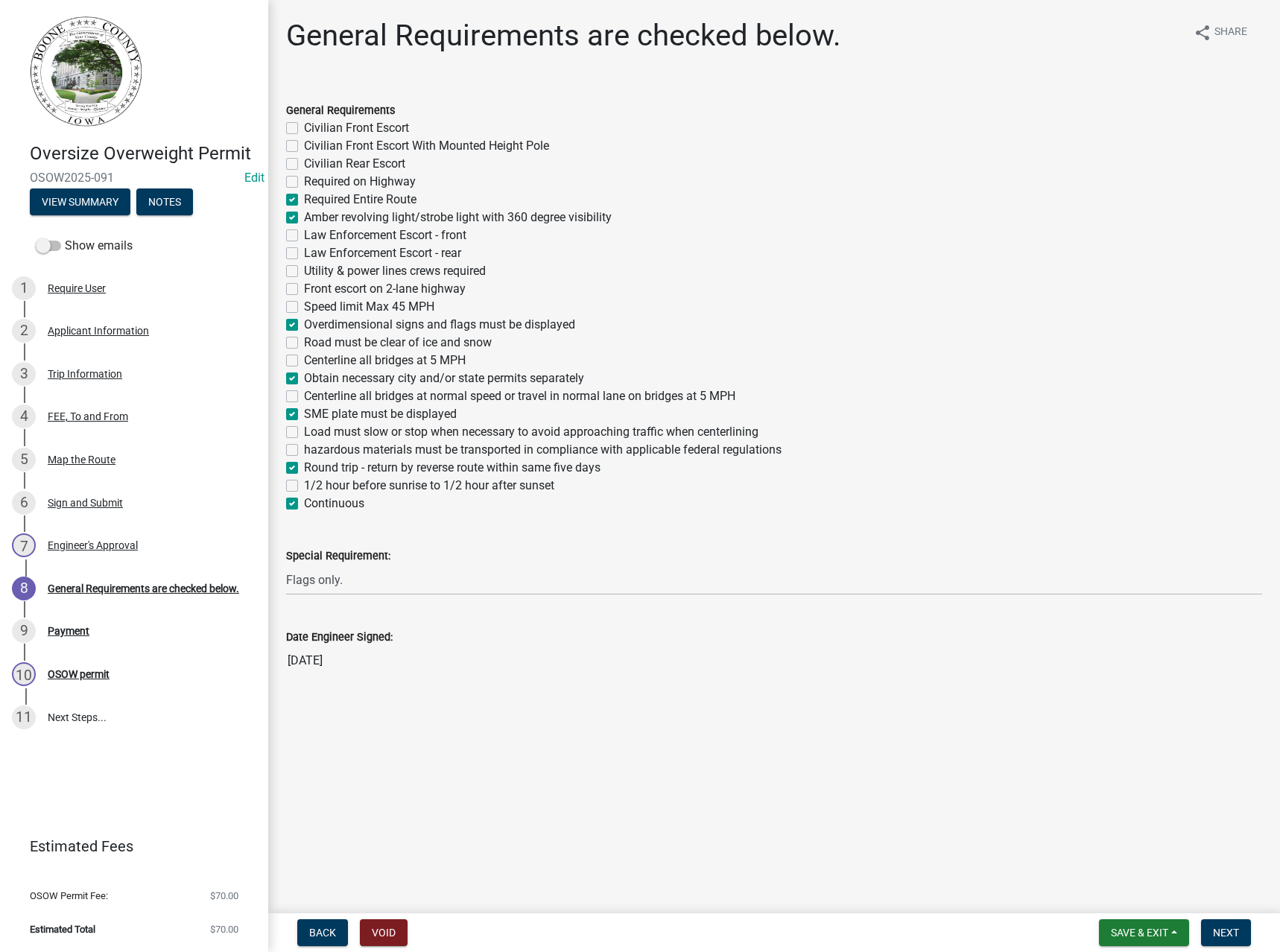
checkbox input "false"
checkbox input "true"
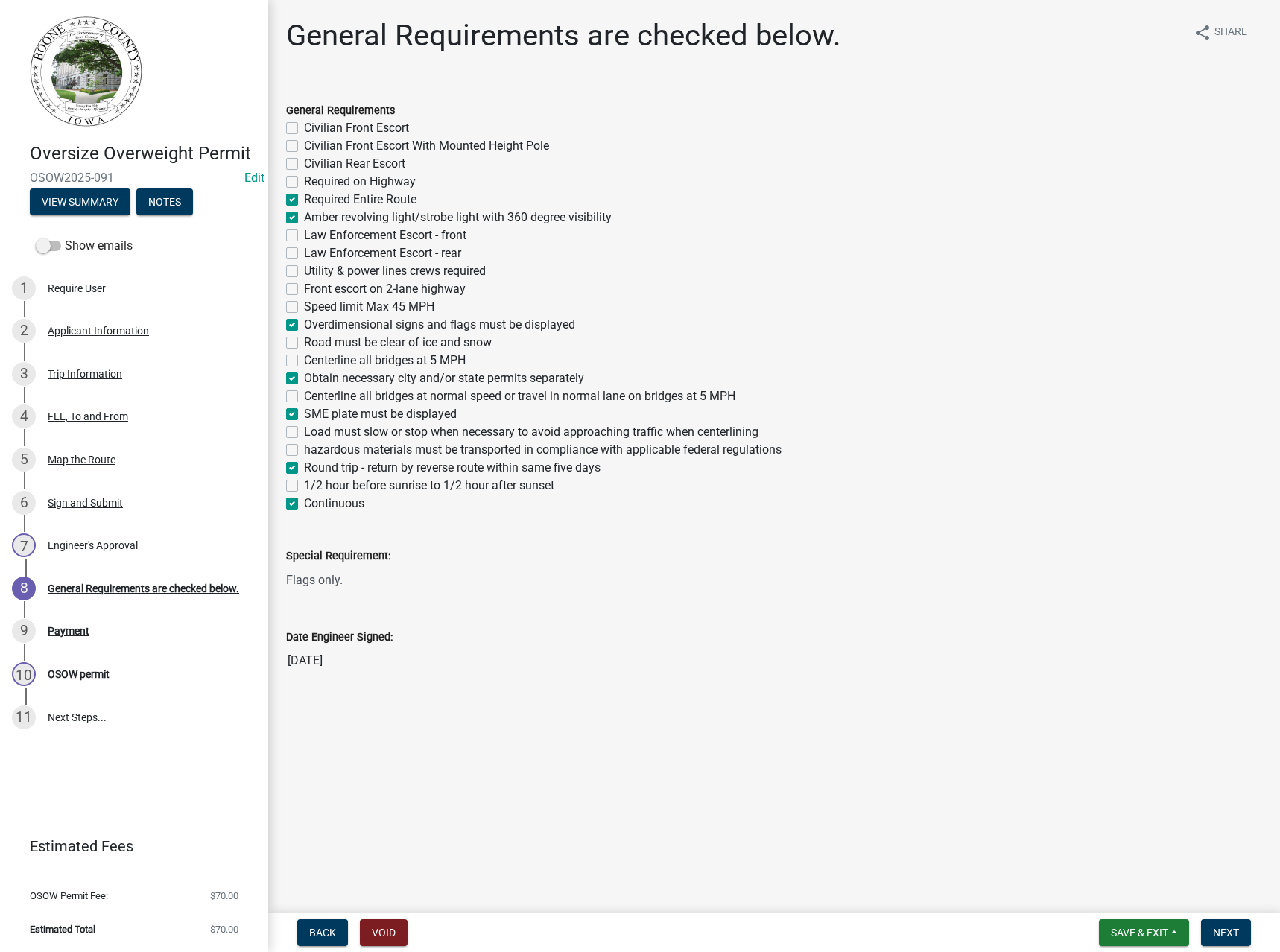
checkbox input "true"
checkbox input "false"
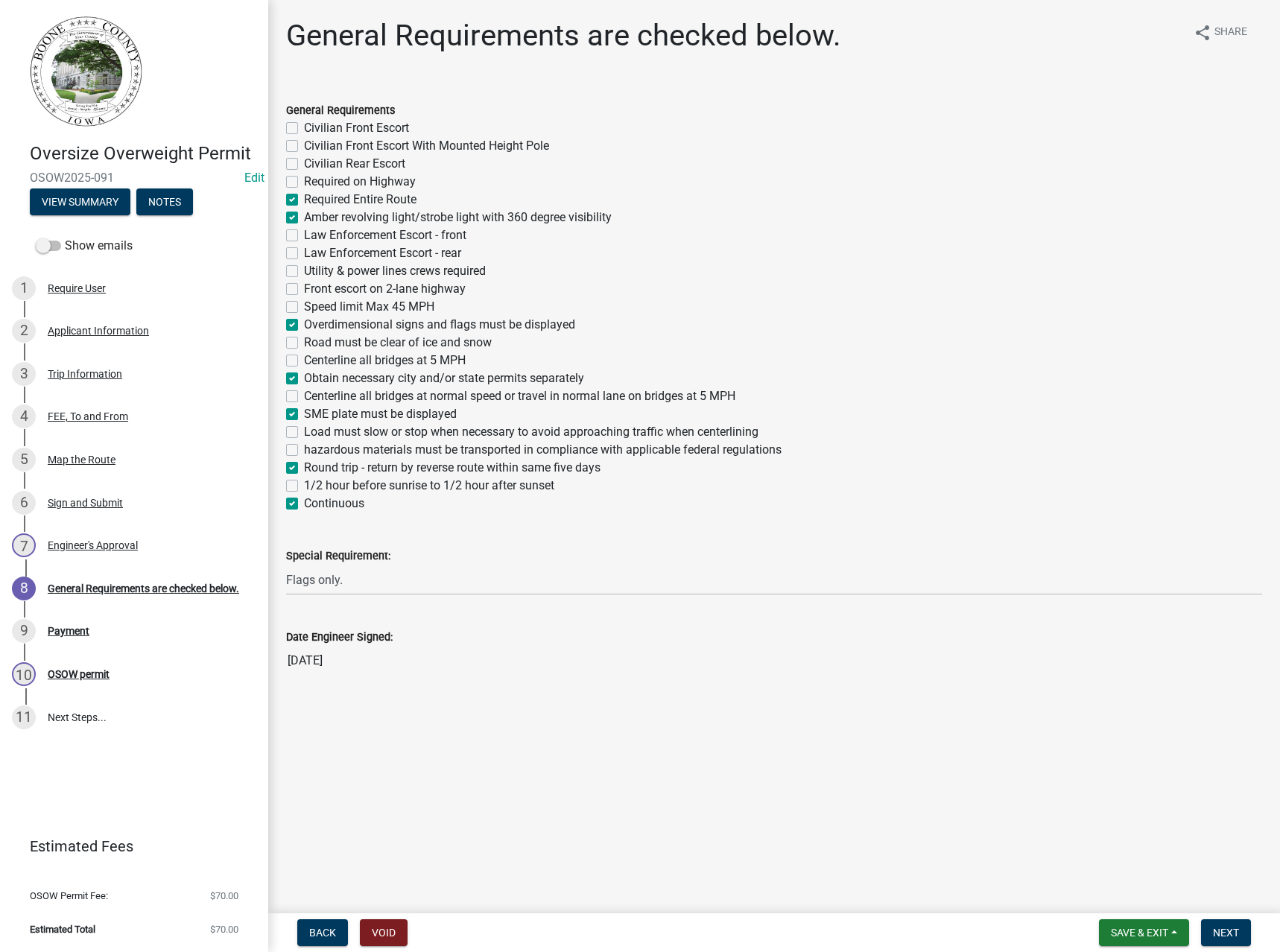
checkbox input "false"
checkbox input "true"
checkbox input "false"
checkbox input "true"
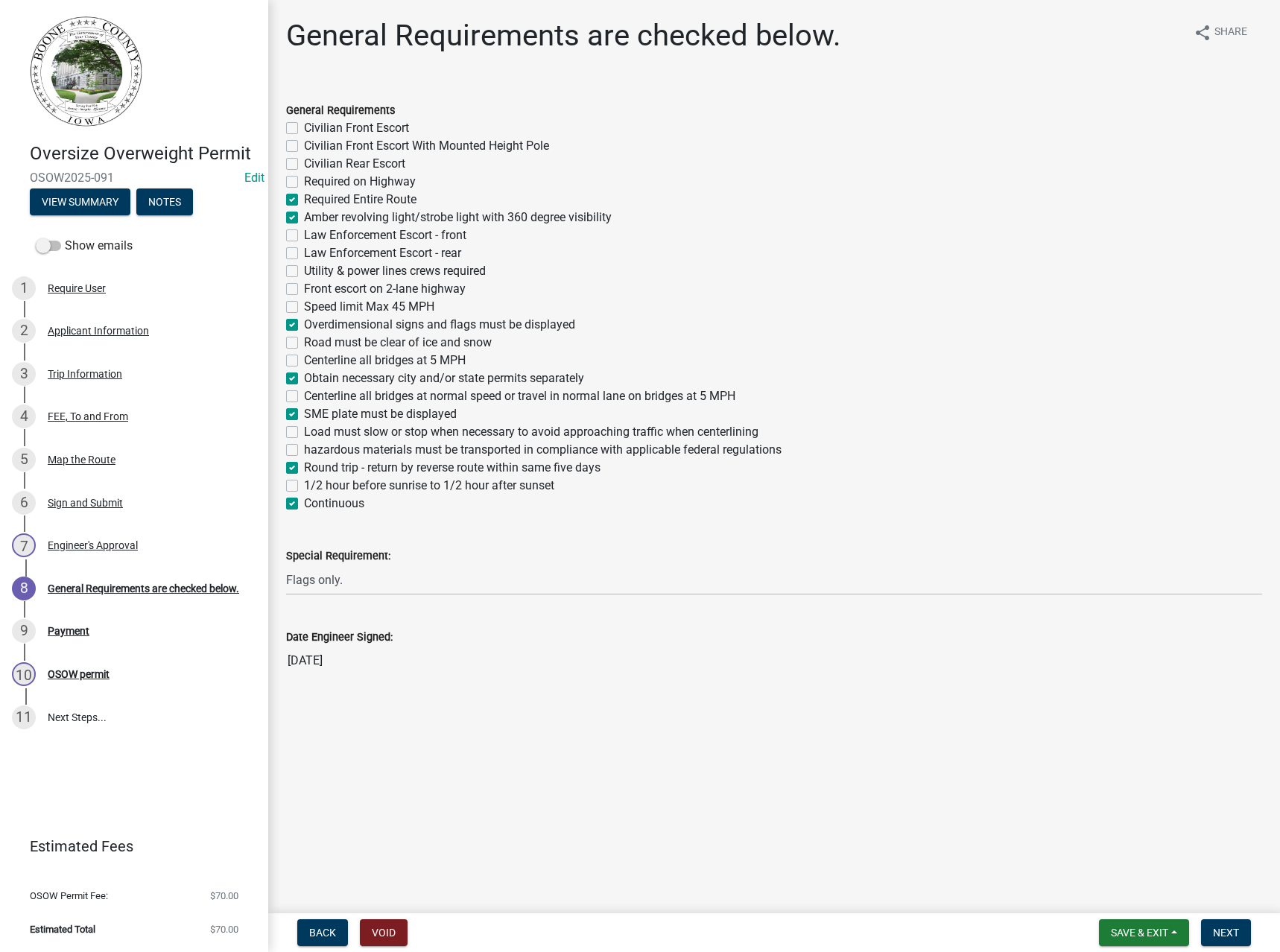
checkbox input "false"
checkbox input "true"
checkbox input "false"
checkbox input "true"
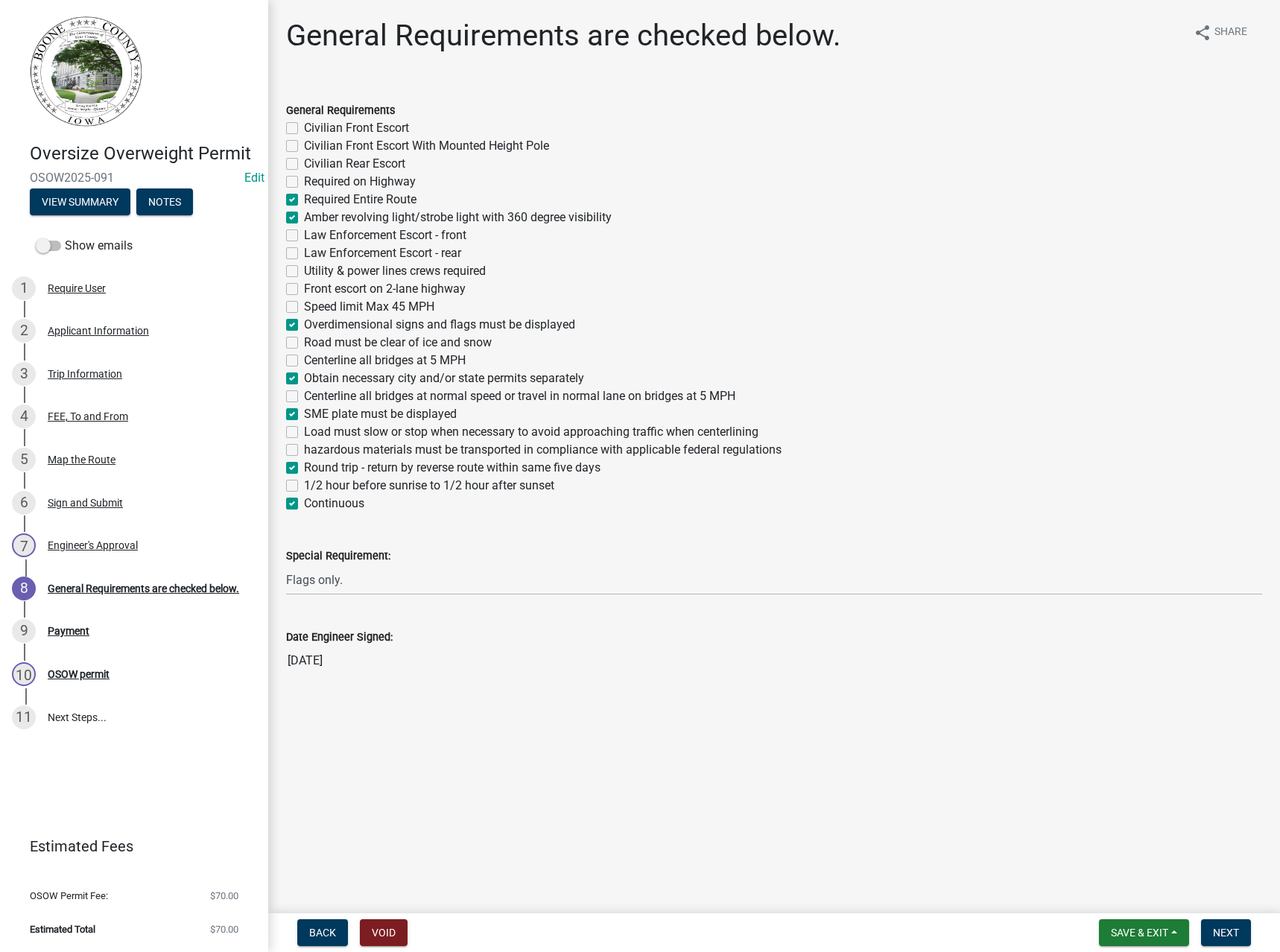
checkbox input "false"
checkbox input "true"
click at [1229, 919] on button "Next" at bounding box center [1226, 932] width 49 height 27
